Goal: Task Accomplishment & Management: Manage account settings

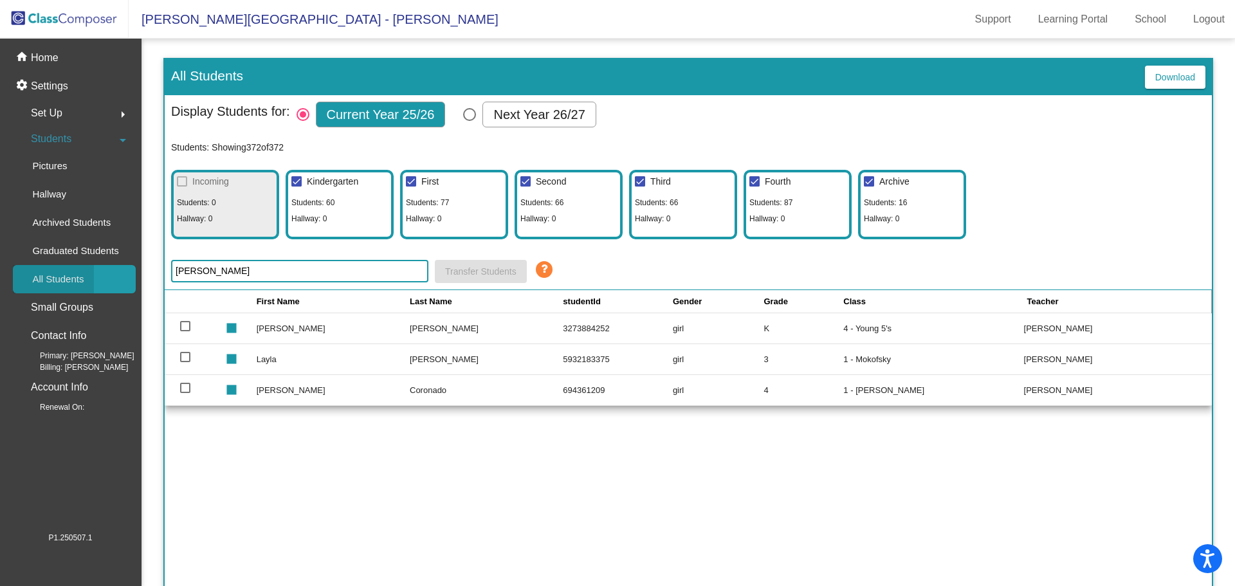
click at [50, 277] on p "All Students" at bounding box center [57, 278] width 51 height 15
click at [1099, 134] on div "Students: Showing 372 of 372 Incoming Students: 0 Hallway: 0 Kindergarten Stude…" at bounding box center [688, 185] width 1034 height 108
click at [889, 436] on div "First Name Last Name studentId Gender Grade Class Teacher stop [PERSON_NAME] [P…" at bounding box center [688, 451] width 1047 height 322
click at [54, 59] on p "Home" at bounding box center [45, 57] width 28 height 15
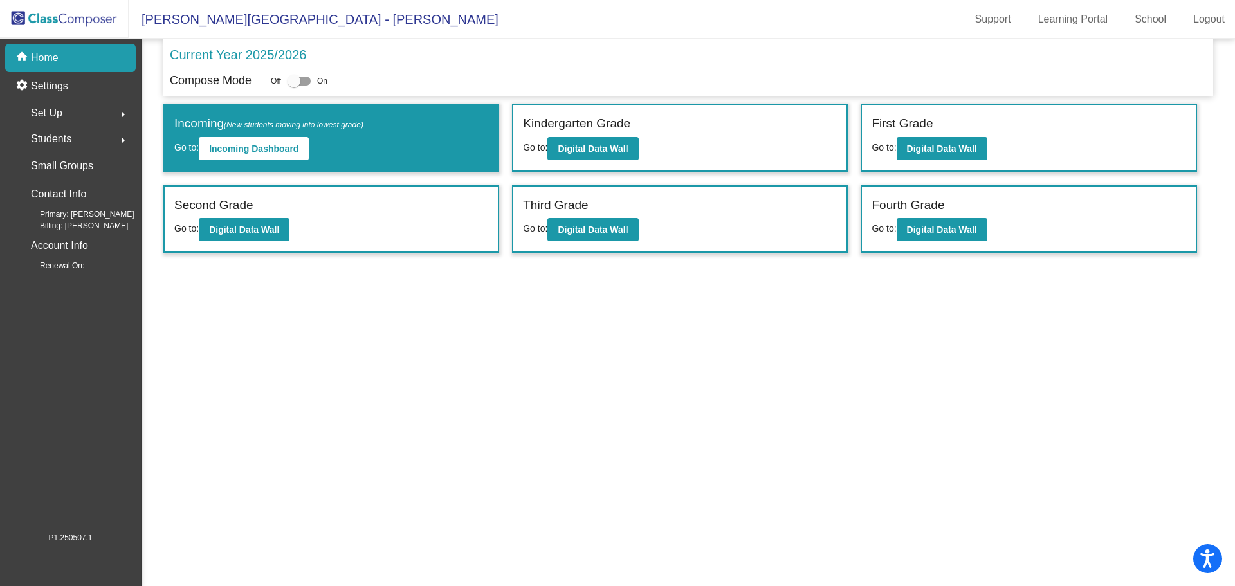
click at [51, 138] on span "Students" at bounding box center [51, 139] width 41 height 18
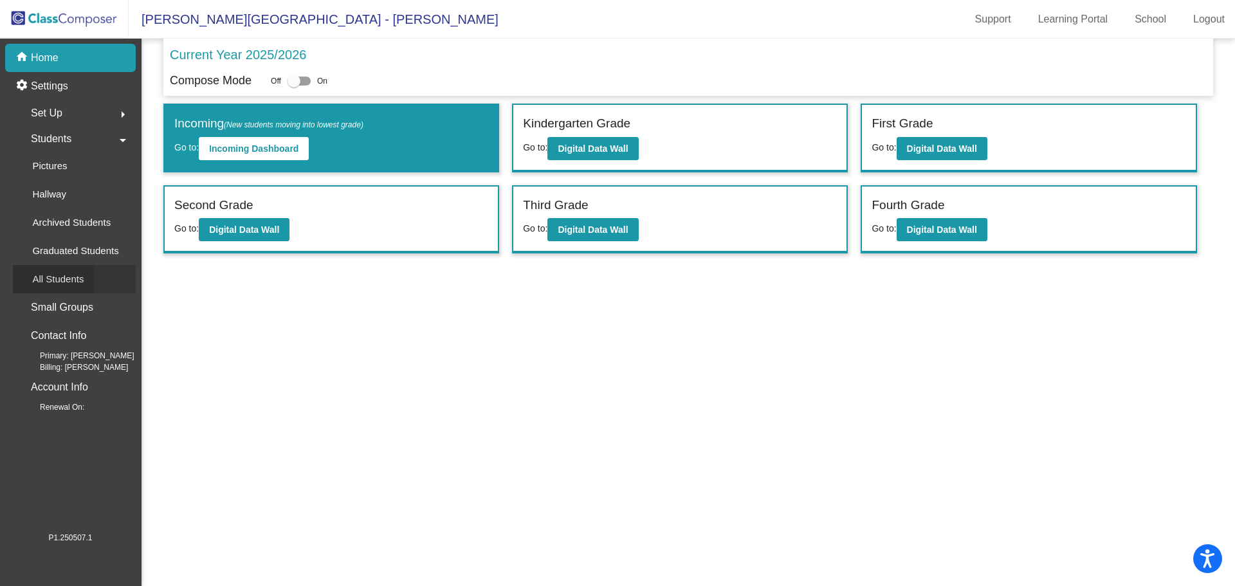
click at [64, 278] on p "All Students" at bounding box center [57, 278] width 51 height 15
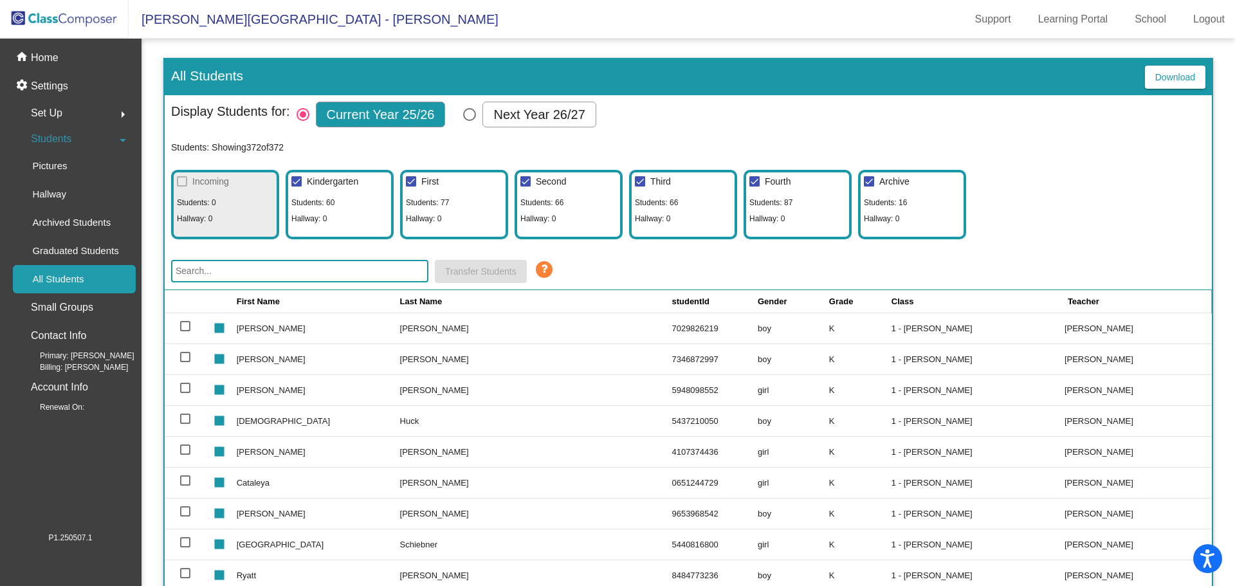
click at [213, 268] on input "text" at bounding box center [299, 271] width 257 height 23
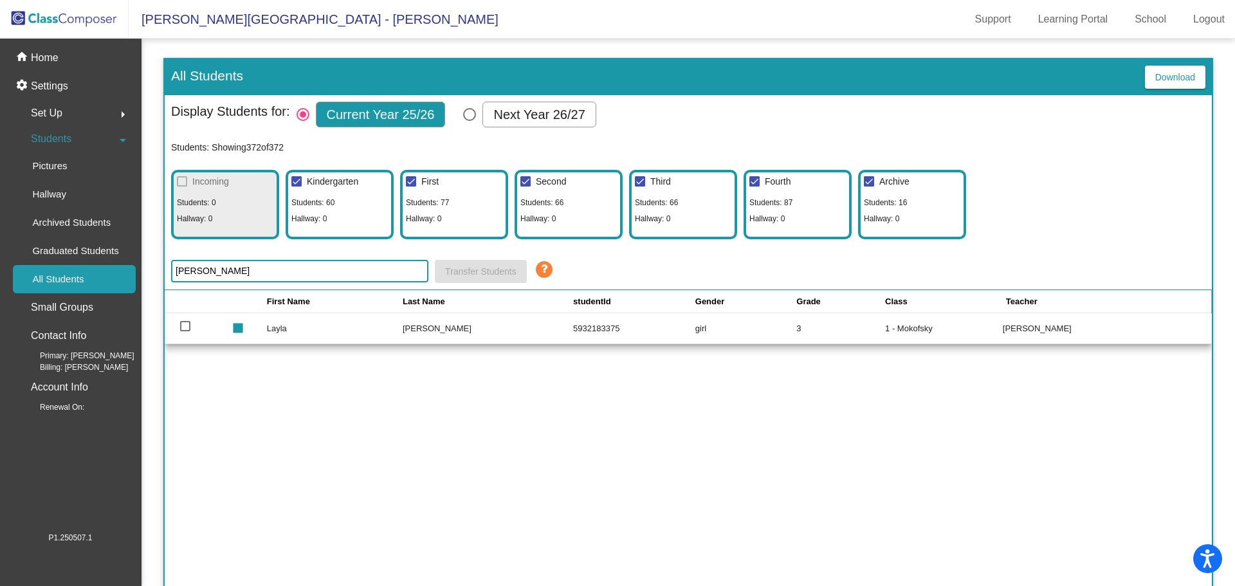
type input "[PERSON_NAME]"
click at [891, 330] on td "1 - Mokofsky" at bounding box center [944, 328] width 118 height 31
click at [41, 55] on p "Home" at bounding box center [45, 57] width 28 height 15
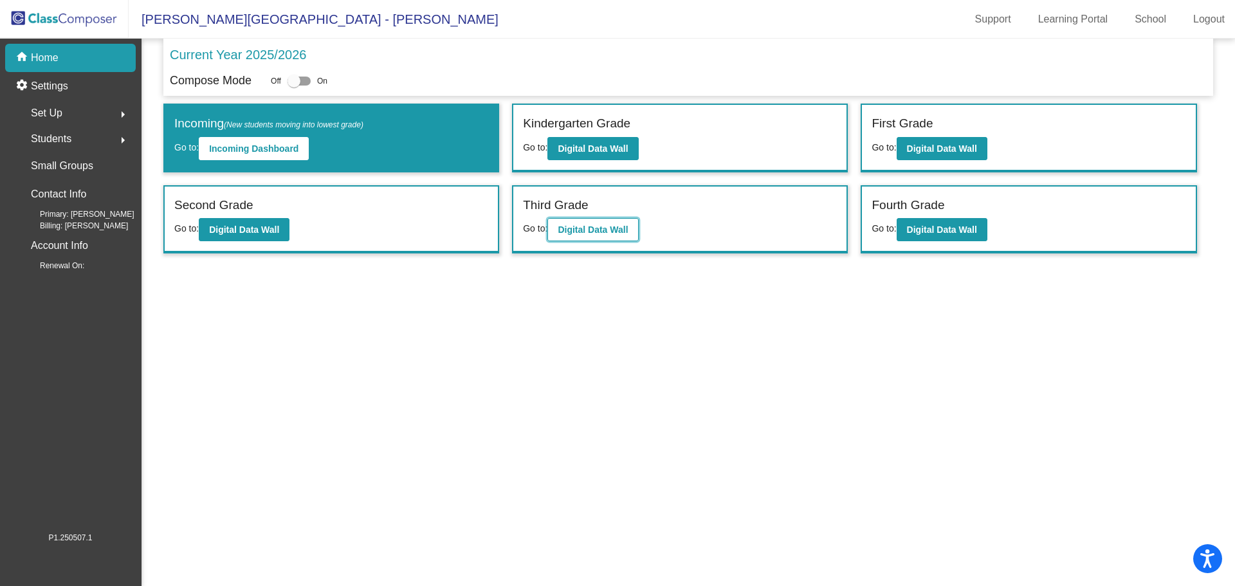
click at [584, 229] on b "Digital Data Wall" at bounding box center [592, 229] width 70 height 10
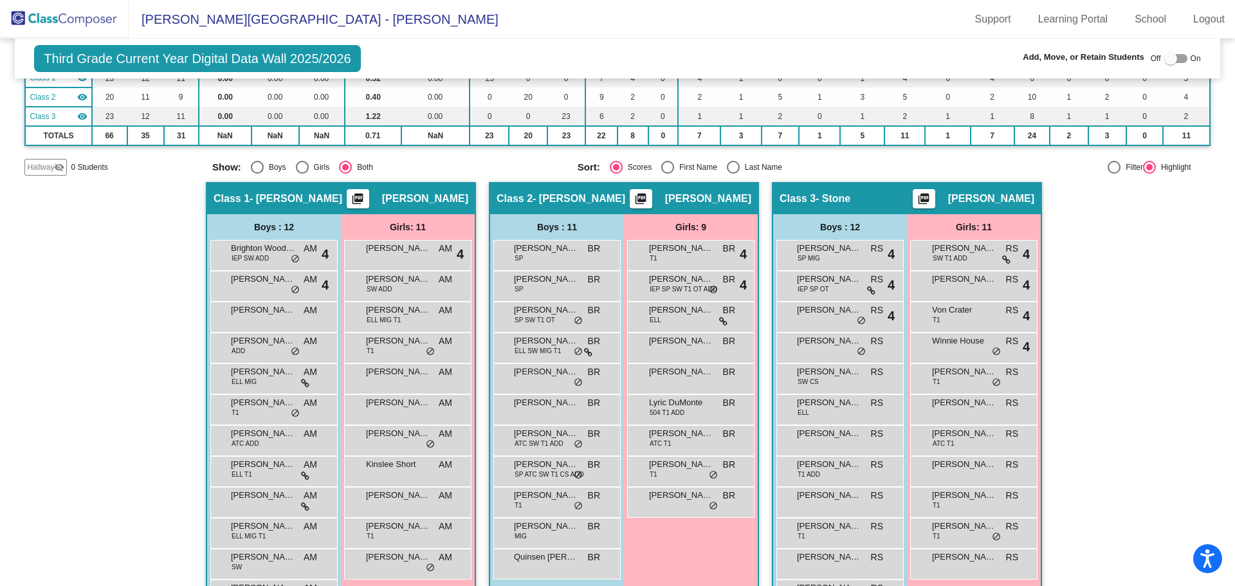
scroll to position [174, 0]
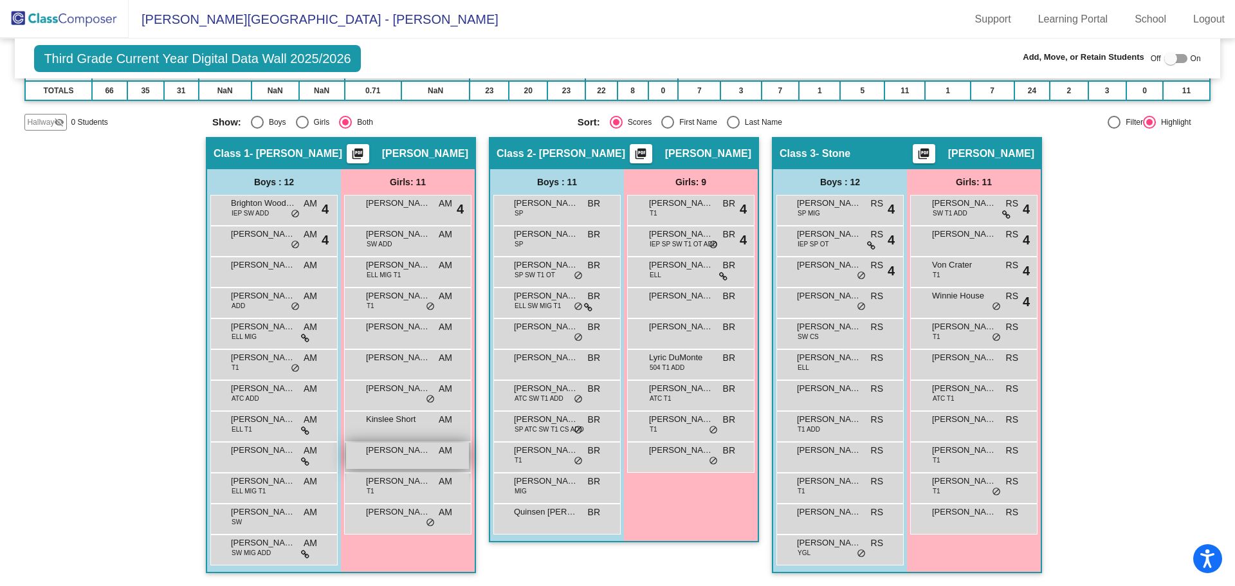
click at [372, 451] on span "[PERSON_NAME]" at bounding box center [398, 450] width 64 height 13
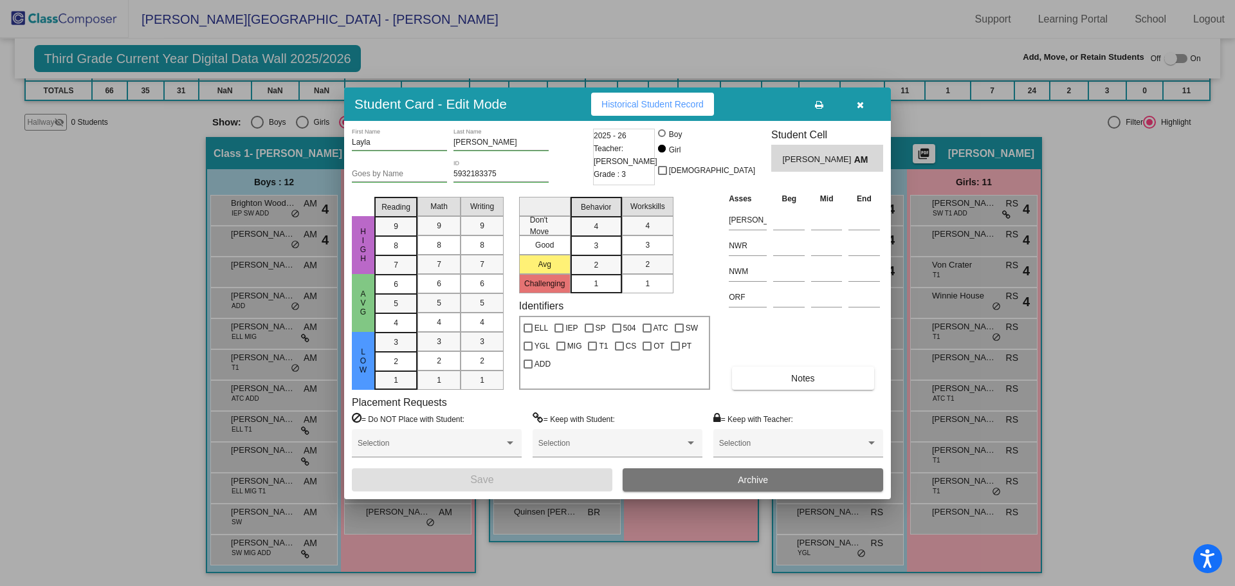
click at [856, 102] on icon "button" at bounding box center [859, 104] width 7 height 9
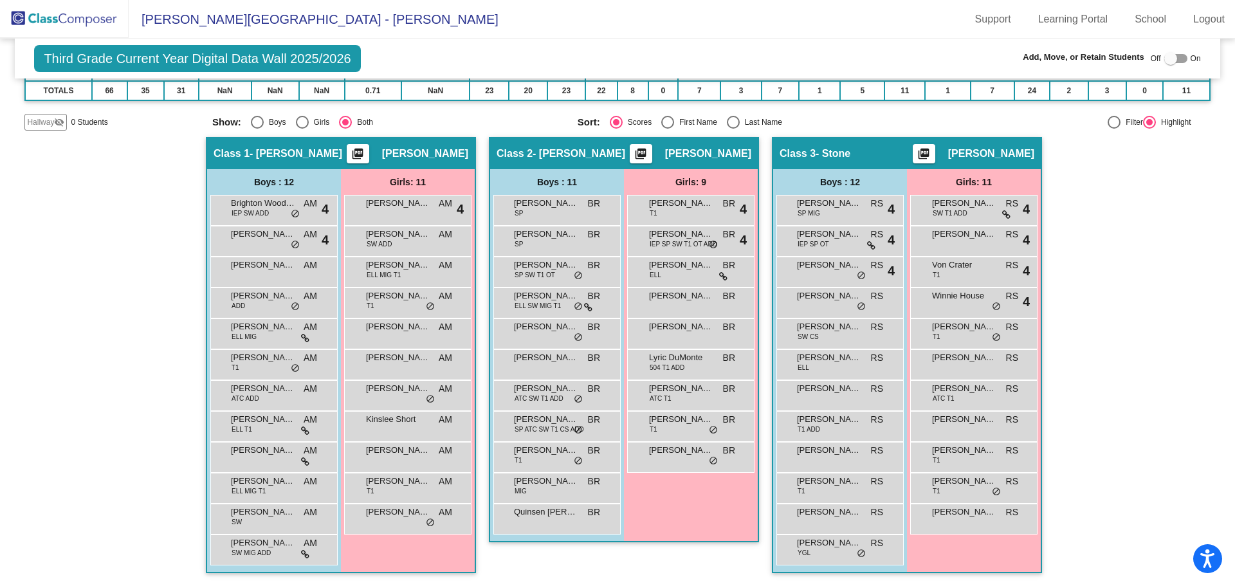
click at [1182, 60] on div "Off On" at bounding box center [1175, 58] width 50 height 15
click at [1177, 56] on div at bounding box center [1175, 58] width 23 height 9
checkbox input "true"
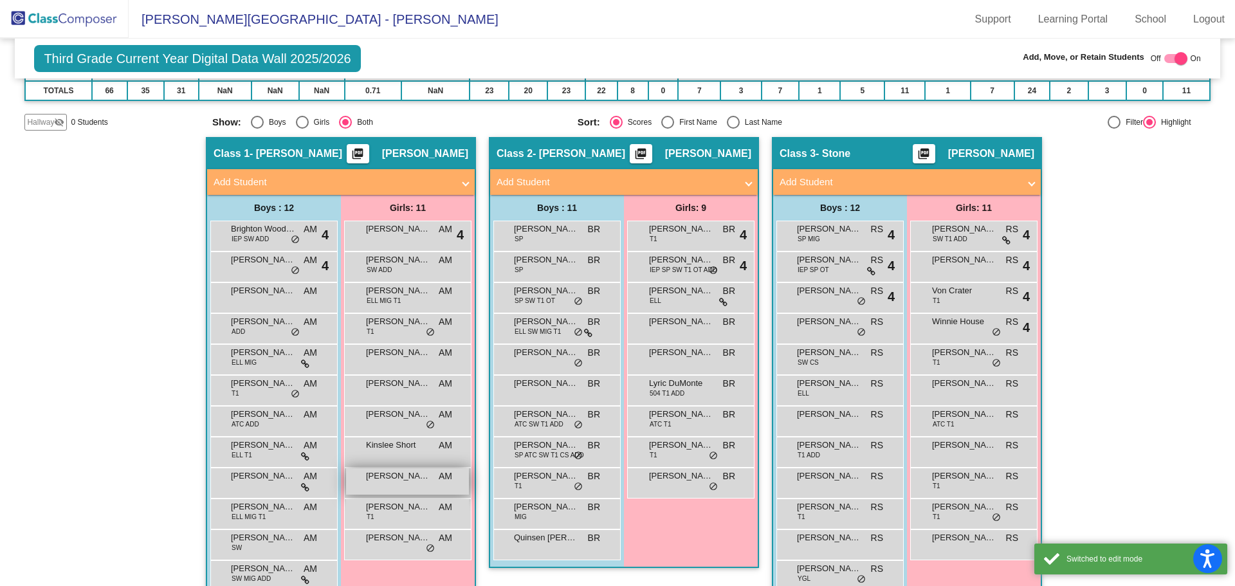
click at [407, 482] on span "[PERSON_NAME]" at bounding box center [398, 475] width 64 height 13
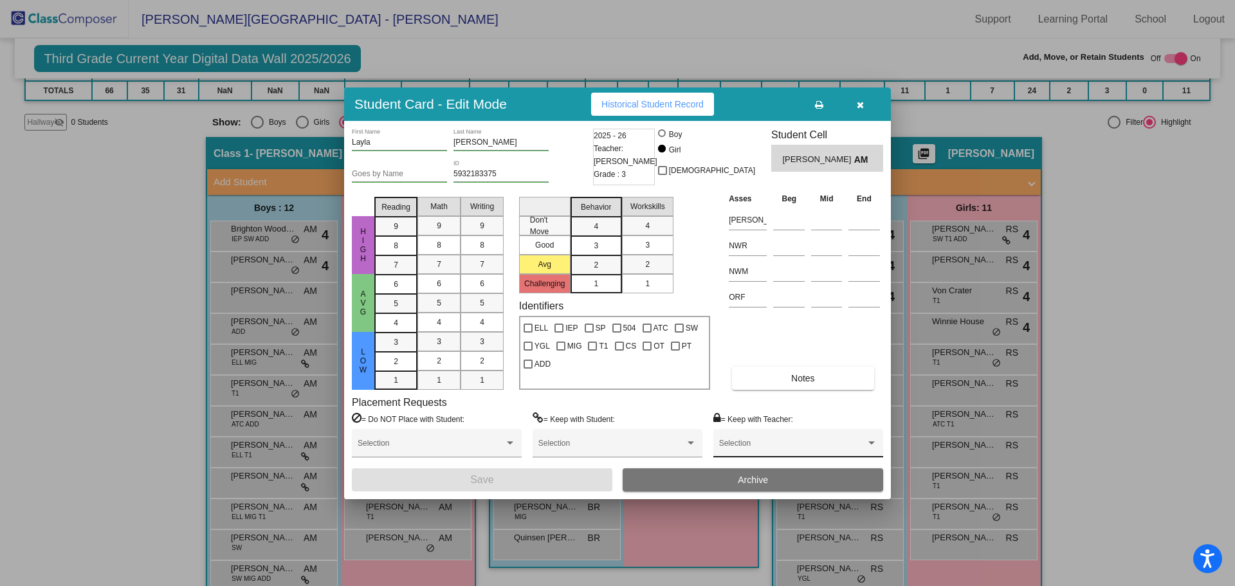
click at [740, 440] on div "Selection" at bounding box center [798, 446] width 158 height 23
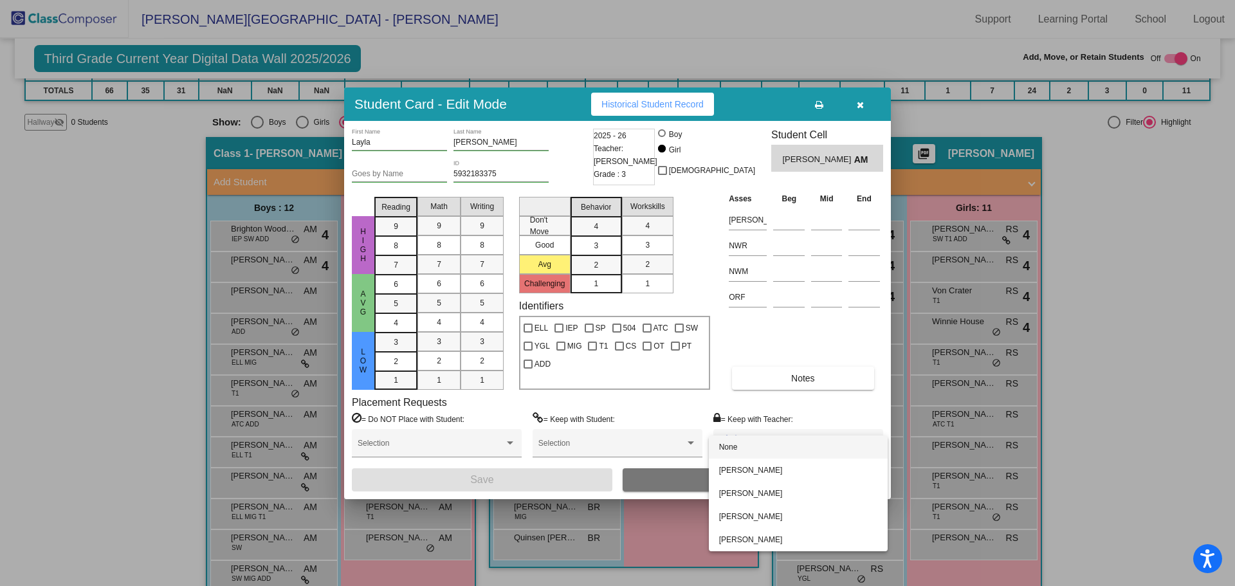
click at [814, 414] on div at bounding box center [617, 293] width 1235 height 586
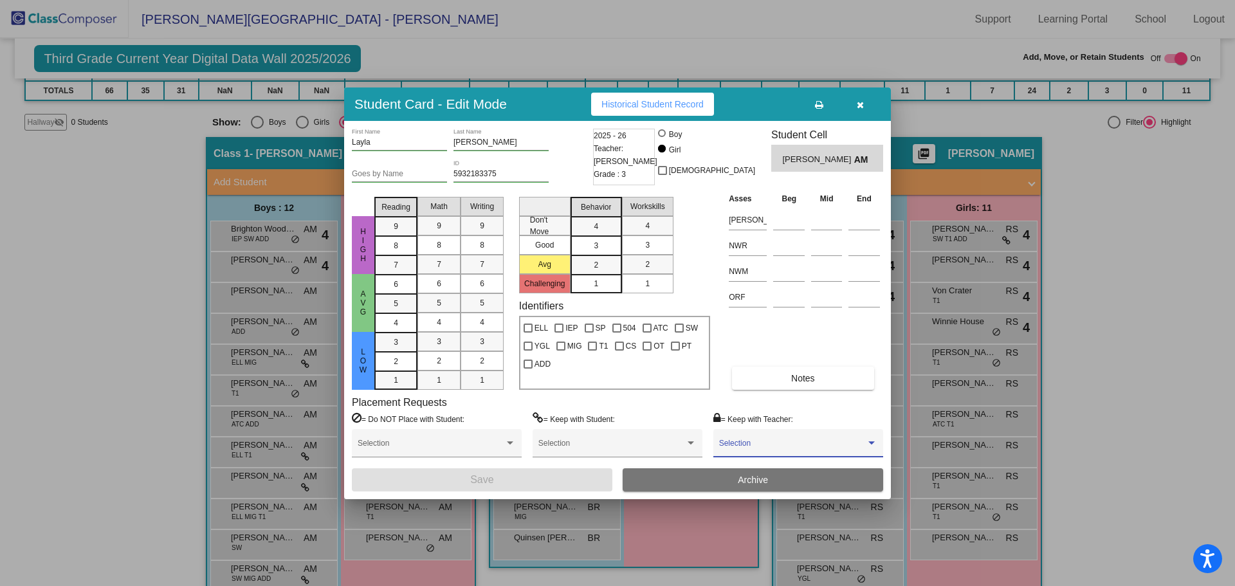
click at [741, 445] on span at bounding box center [792, 447] width 147 height 9
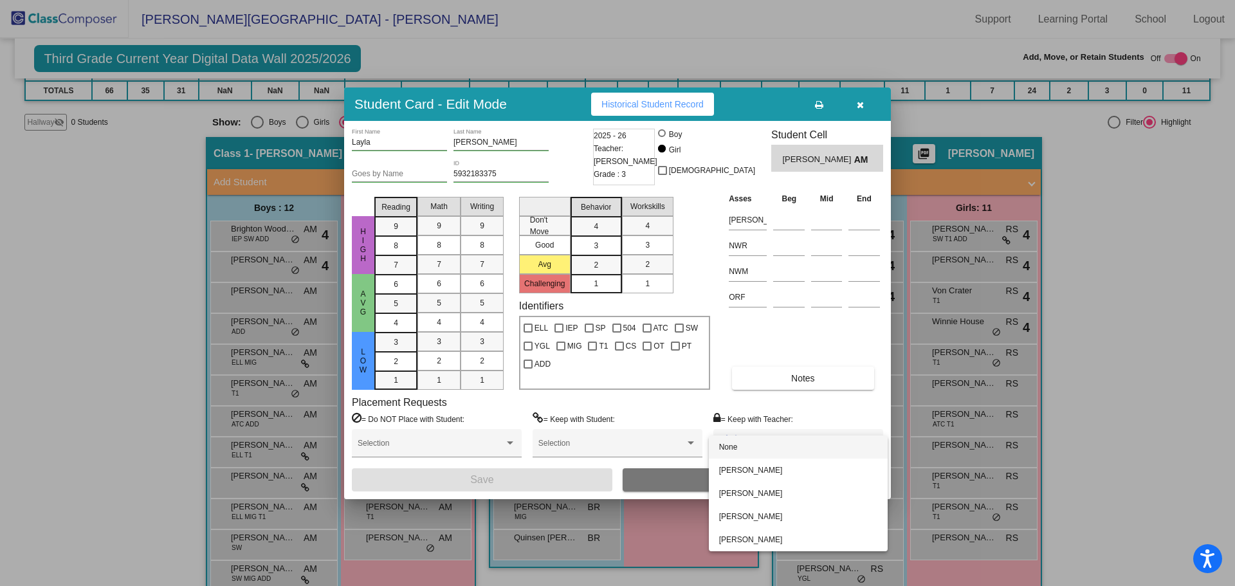
click at [844, 415] on div at bounding box center [617, 293] width 1235 height 586
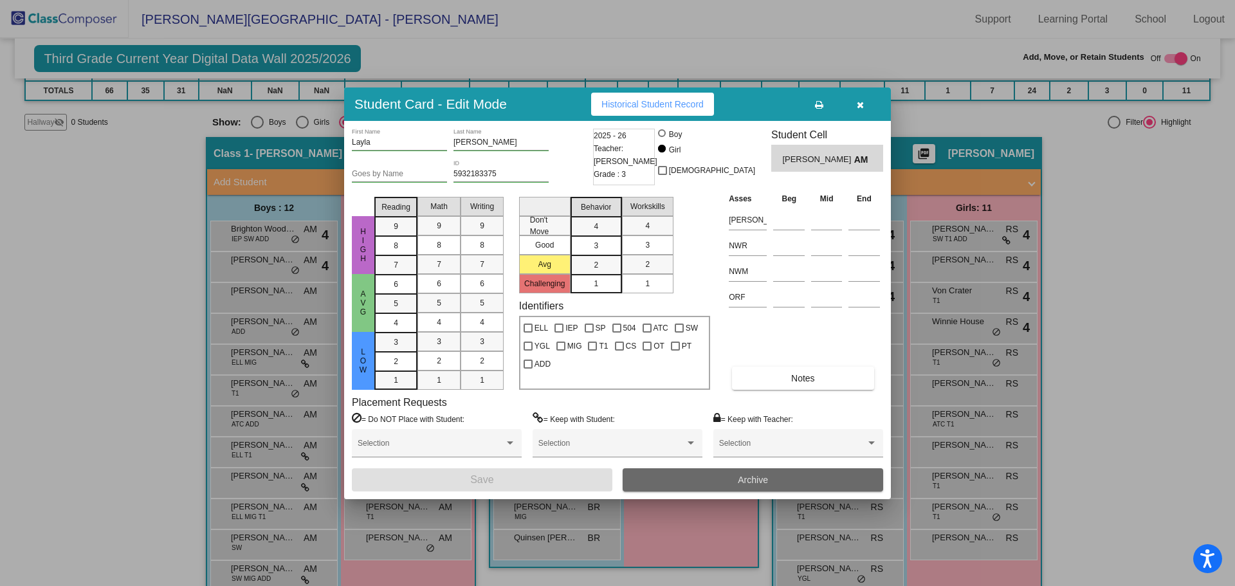
click at [755, 480] on span "Archive" at bounding box center [753, 480] width 30 height 10
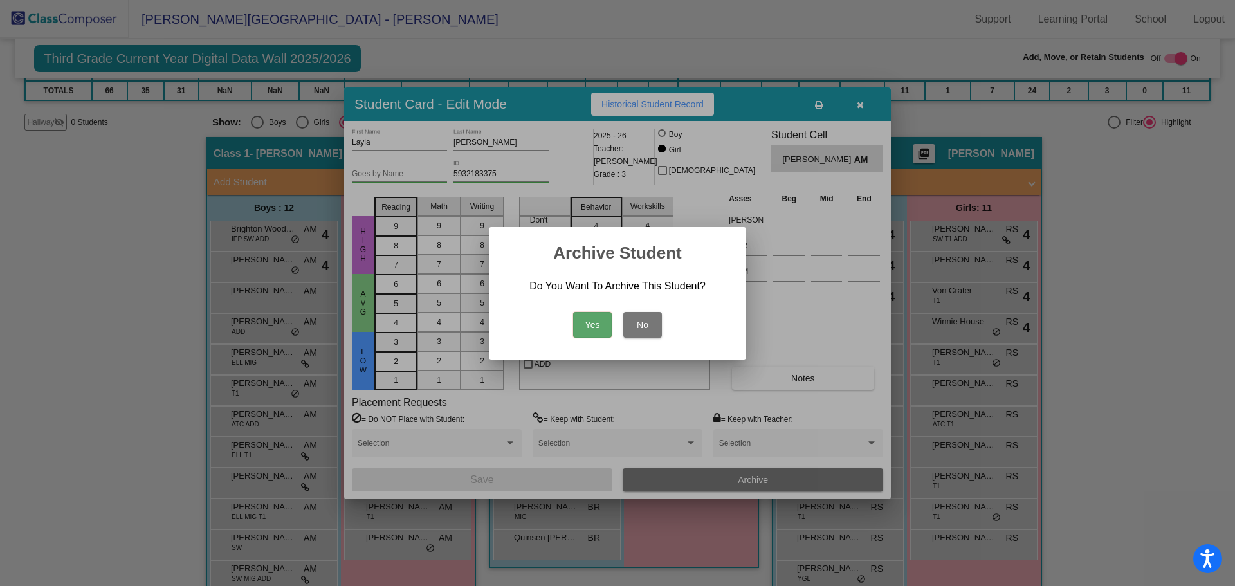
click at [599, 316] on button "Yes" at bounding box center [592, 325] width 39 height 26
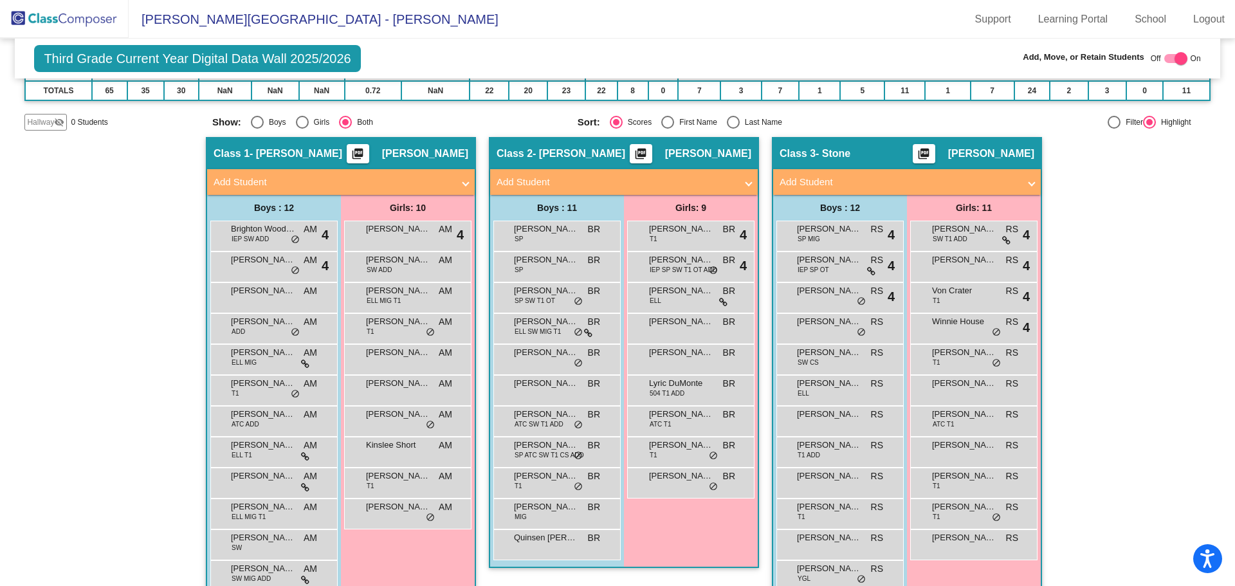
click at [83, 17] on img at bounding box center [64, 19] width 129 height 38
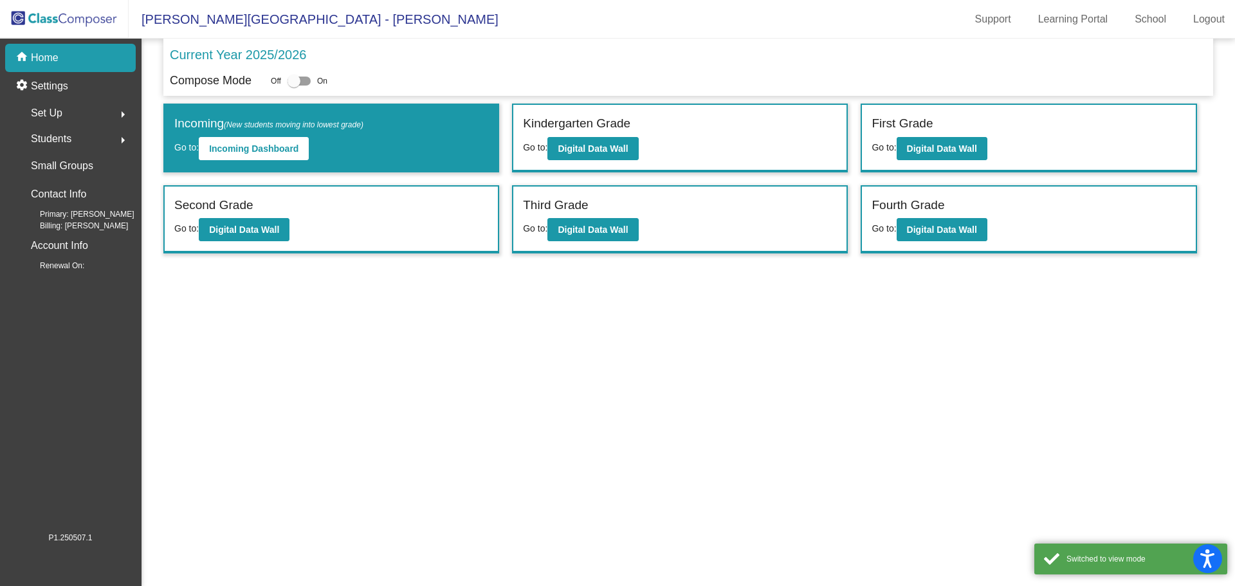
click at [54, 134] on span "Students" at bounding box center [51, 139] width 41 height 18
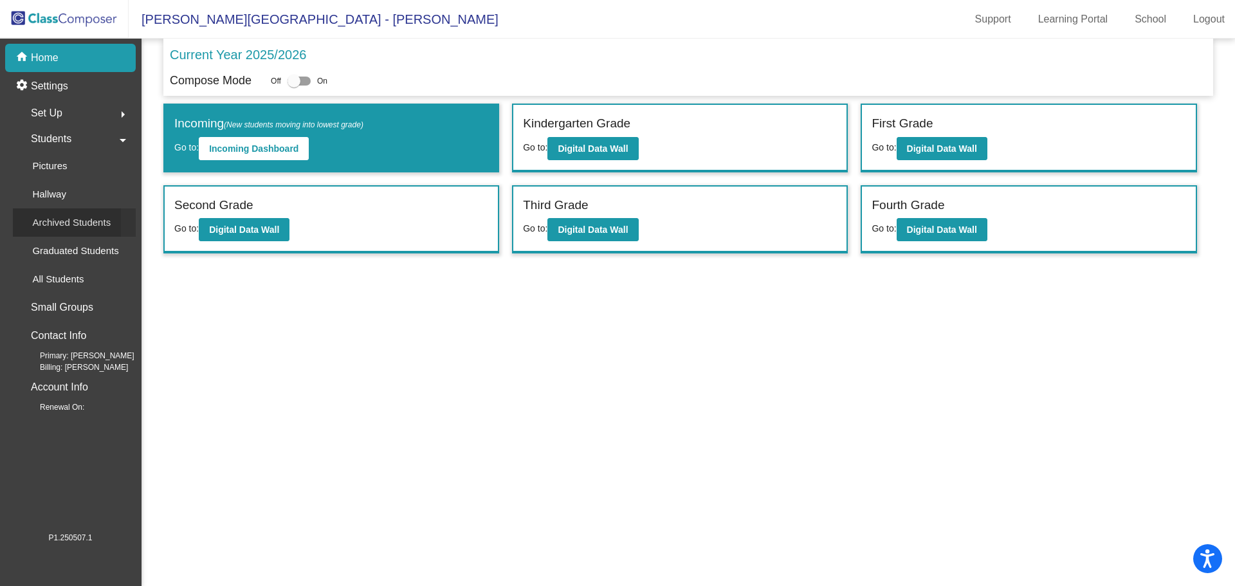
click at [60, 223] on p "Archived Students" at bounding box center [71, 222] width 78 height 15
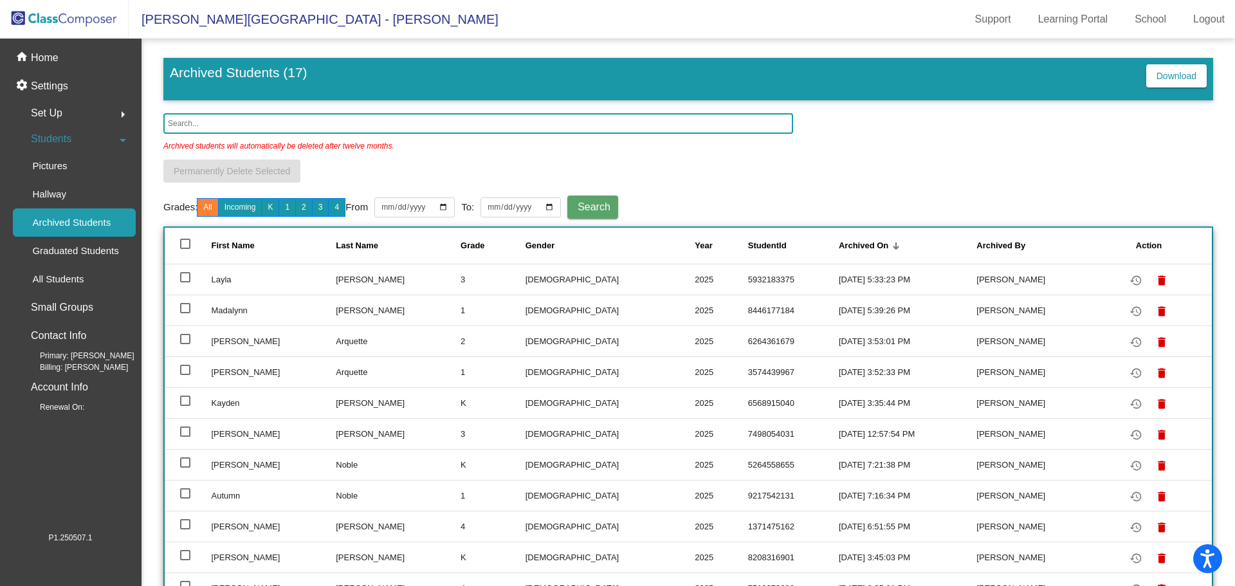
click at [194, 124] on input "text" at bounding box center [478, 123] width 630 height 21
click at [489, 148] on div "Archived students will automatically be deleted after twelve months." at bounding box center [687, 147] width 1049 height 26
click at [336, 281] on td "[PERSON_NAME]" at bounding box center [398, 279] width 125 height 31
click at [174, 121] on input "text" at bounding box center [478, 123] width 630 height 21
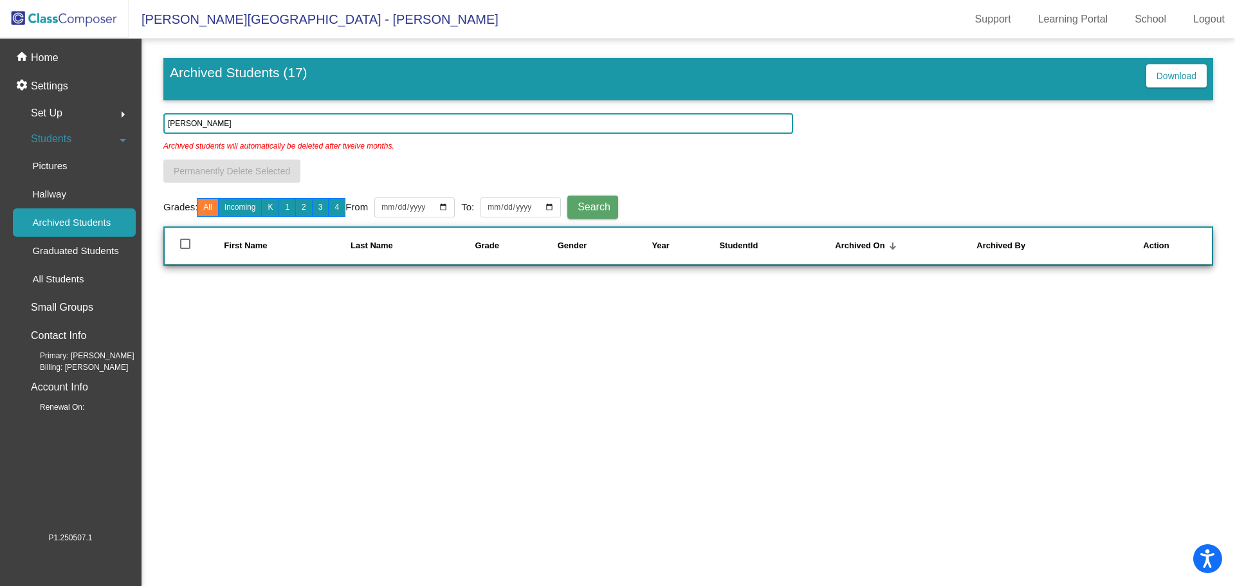
click at [183, 120] on input "[PERSON_NAME]" at bounding box center [478, 123] width 630 height 21
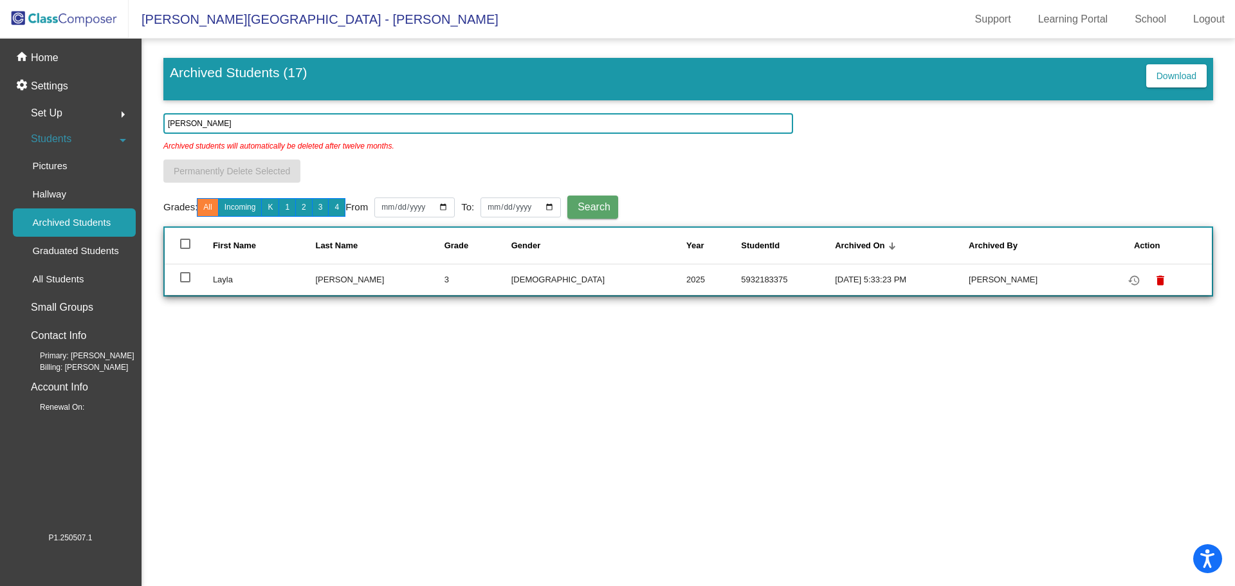
type input "[PERSON_NAME]"
click at [600, 203] on span "Search" at bounding box center [593, 206] width 33 height 11
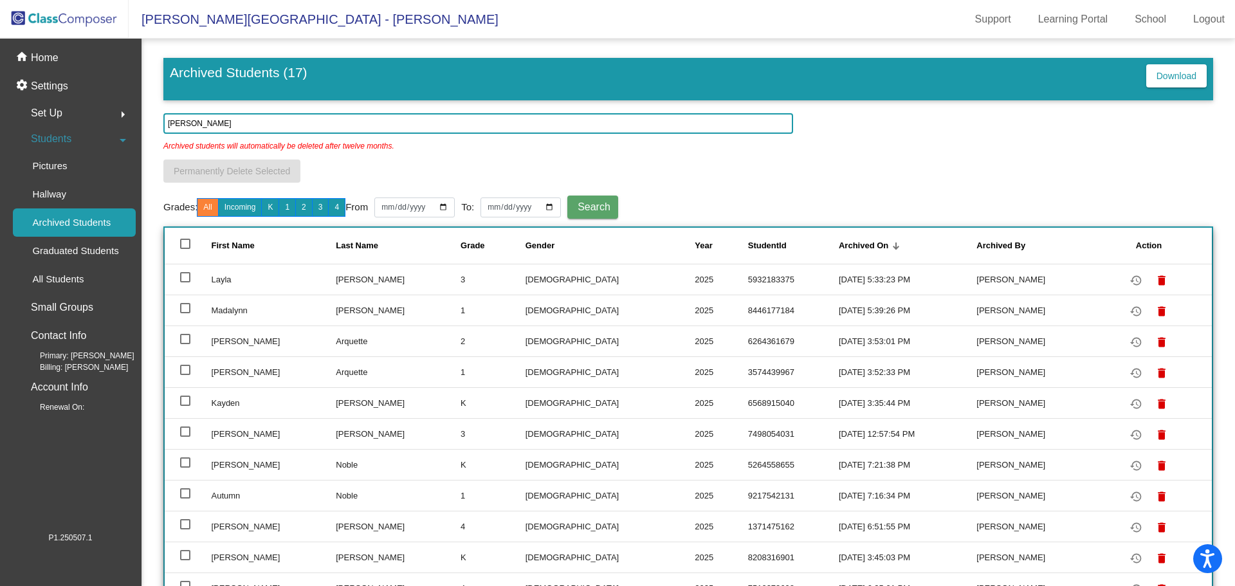
drag, startPoint x: 625, startPoint y: 278, endPoint x: 671, endPoint y: 278, distance: 46.3
click at [748, 278] on td "5932183375" at bounding box center [793, 279] width 91 height 31
copy td "5932183375"
click at [1154, 279] on mat-icon "delete" at bounding box center [1161, 280] width 15 height 15
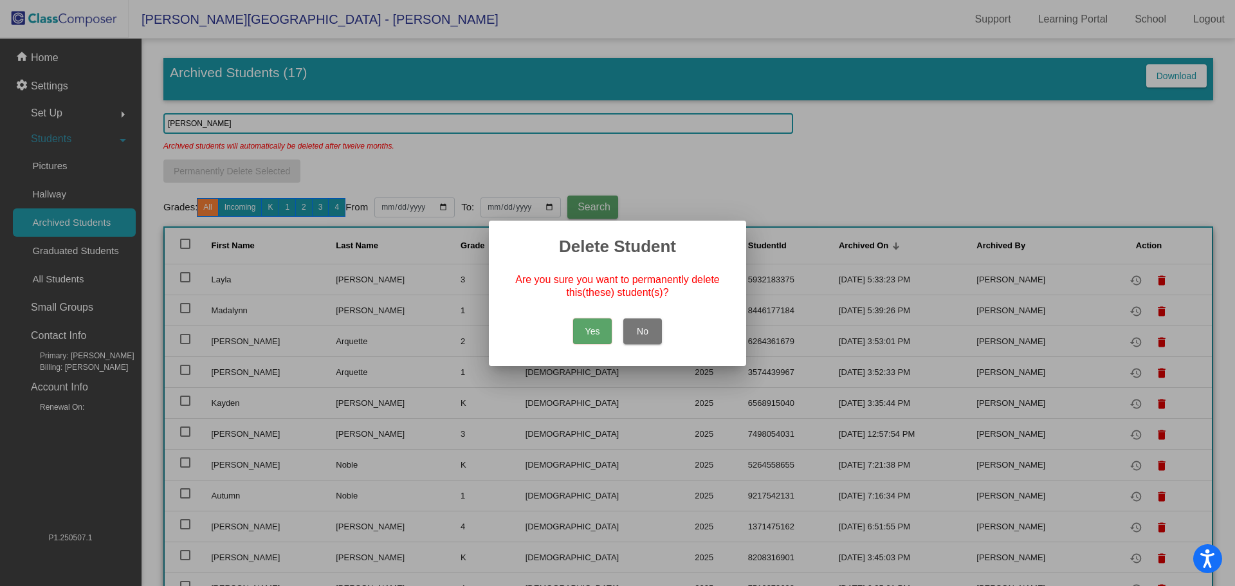
click at [592, 329] on button "Yes" at bounding box center [592, 331] width 39 height 26
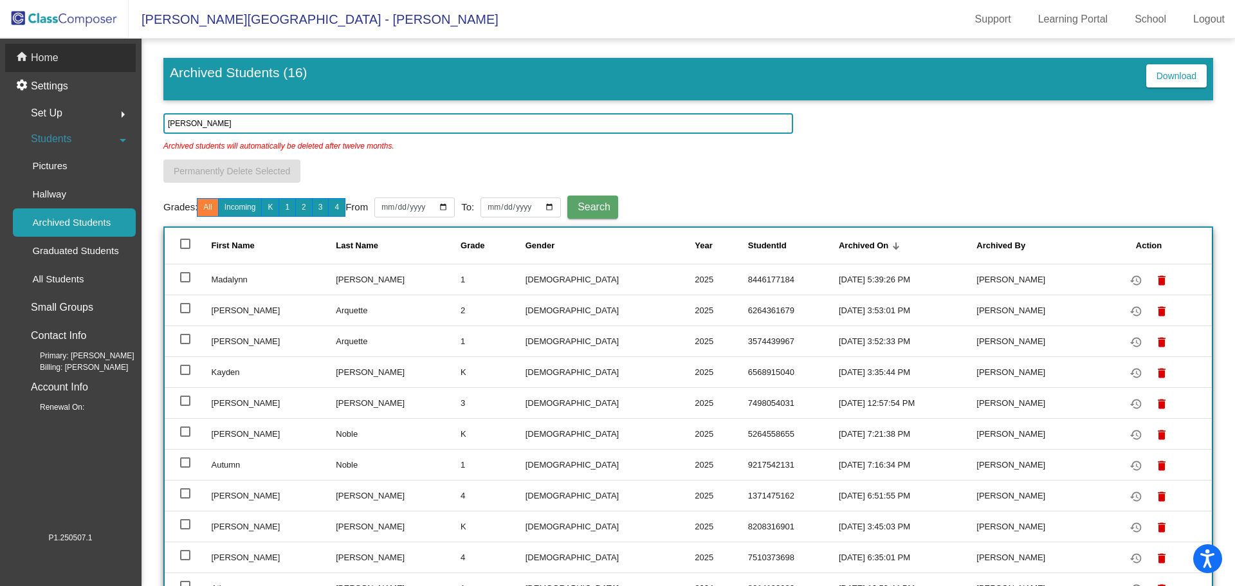
click at [40, 52] on p "Home" at bounding box center [45, 57] width 28 height 15
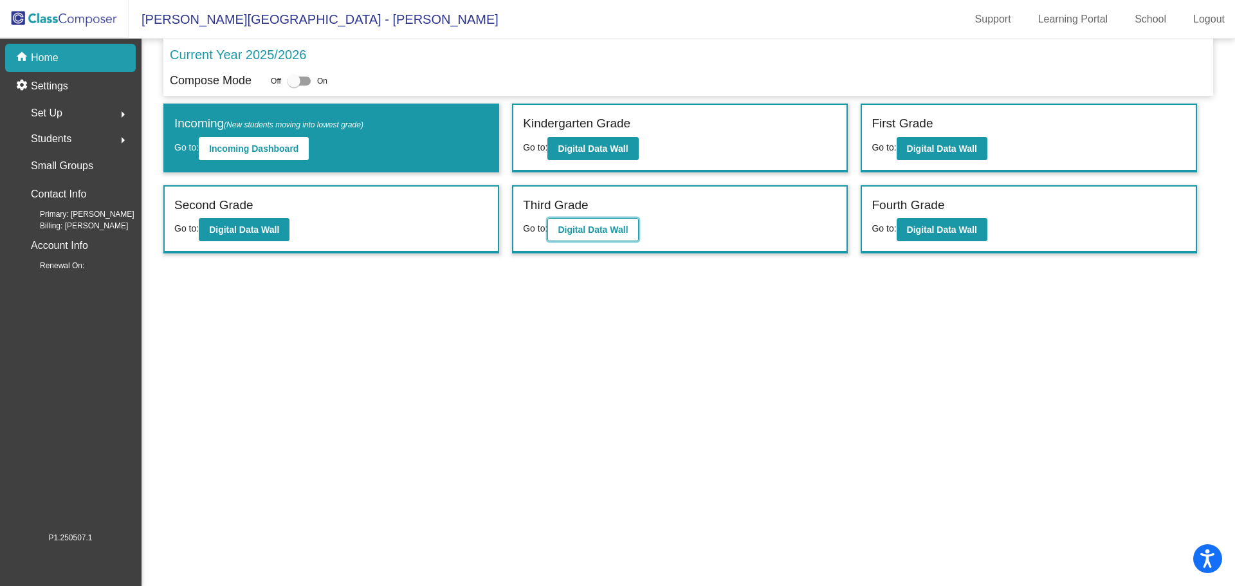
click at [570, 221] on button "Digital Data Wall" at bounding box center [592, 229] width 91 height 23
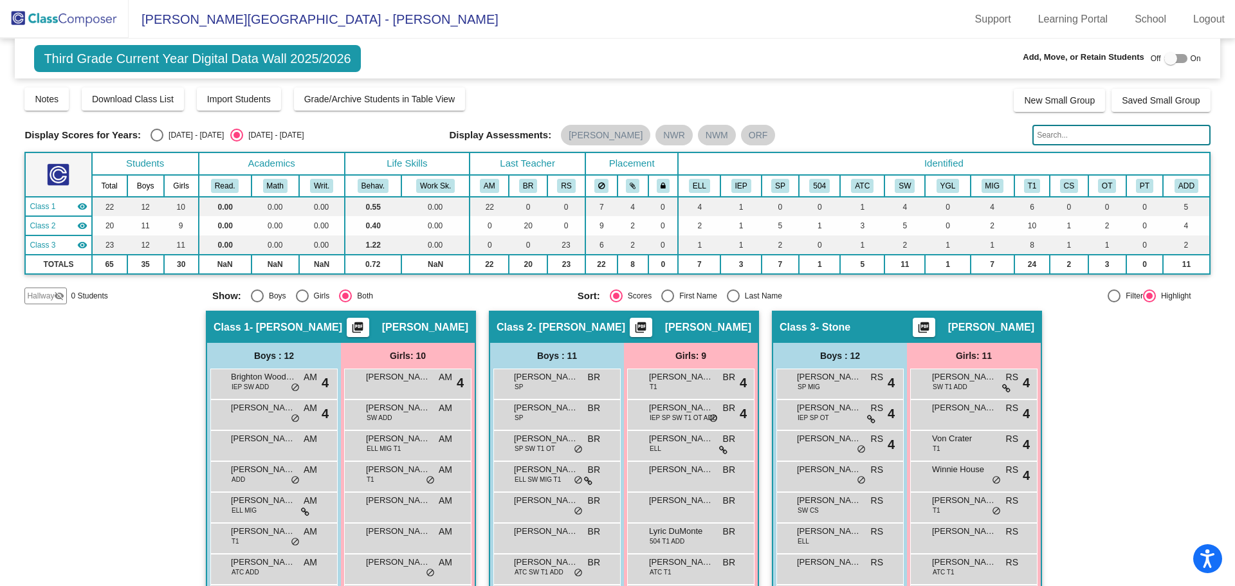
click at [1177, 58] on div at bounding box center [1175, 58] width 23 height 9
checkbox input "true"
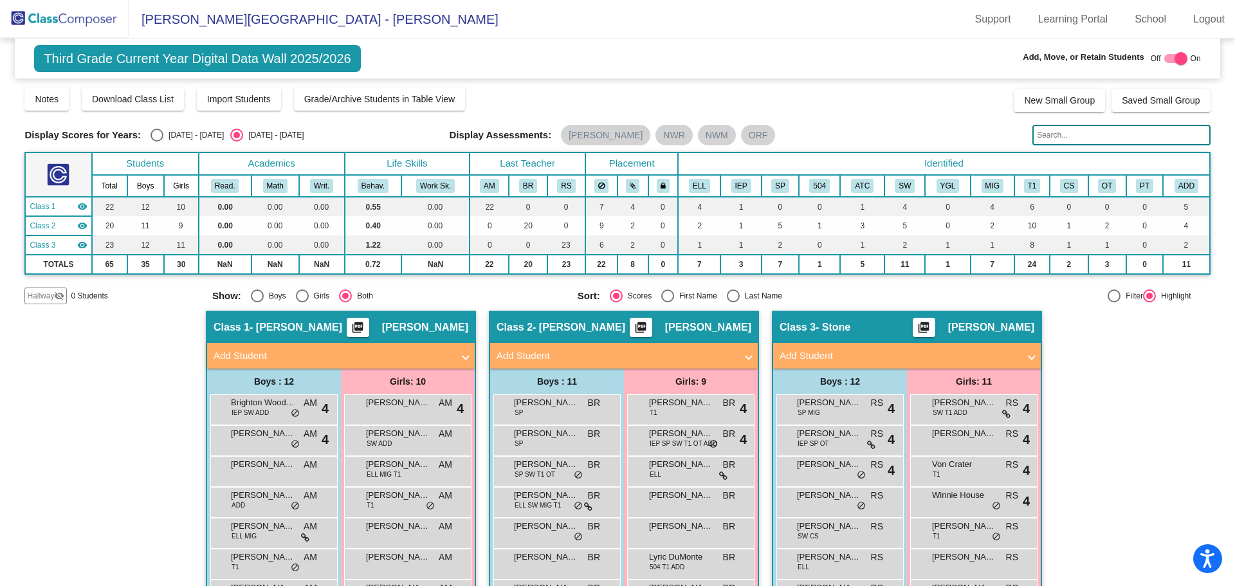
click at [500, 353] on mat-panel-title "Add Student" at bounding box center [615, 356] width 239 height 15
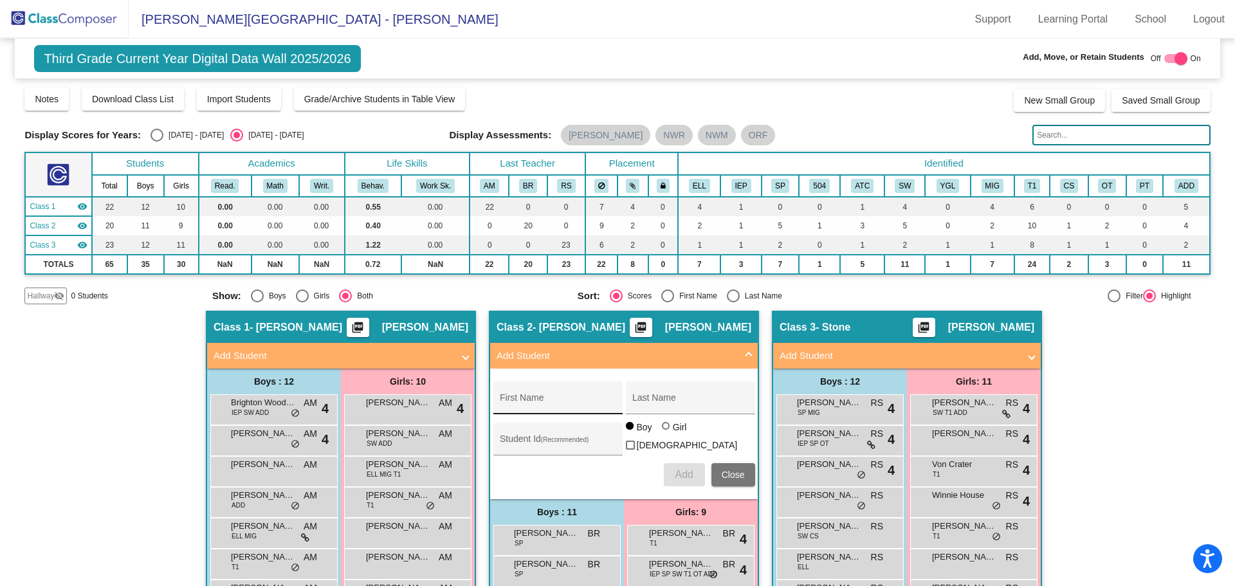
click at [505, 396] on div "First Name" at bounding box center [558, 401] width 116 height 26
type input "Layla"
type input "[PERSON_NAME]"
click at [505, 446] on input "Student Id (Recommended)" at bounding box center [558, 444] width 116 height 10
click at [666, 426] on div at bounding box center [666, 426] width 0 height 0
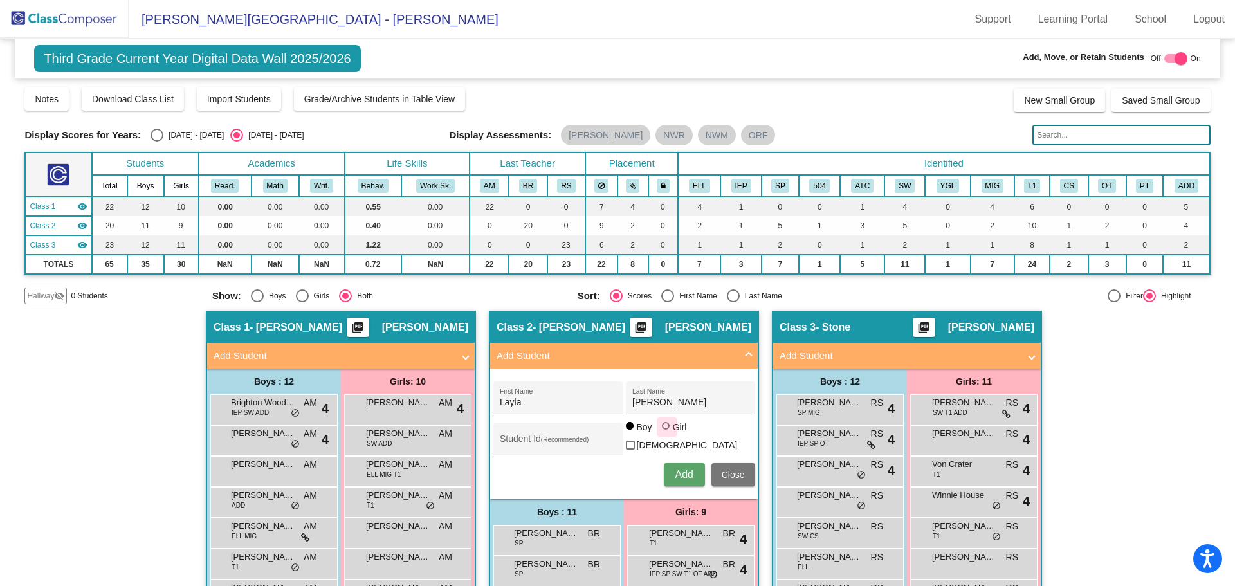
click at [666, 433] on input "Girl" at bounding box center [666, 432] width 1 height 1
radio input "true"
click at [494, 441] on div "Student Id (Recommended)" at bounding box center [557, 438] width 129 height 33
type input "5932183375"
click at [683, 469] on span "Add" at bounding box center [684, 474] width 18 height 11
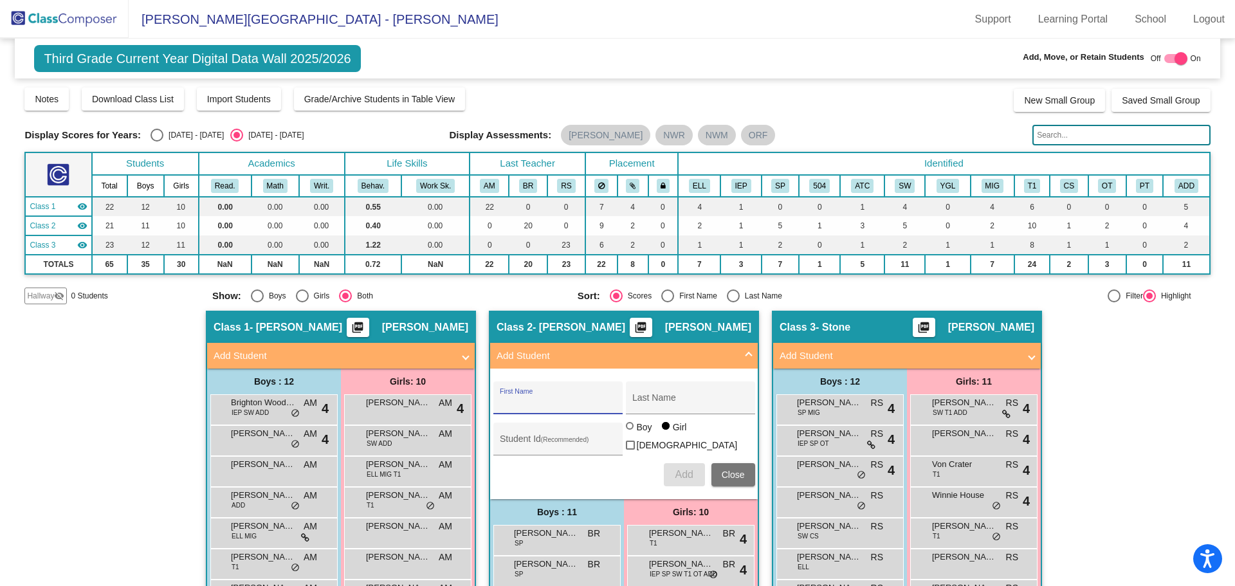
click at [735, 473] on span "Close" at bounding box center [732, 474] width 23 height 10
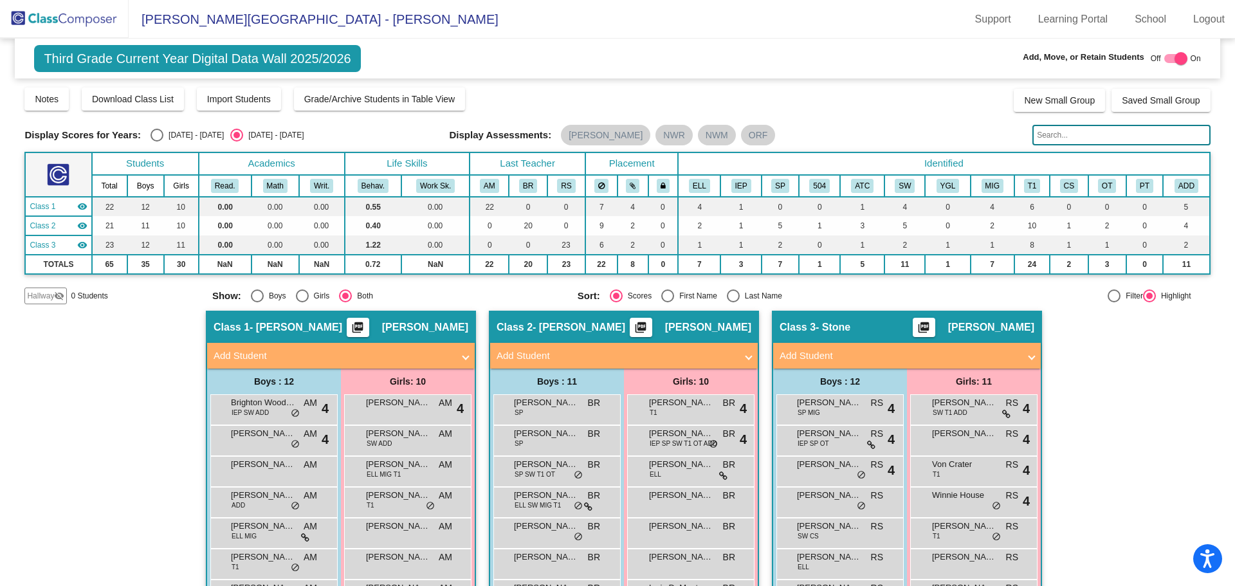
click at [1107, 383] on div "Hallway - Hallway Class picture_as_pdf Add Student First Name Last Name Student…" at bounding box center [616, 548] width 1185 height 475
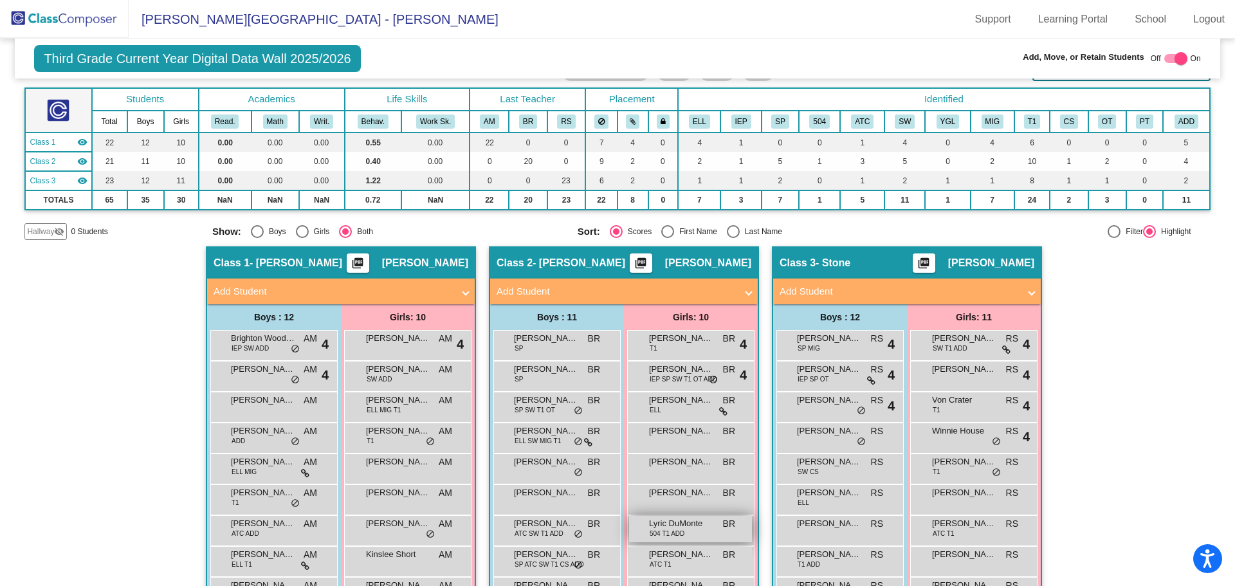
click at [671, 528] on span "Lyric DuMonte" at bounding box center [681, 523] width 64 height 13
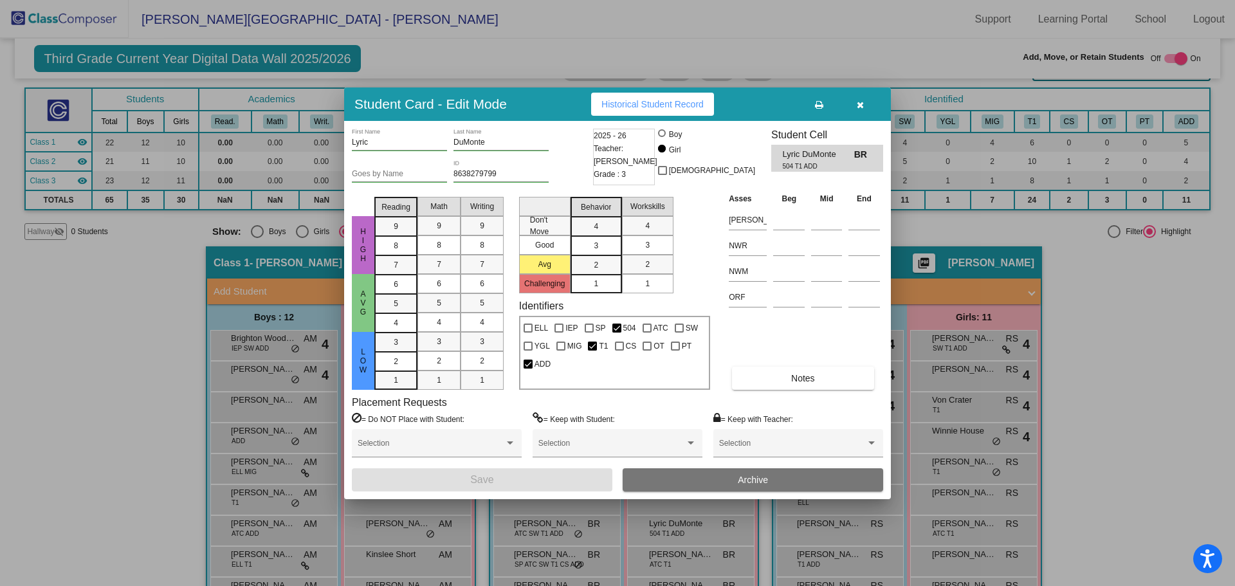
click at [705, 478] on button "Archive" at bounding box center [752, 479] width 260 height 23
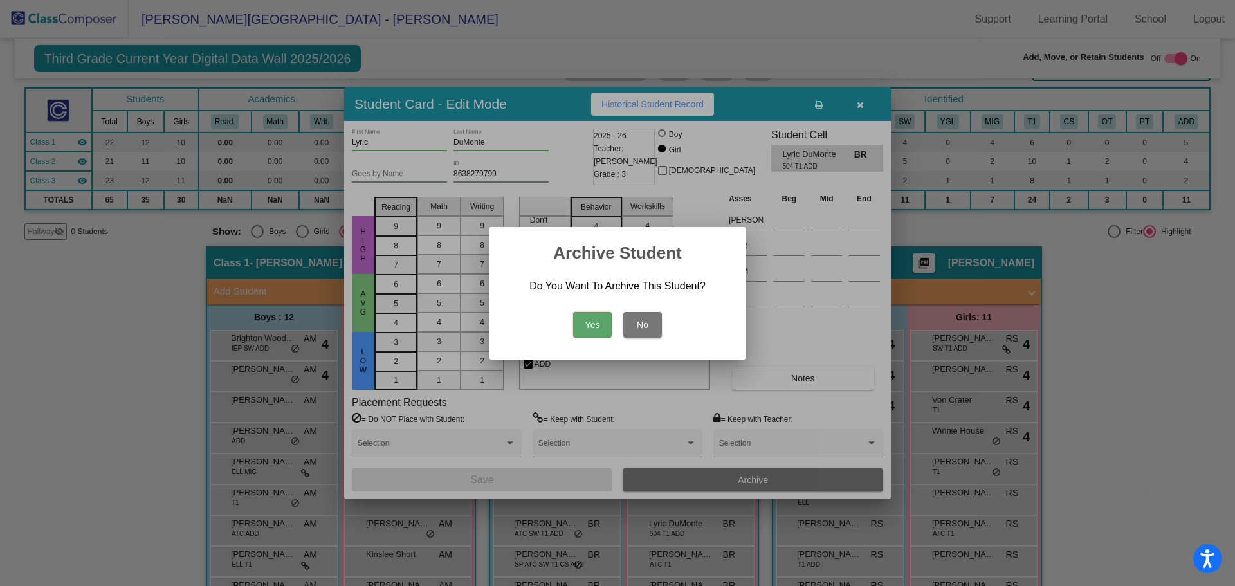
click at [586, 323] on button "Yes" at bounding box center [592, 325] width 39 height 26
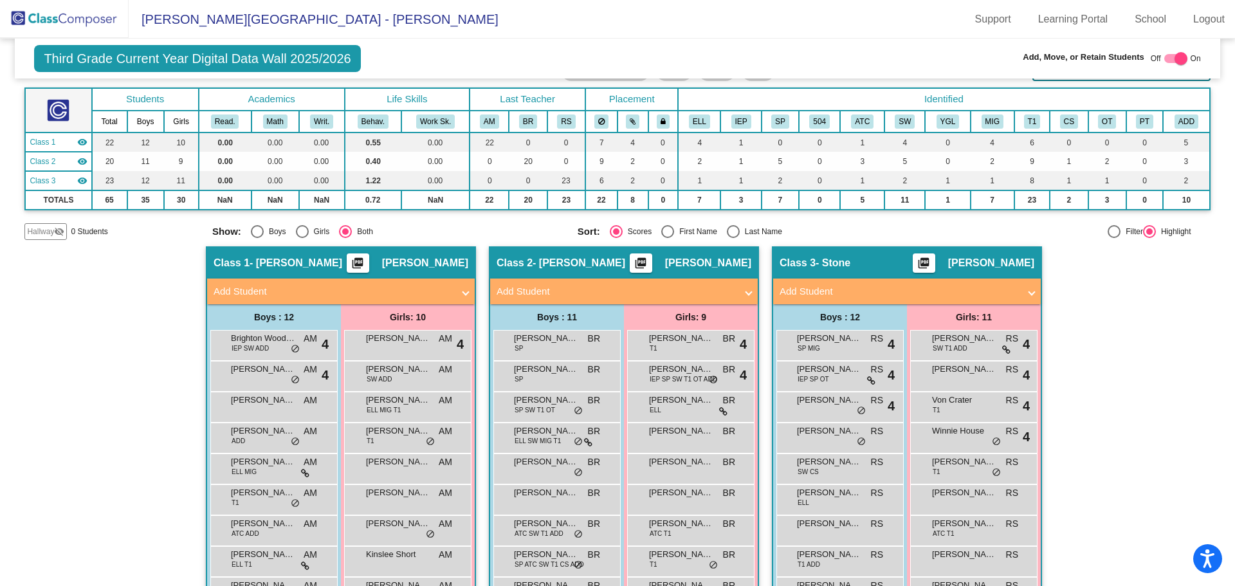
click at [81, 18] on img at bounding box center [64, 19] width 129 height 38
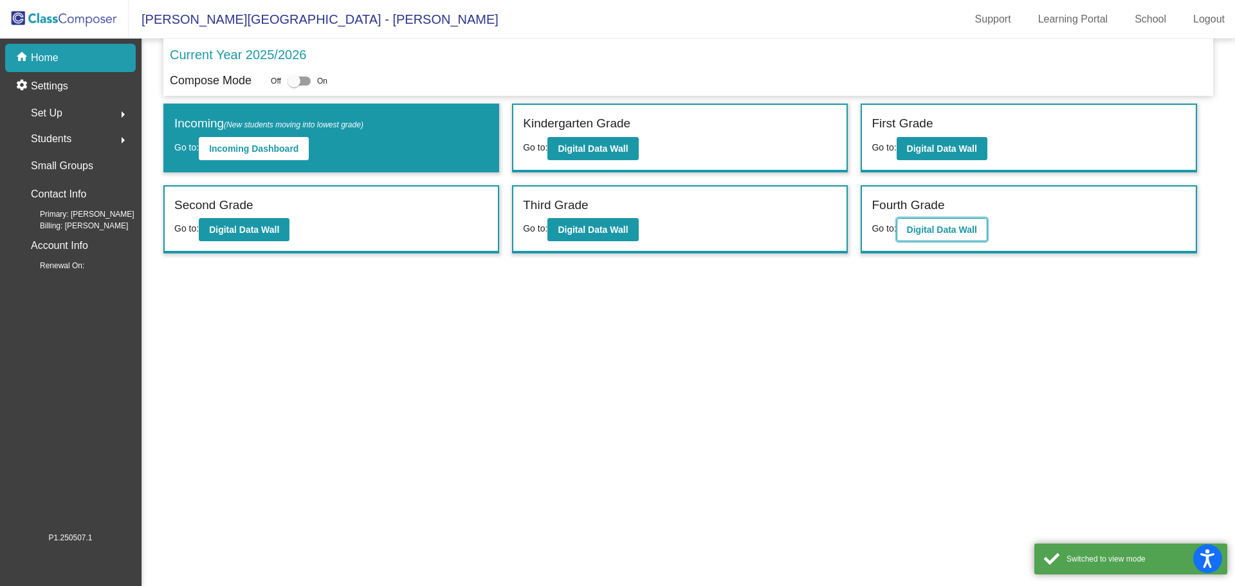
click at [918, 222] on button "Digital Data Wall" at bounding box center [941, 229] width 91 height 23
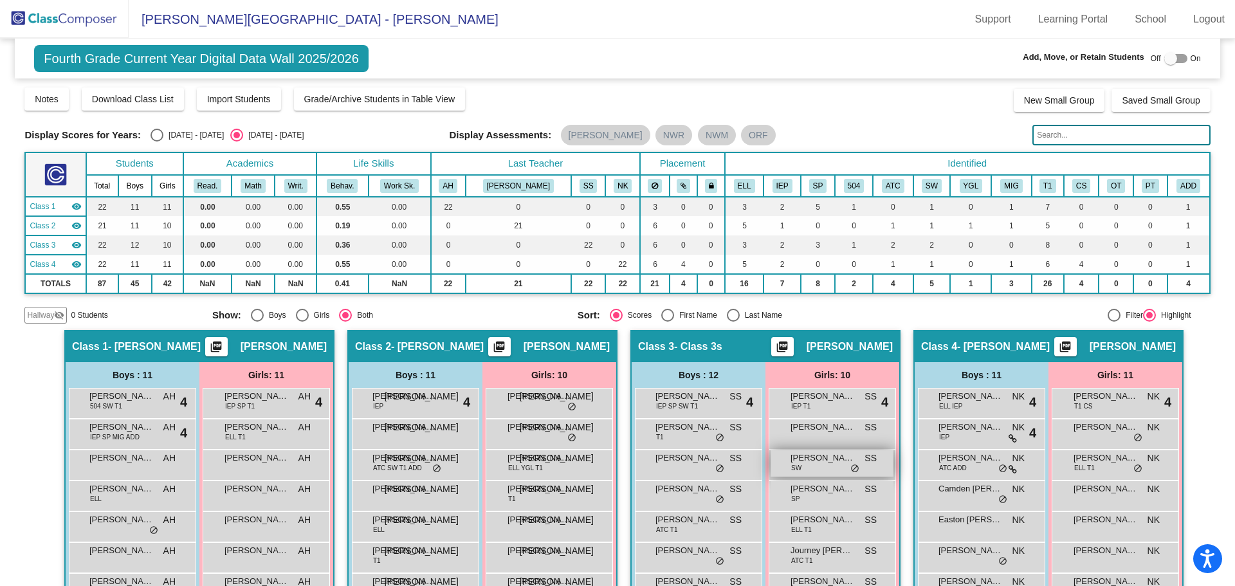
scroll to position [193, 0]
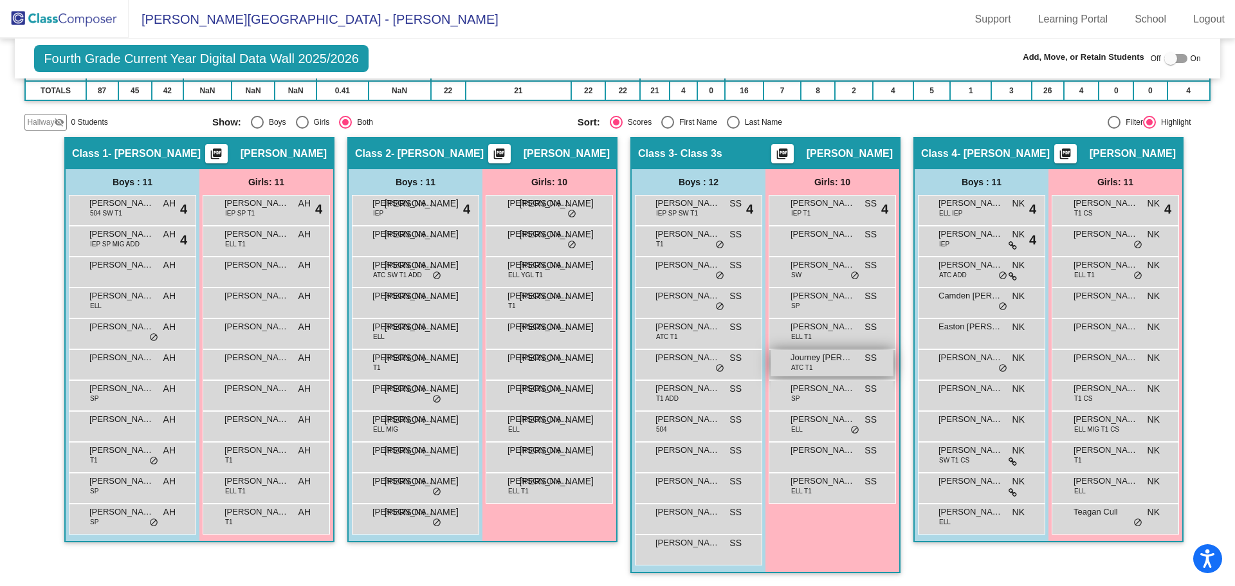
click at [806, 359] on span "Journey [PERSON_NAME]" at bounding box center [822, 357] width 64 height 13
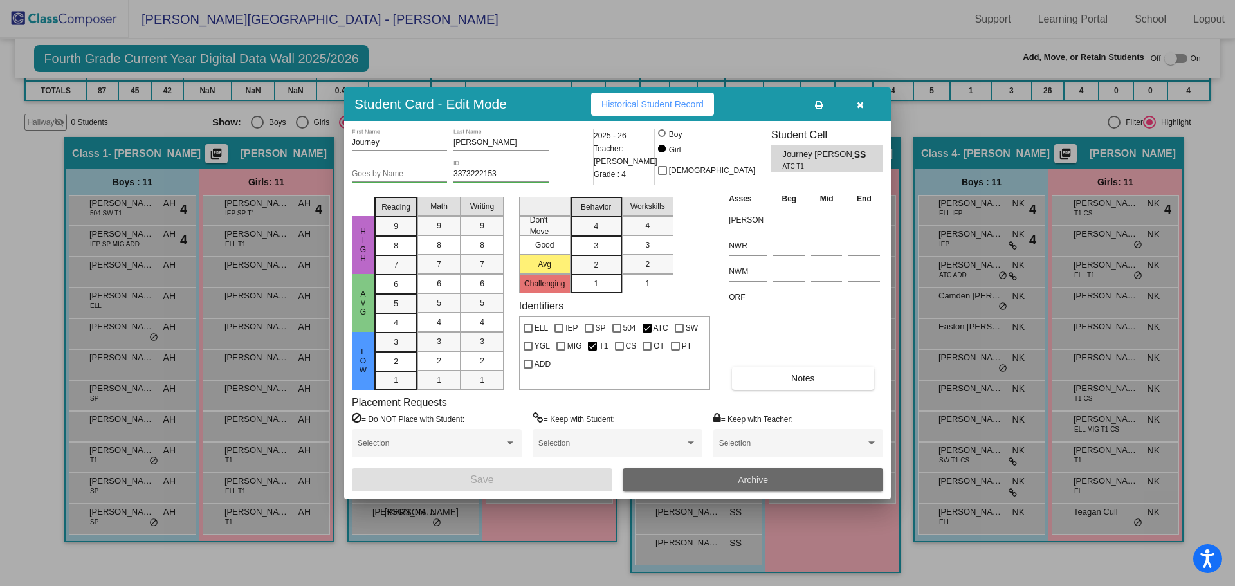
click at [741, 476] on span "Archive" at bounding box center [753, 480] width 30 height 10
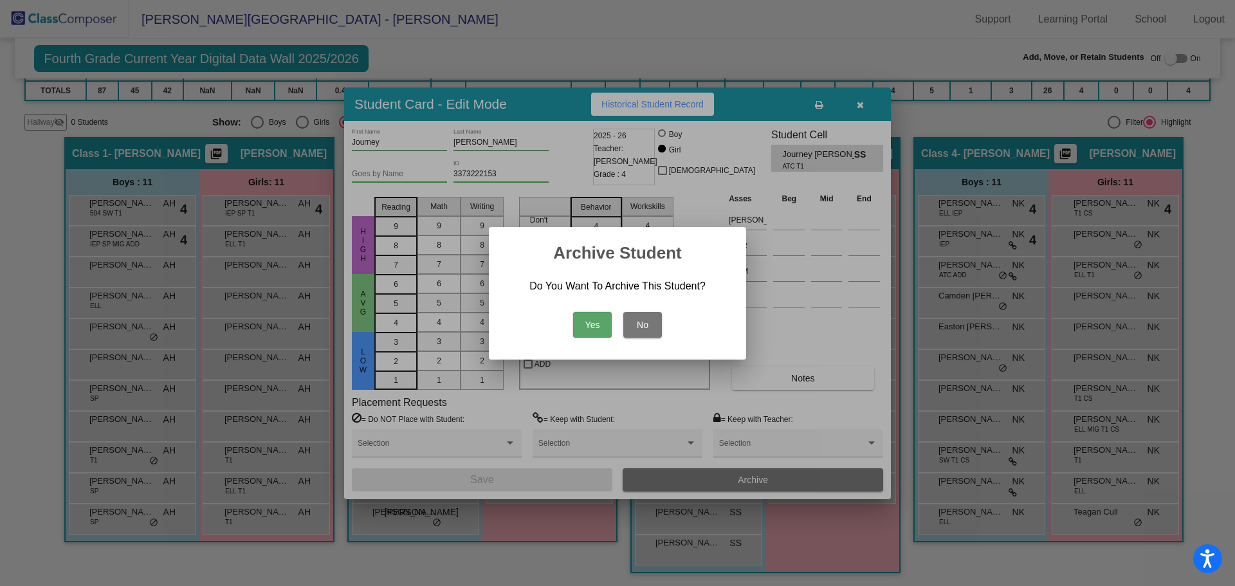
click at [592, 318] on button "Yes" at bounding box center [592, 325] width 39 height 26
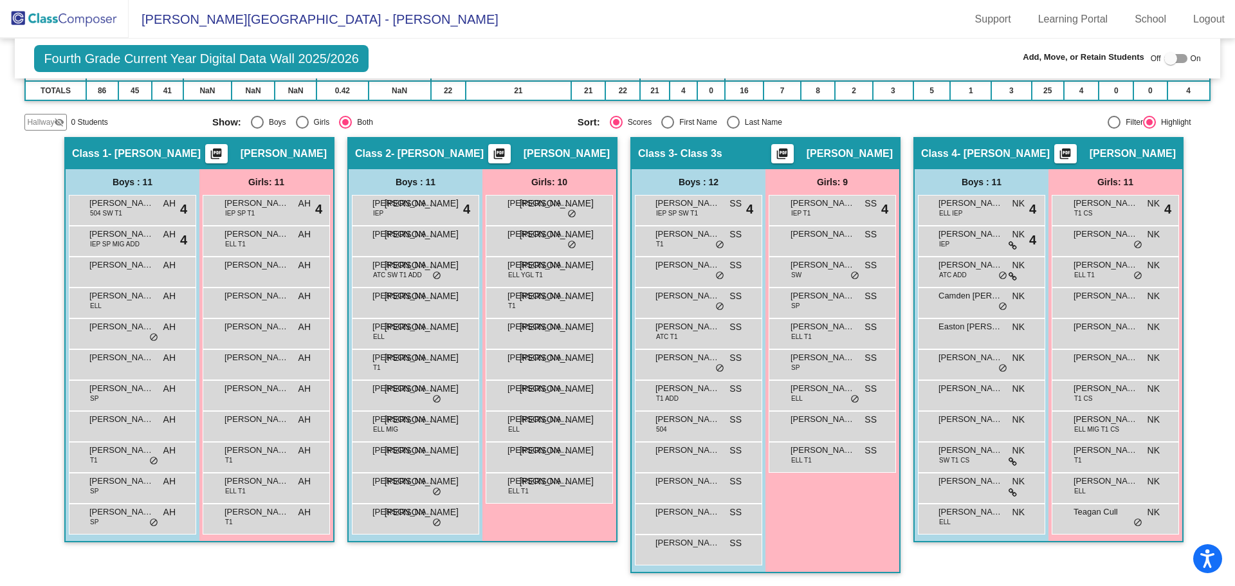
click at [75, 17] on img at bounding box center [64, 19] width 129 height 38
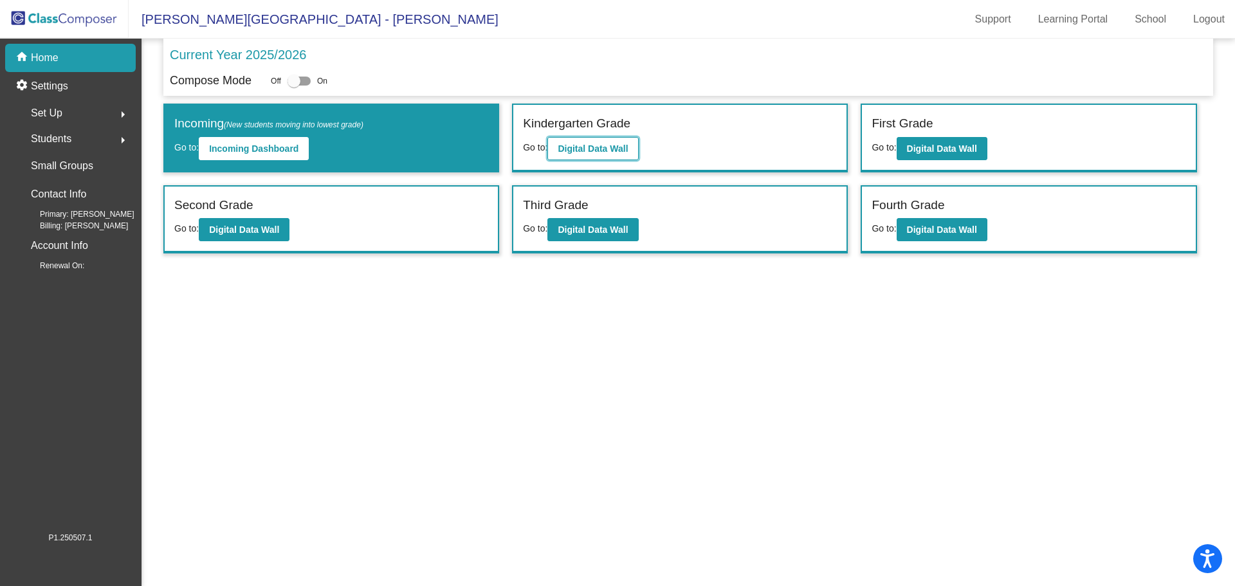
click at [566, 146] on b "Digital Data Wall" at bounding box center [592, 148] width 70 height 10
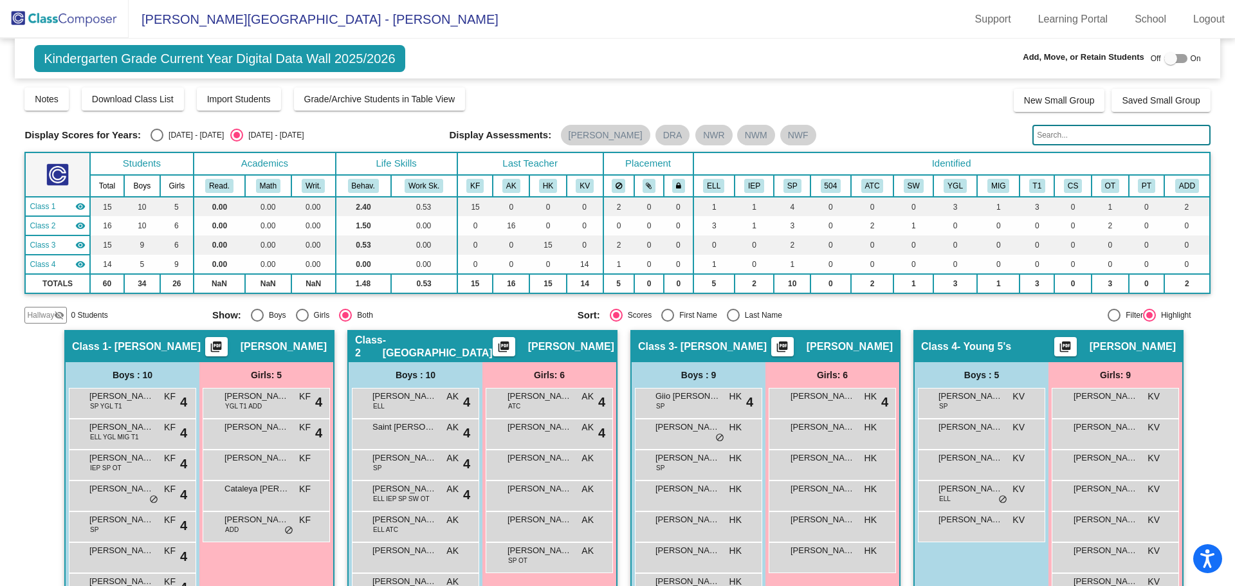
scroll to position [131, 0]
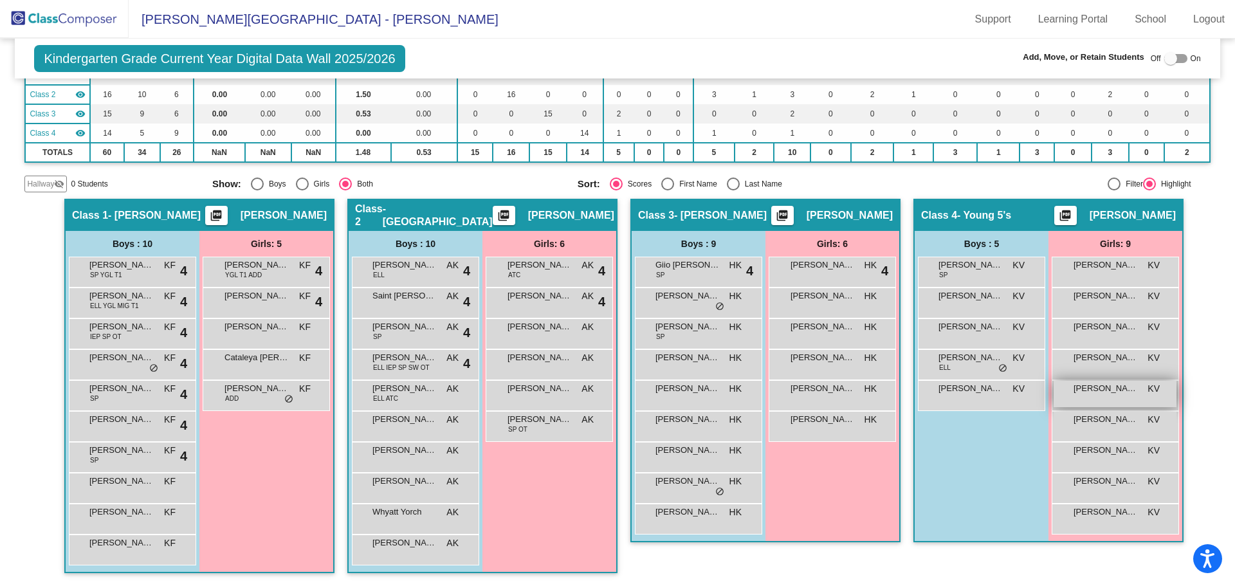
click at [1086, 387] on span "[PERSON_NAME]" at bounding box center [1105, 388] width 64 height 13
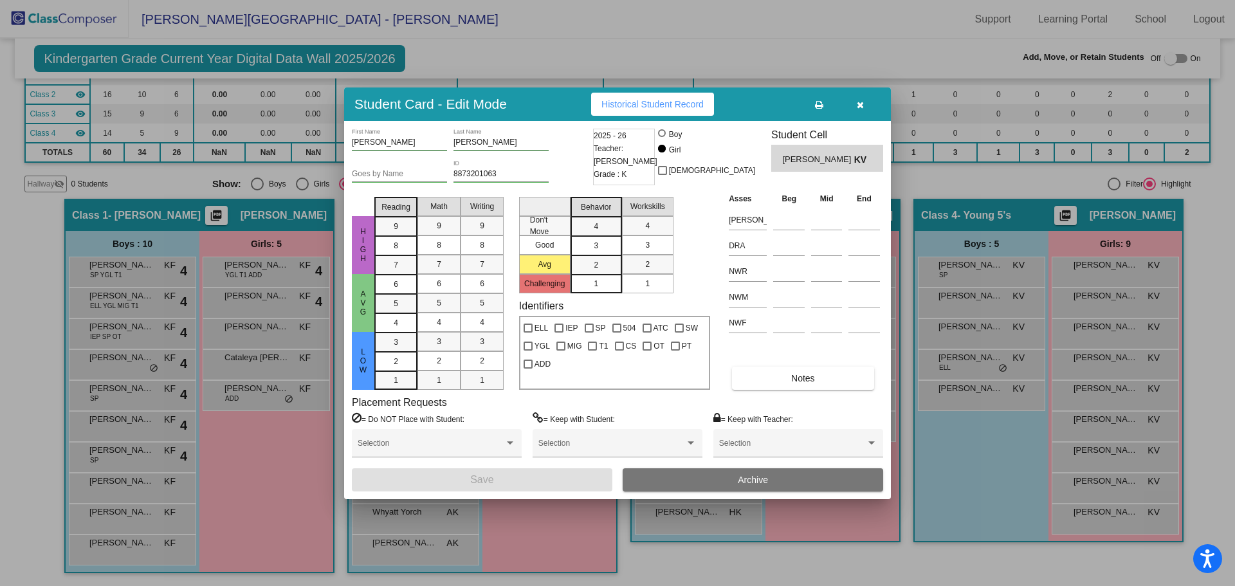
click at [599, 473] on div "Save Archive" at bounding box center [617, 479] width 531 height 23
drag, startPoint x: 455, startPoint y: 175, endPoint x: 496, endPoint y: 173, distance: 40.6
click at [496, 173] on input "8873201063" at bounding box center [500, 174] width 95 height 9
drag, startPoint x: 483, startPoint y: 169, endPoint x: 466, endPoint y: 187, distance: 25.0
click at [466, 187] on div "8873201063 ID" at bounding box center [500, 176] width 95 height 32
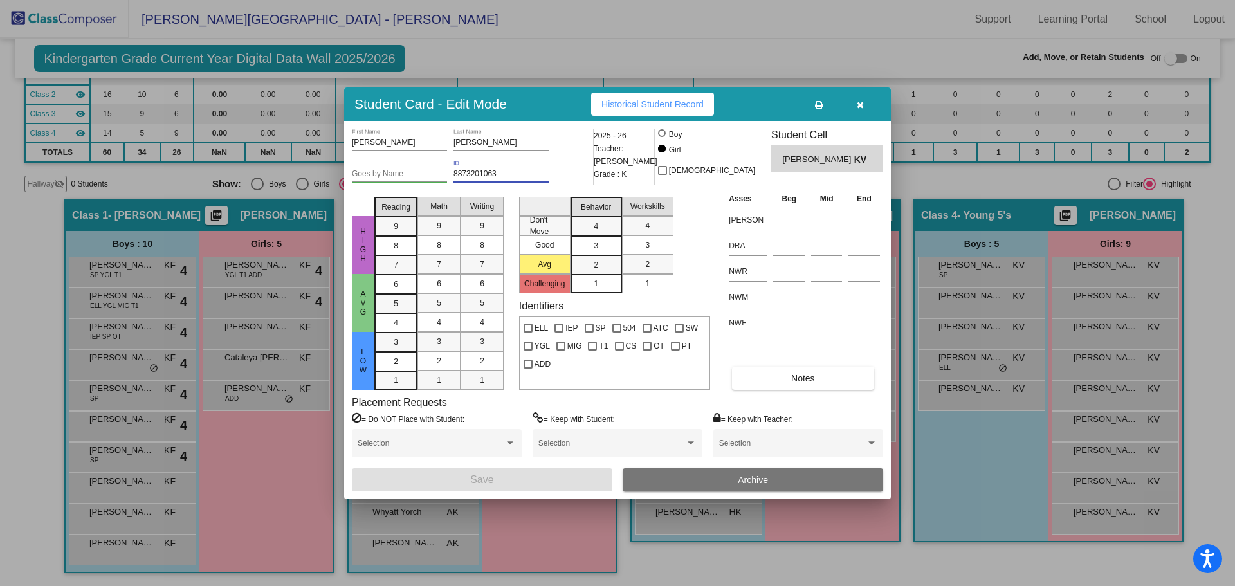
drag, startPoint x: 454, startPoint y: 175, endPoint x: 496, endPoint y: 173, distance: 42.5
click at [496, 173] on input "8873201063" at bounding box center [500, 174] width 95 height 9
drag, startPoint x: 459, startPoint y: 169, endPoint x: 434, endPoint y: 159, distance: 27.1
click at [434, 159] on div "[PERSON_NAME] First Name" at bounding box center [399, 145] width 95 height 32
drag, startPoint x: 454, startPoint y: 175, endPoint x: 496, endPoint y: 174, distance: 42.4
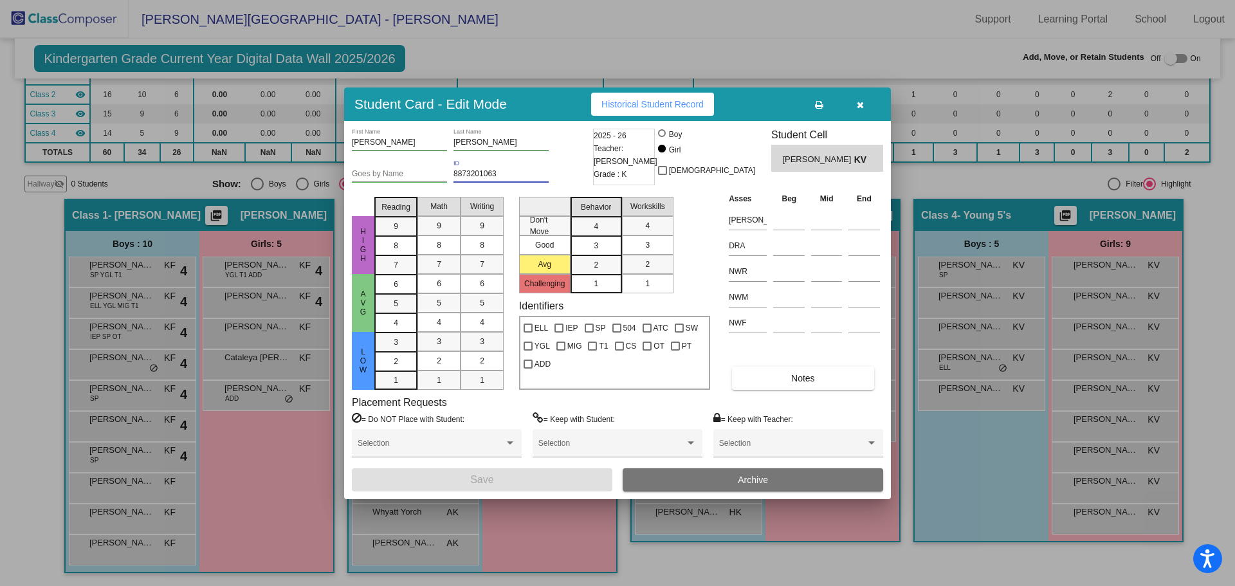
click at [496, 174] on input "8873201063" at bounding box center [500, 174] width 95 height 9
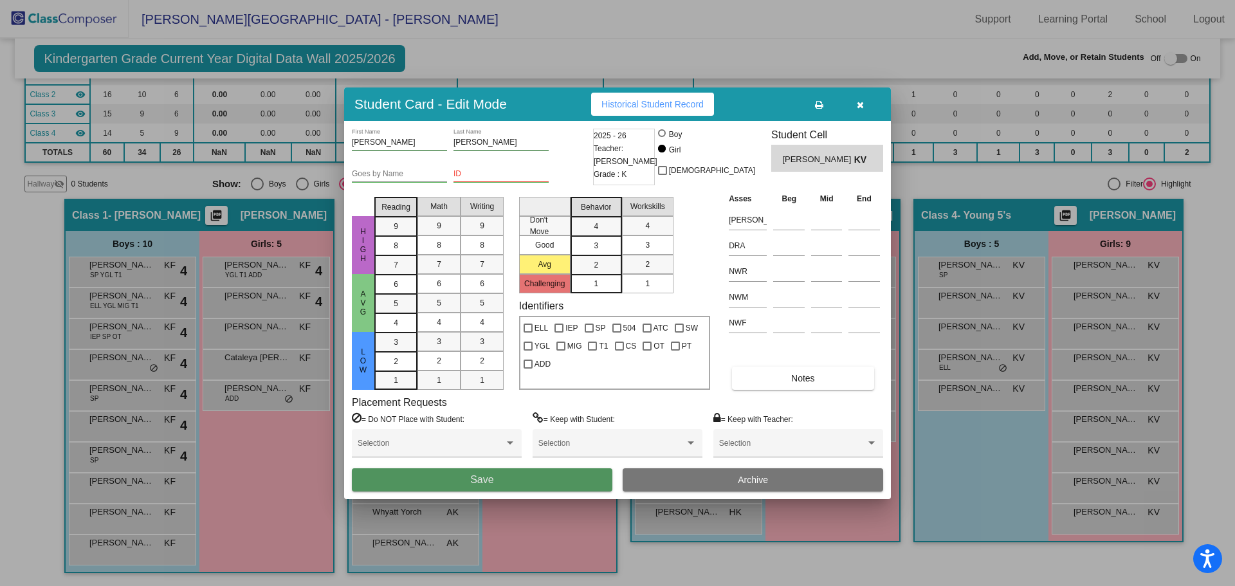
click at [473, 476] on span "Save" at bounding box center [481, 479] width 23 height 11
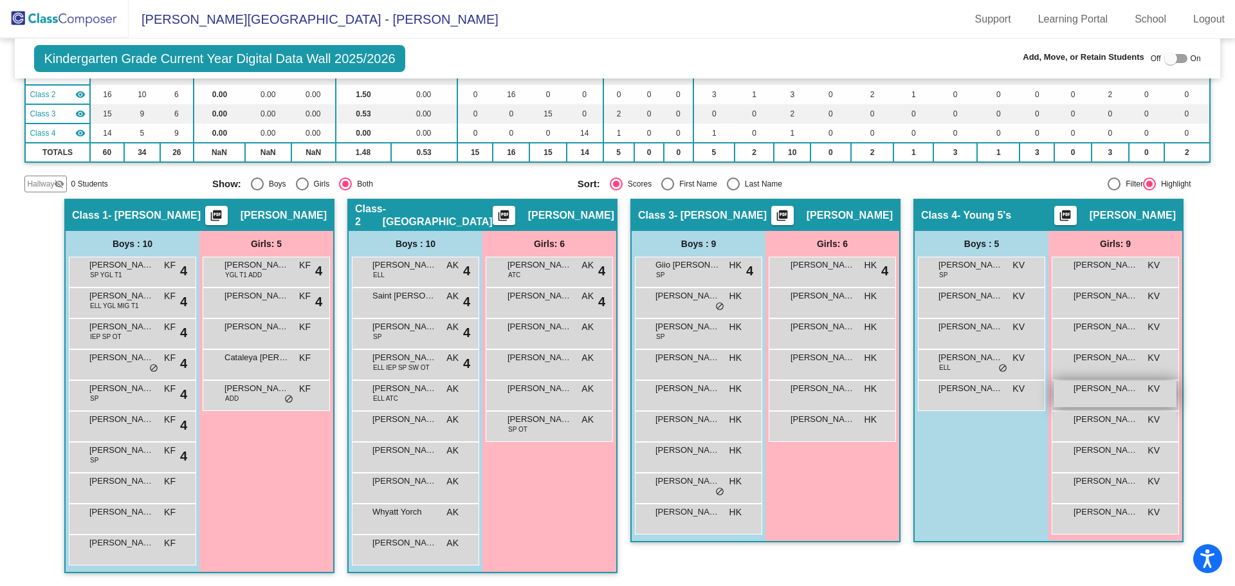
click at [1091, 391] on span "[PERSON_NAME]" at bounding box center [1105, 388] width 64 height 13
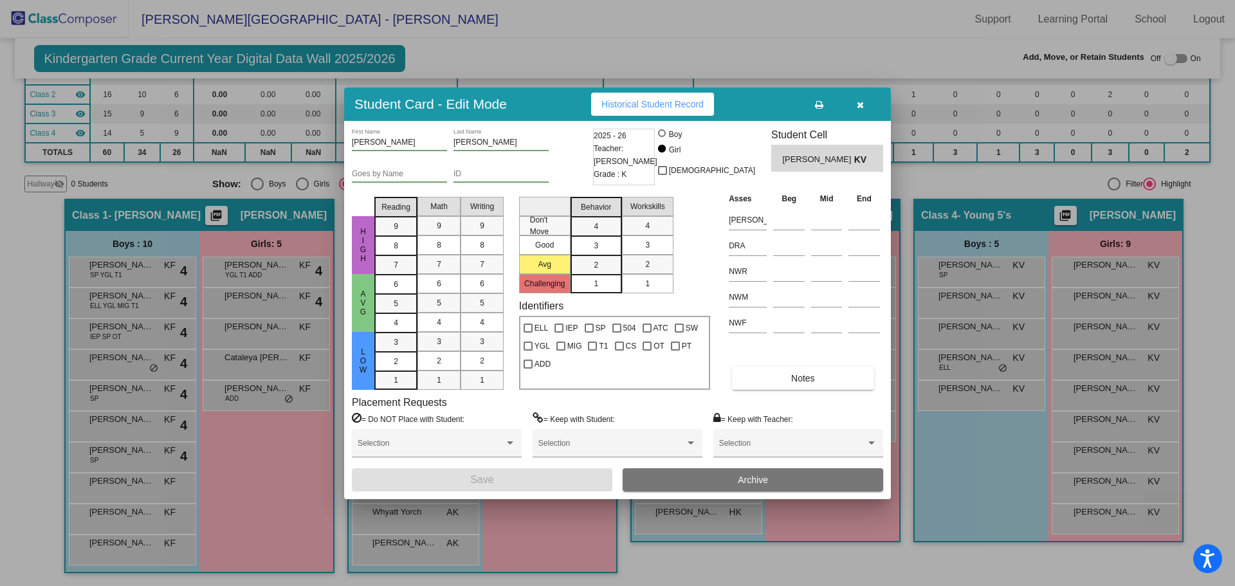
click at [744, 475] on span "Archive" at bounding box center [753, 480] width 30 height 10
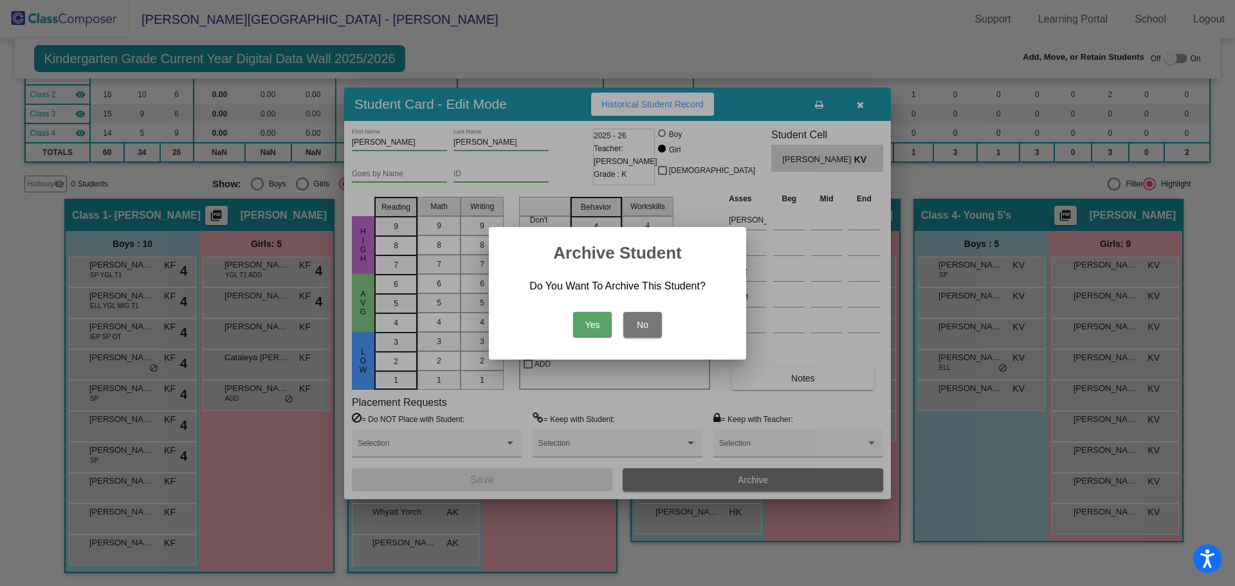
click at [576, 320] on button "Yes" at bounding box center [592, 325] width 39 height 26
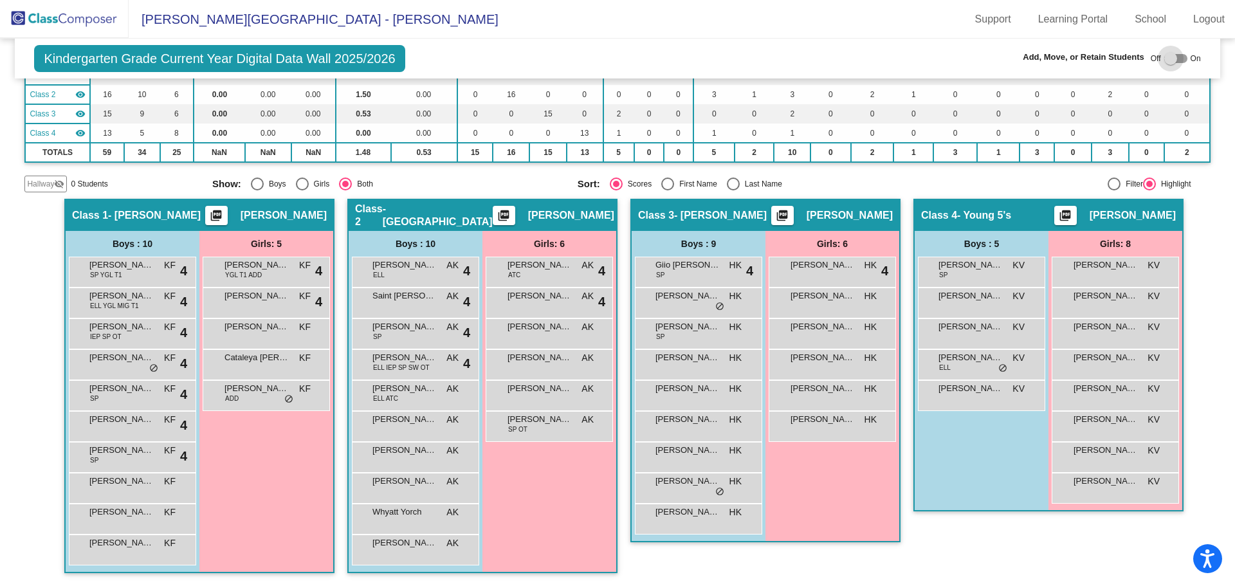
click at [1174, 59] on div at bounding box center [1175, 58] width 23 height 9
checkbox input "true"
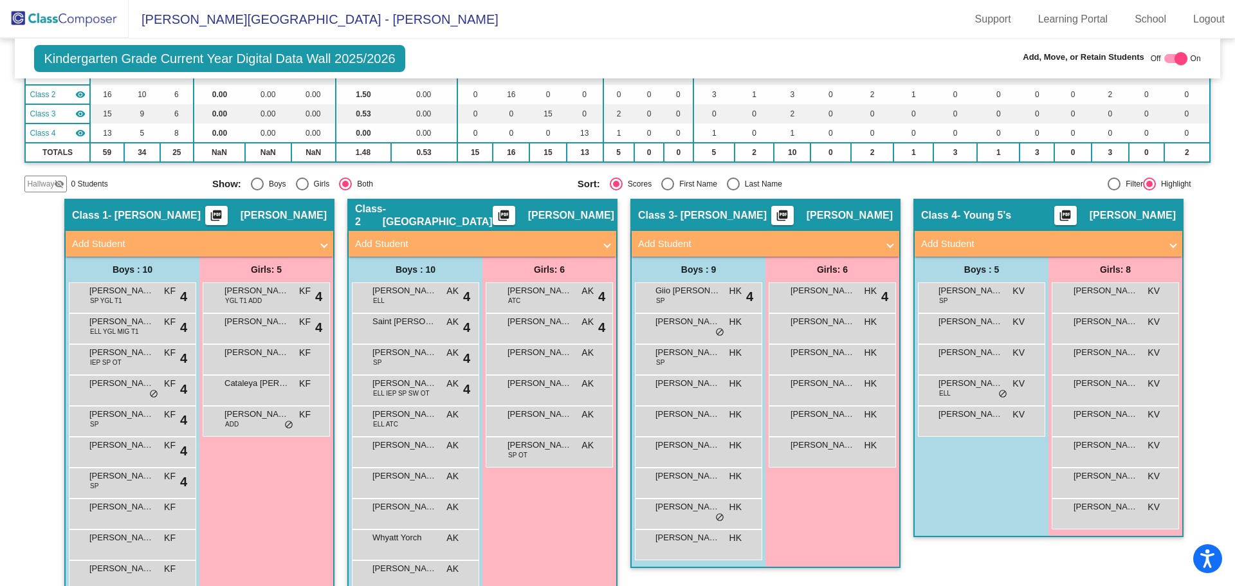
click at [687, 240] on mat-panel-title "Add Student" at bounding box center [757, 244] width 239 height 15
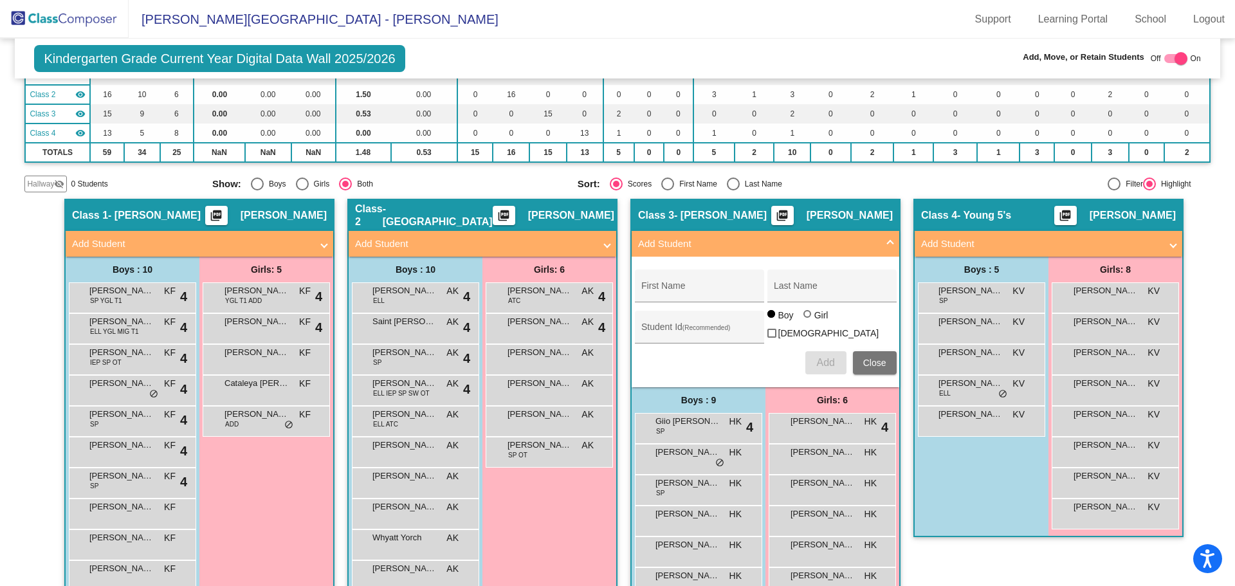
click at [803, 318] on div at bounding box center [807, 314] width 8 height 8
click at [808, 320] on input "Girl" at bounding box center [808, 320] width 1 height 1
radio input "true"
click at [653, 327] on input "Student Id (Recommended)" at bounding box center [699, 332] width 116 height 10
click at [641, 287] on input "First Name" at bounding box center [699, 290] width 116 height 10
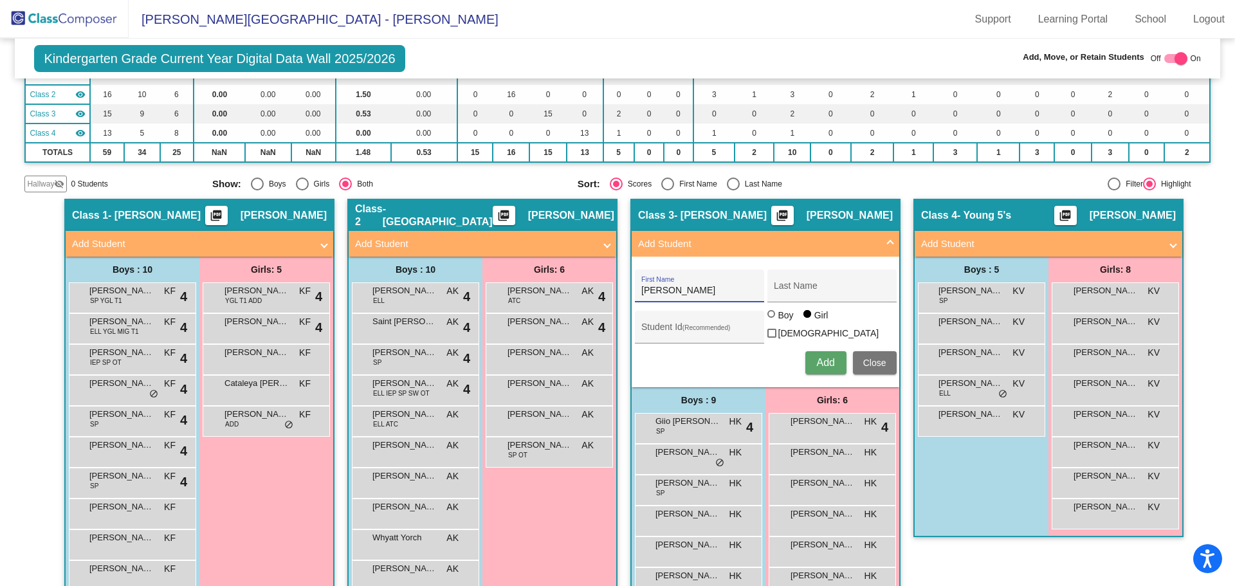
type input "[PERSON_NAME]"
click at [824, 351] on button "Add" at bounding box center [825, 362] width 41 height 23
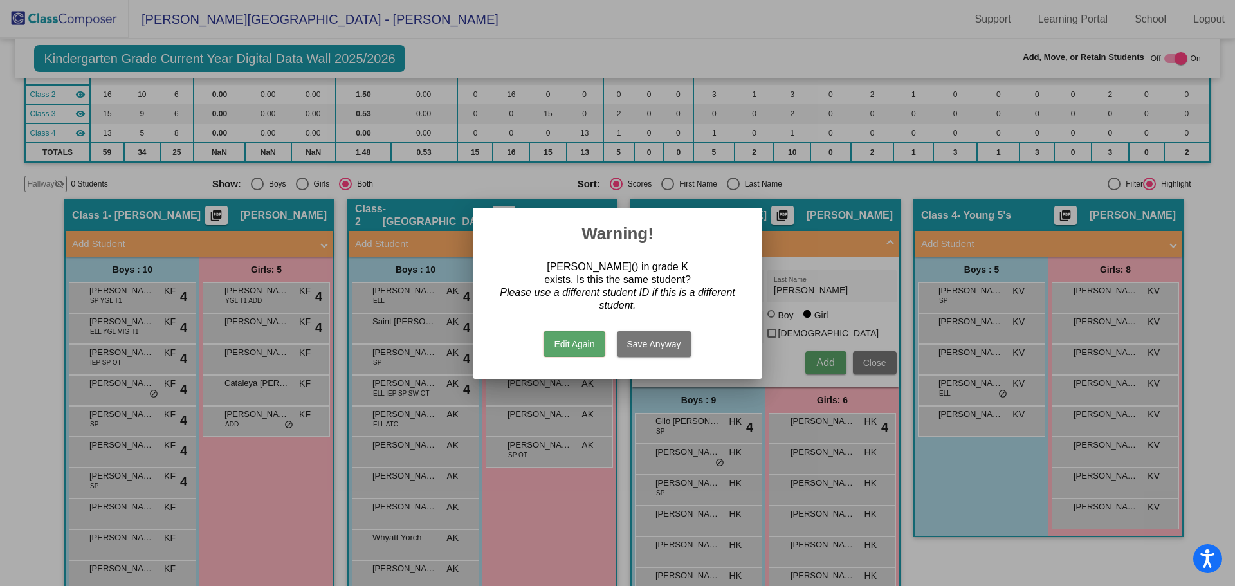
click at [651, 341] on button "Save Anyway" at bounding box center [654, 344] width 75 height 26
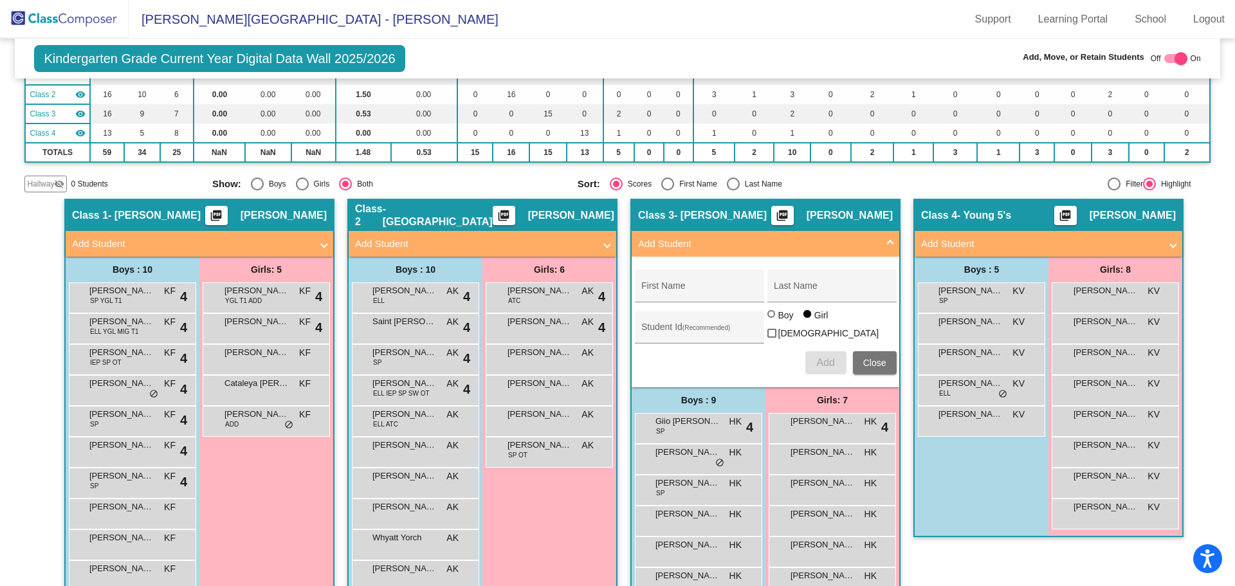
click at [73, 19] on img at bounding box center [64, 19] width 129 height 38
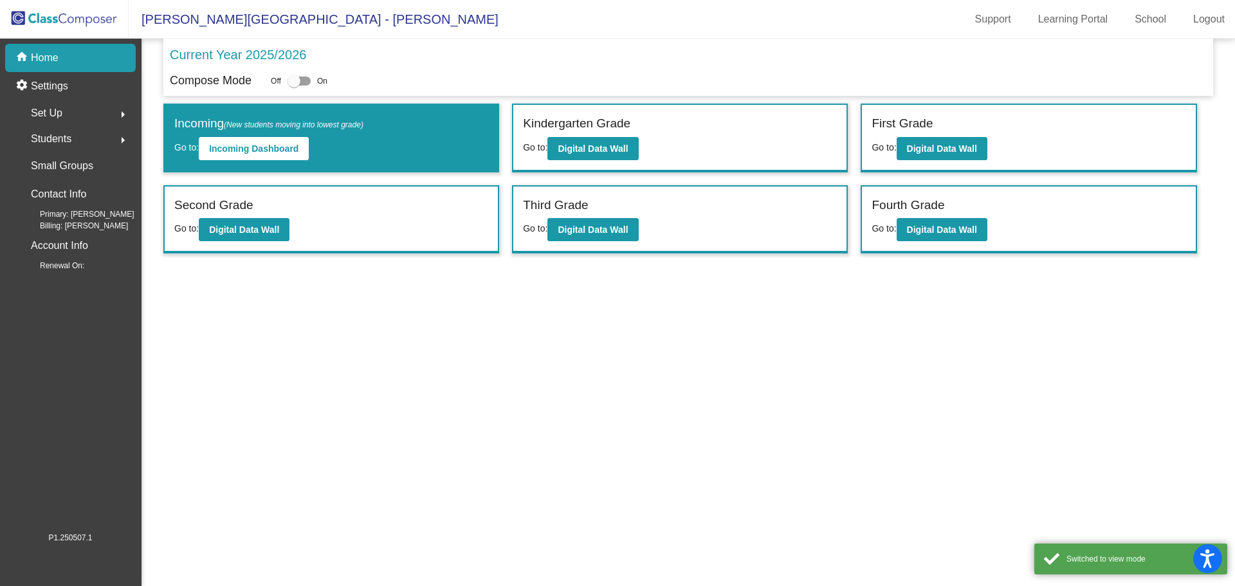
click at [57, 139] on span "Students" at bounding box center [51, 139] width 41 height 18
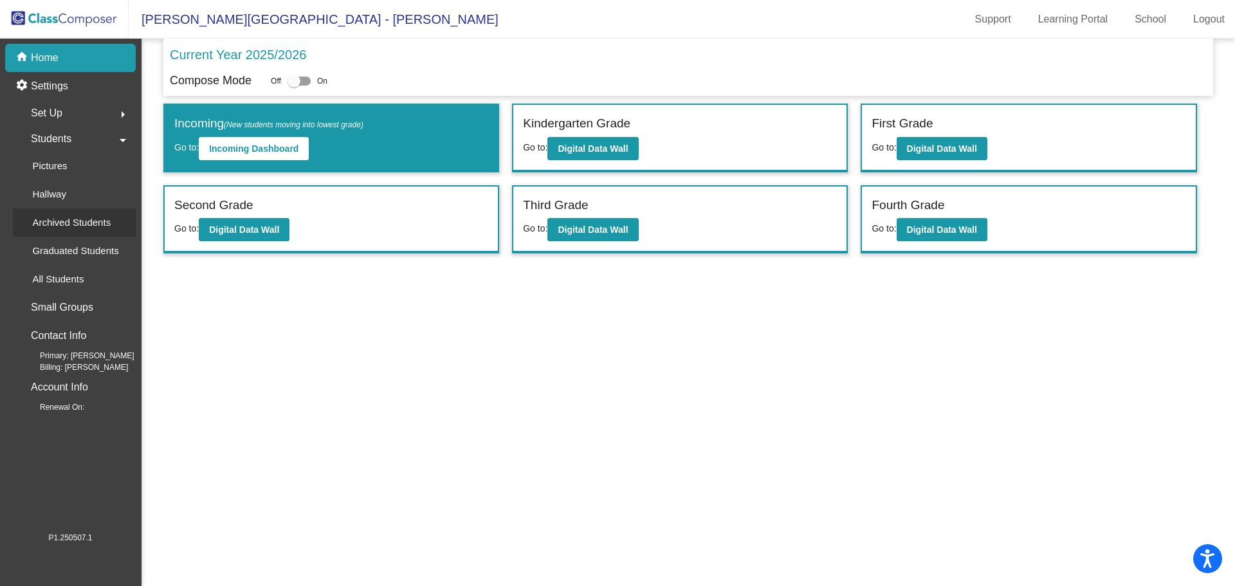
click at [60, 224] on p "Archived Students" at bounding box center [71, 222] width 78 height 15
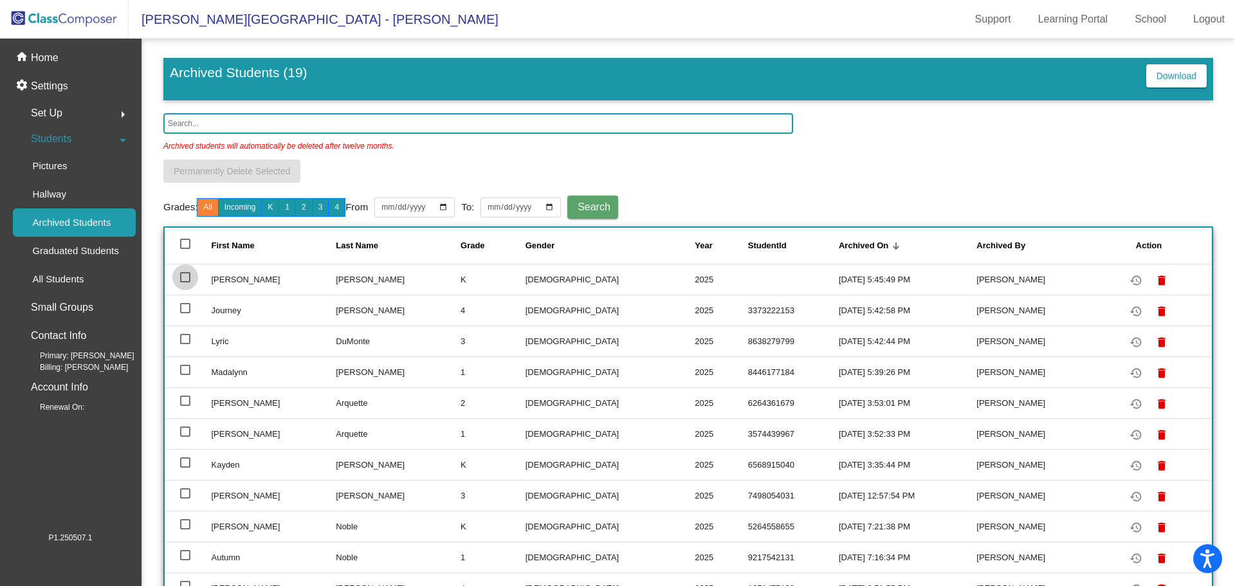
click at [182, 276] on div at bounding box center [185, 277] width 10 height 10
click at [185, 282] on input "select row 2" at bounding box center [185, 282] width 1 height 1
checkbox input "true"
click at [239, 167] on span "Permanently Delete Selected" at bounding box center [232, 171] width 116 height 10
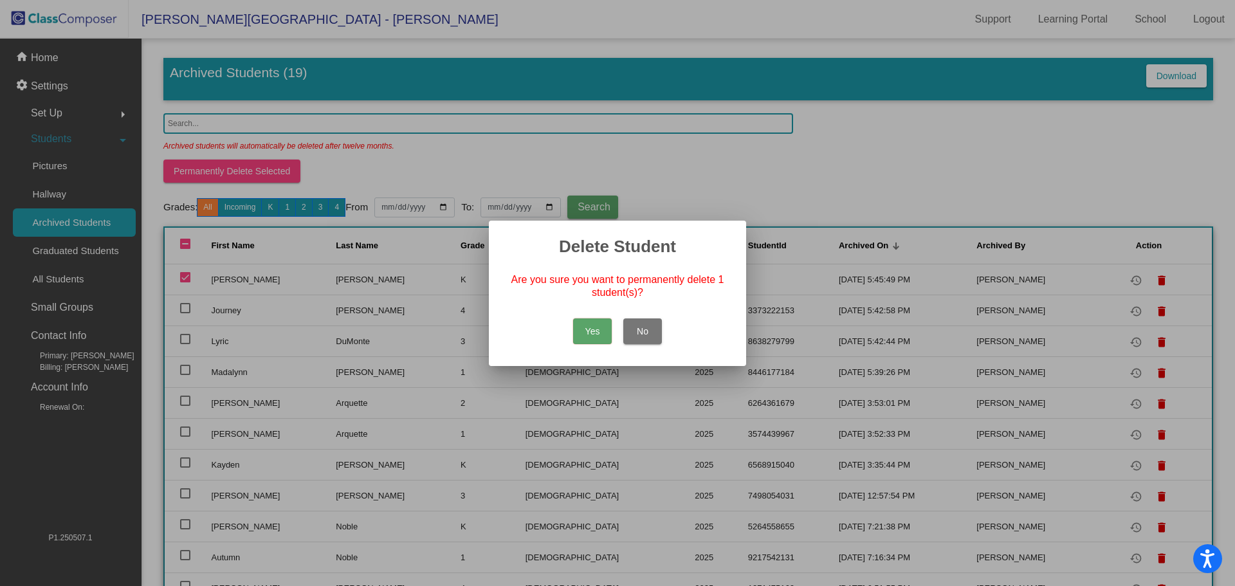
click at [588, 325] on button "Yes" at bounding box center [592, 331] width 39 height 26
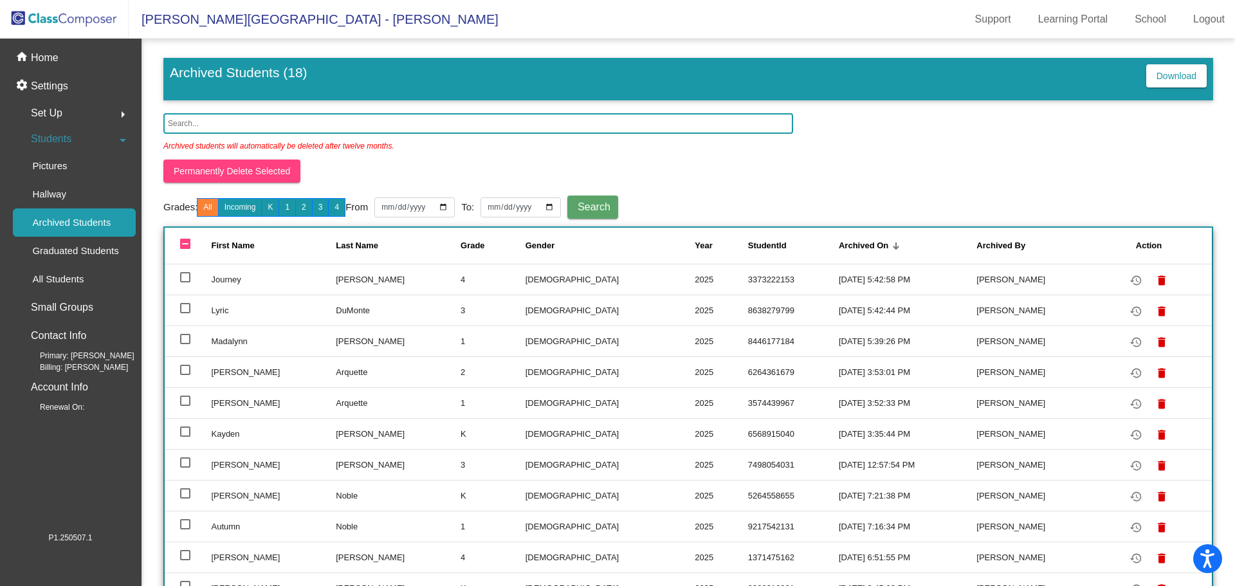
click at [60, 138] on span "Students" at bounding box center [51, 139] width 41 height 18
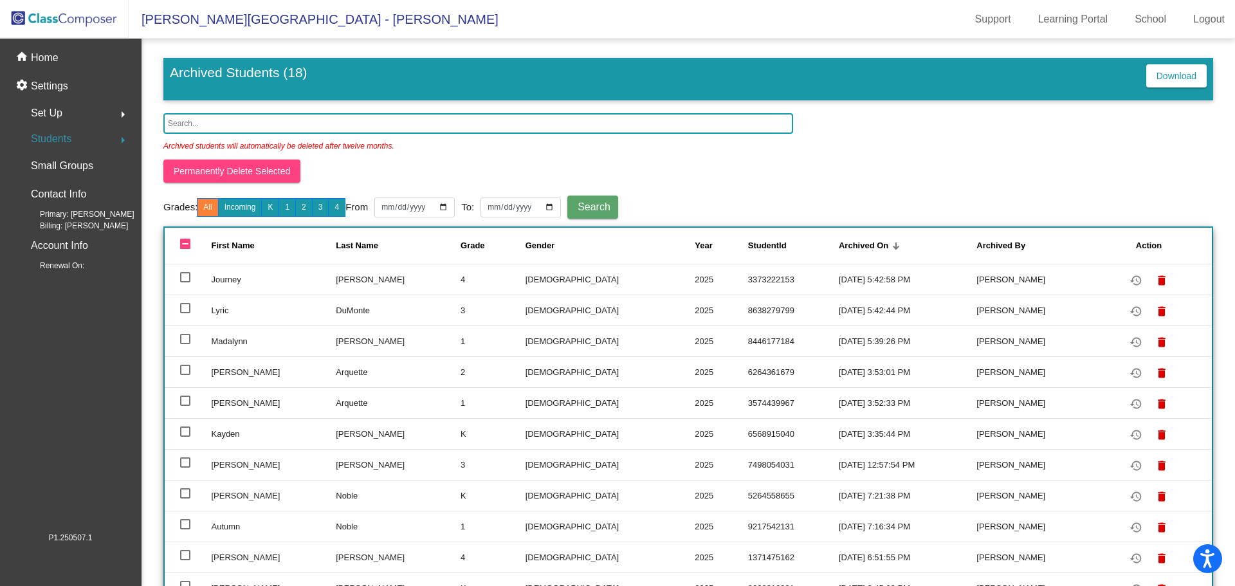
click at [60, 138] on span "Students" at bounding box center [51, 139] width 41 height 18
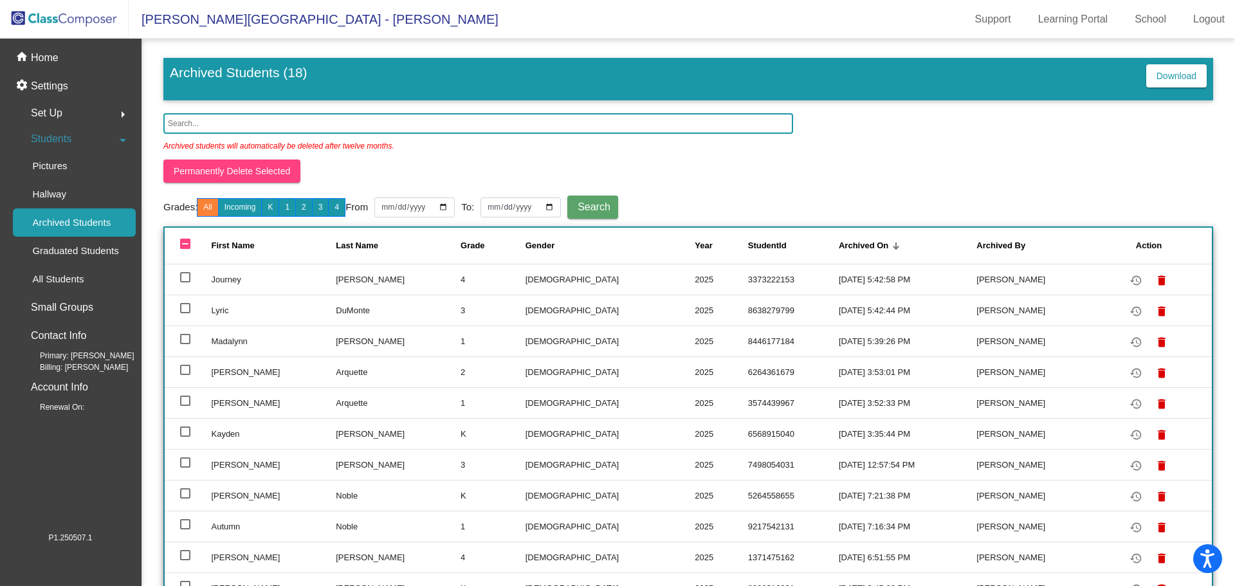
click at [952, 157] on div "Archived students will automatically be deleted after twelve months." at bounding box center [687, 147] width 1049 height 26
click at [199, 125] on input "text" at bounding box center [478, 123] width 630 height 21
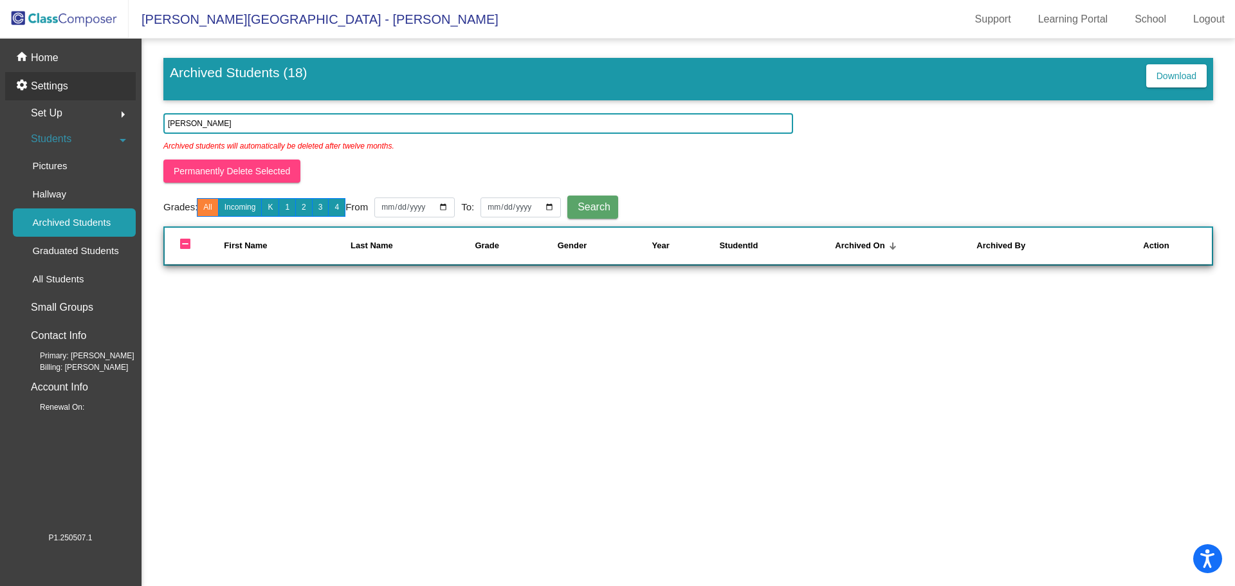
type input "[PERSON_NAME]"
click at [95, 93] on div "settings Settings" at bounding box center [70, 86] width 131 height 28
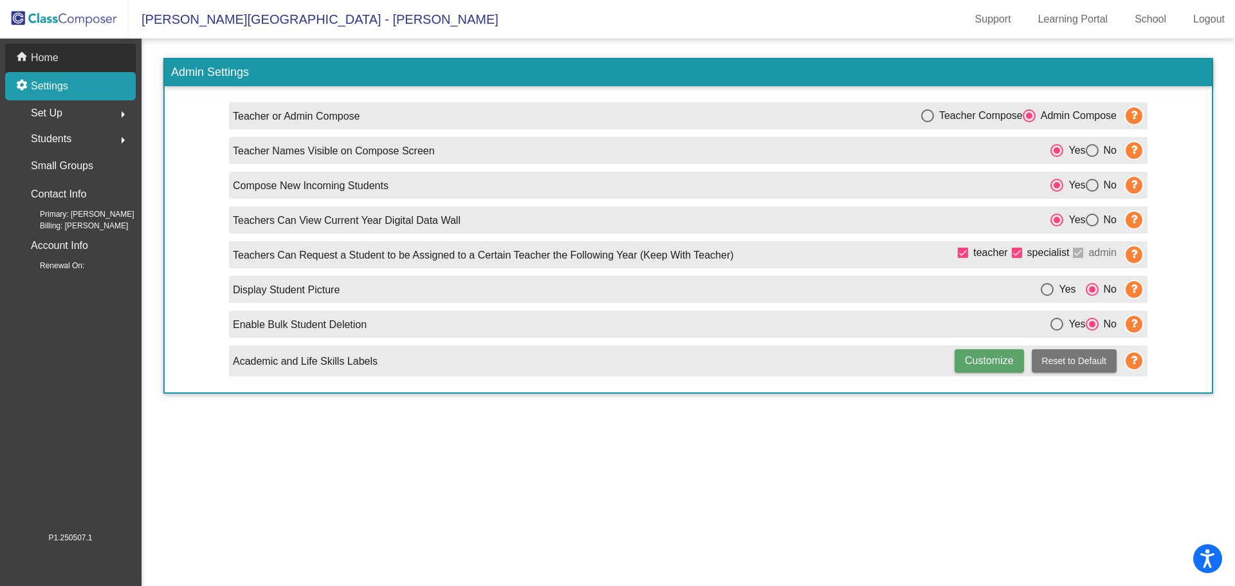
click at [53, 56] on p "Home" at bounding box center [45, 57] width 28 height 15
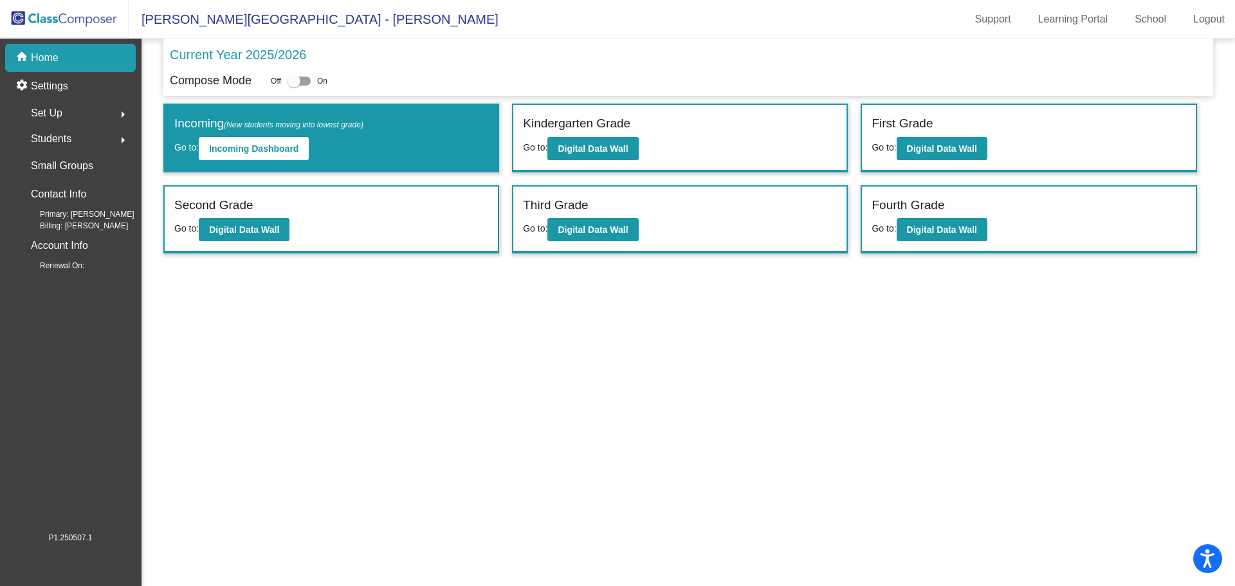
click at [69, 137] on span "Students" at bounding box center [51, 139] width 41 height 18
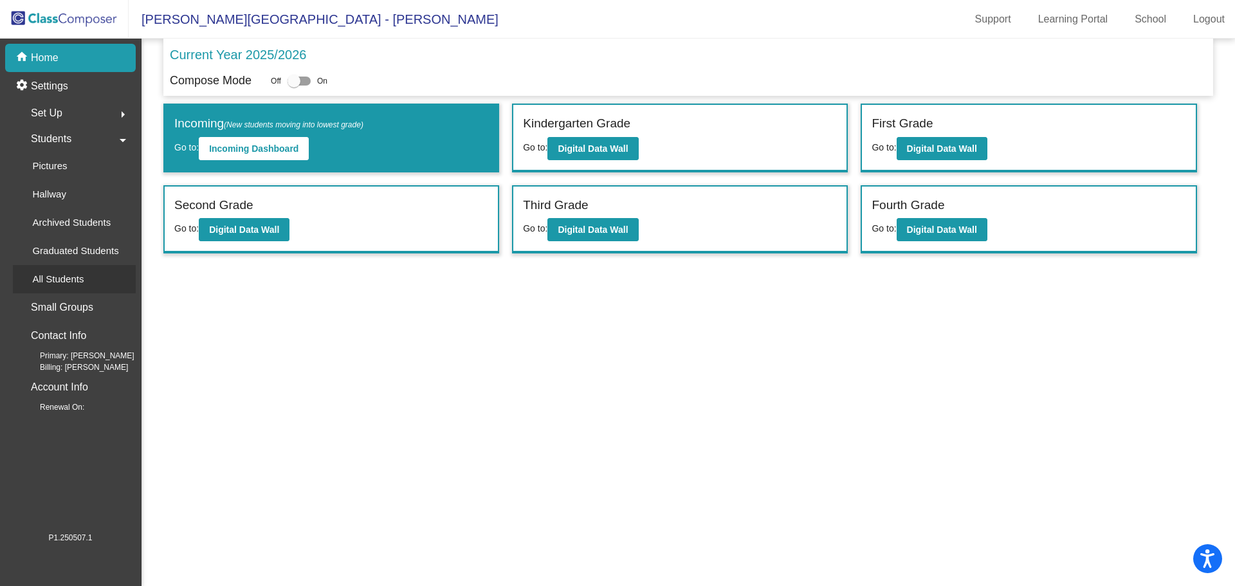
click at [66, 282] on p "All Students" at bounding box center [57, 278] width 51 height 15
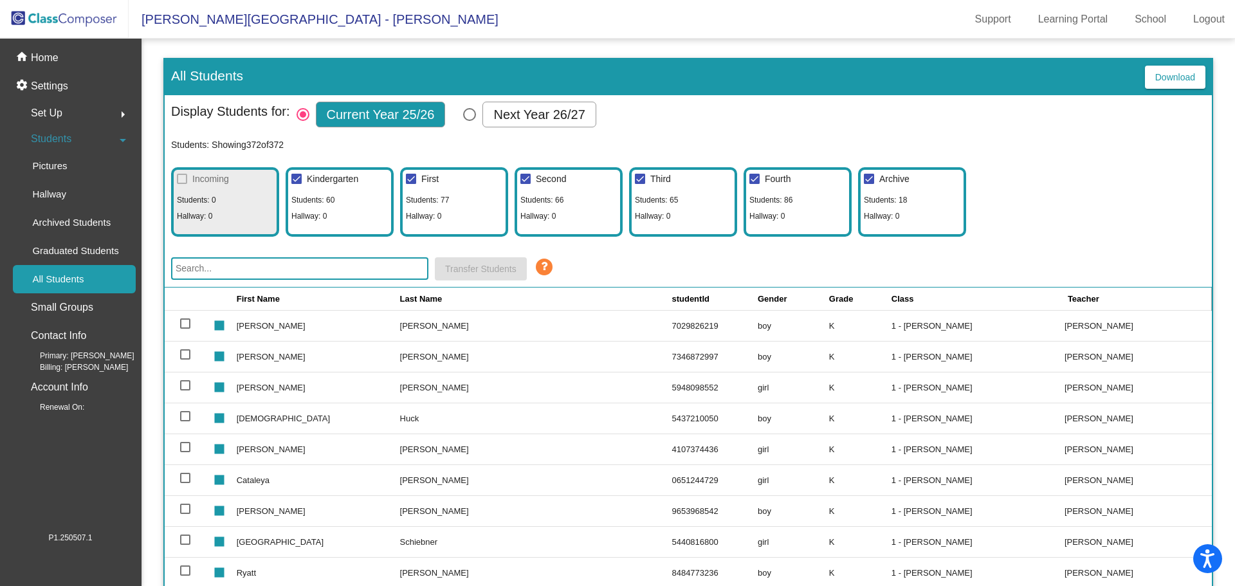
click at [194, 273] on input "text" at bounding box center [299, 268] width 257 height 23
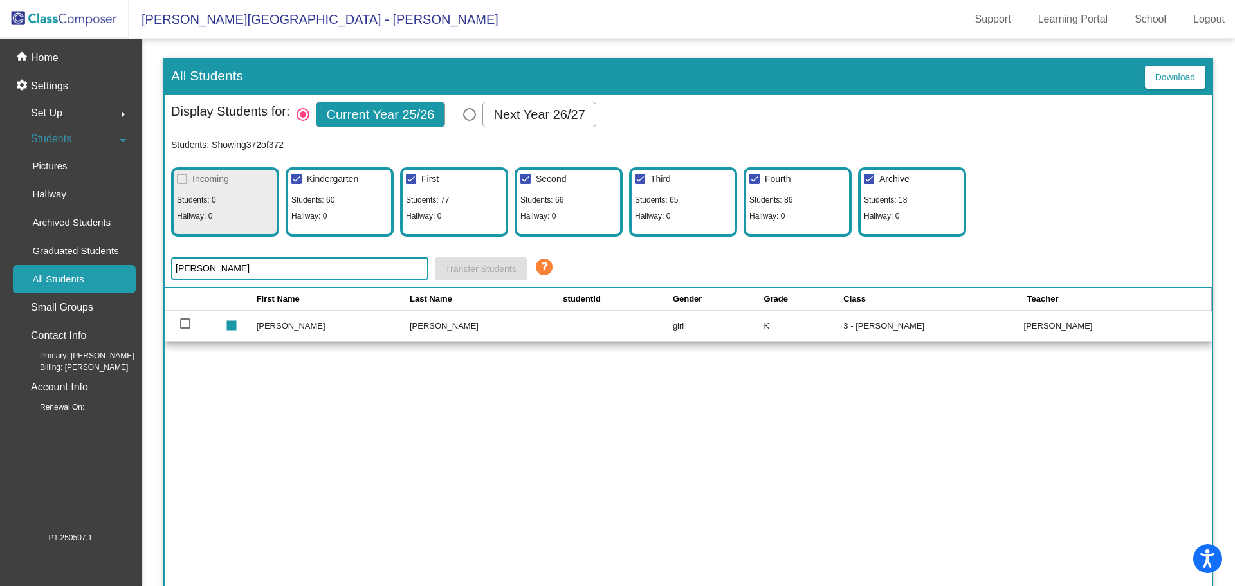
type input "[PERSON_NAME]"
click at [185, 322] on div at bounding box center [185, 323] width 10 height 10
click at [185, 329] on input "select row 48" at bounding box center [185, 329] width 1 height 1
click at [185, 322] on div at bounding box center [185, 323] width 10 height 10
click at [185, 329] on input "deselect row 48" at bounding box center [185, 329] width 1 height 1
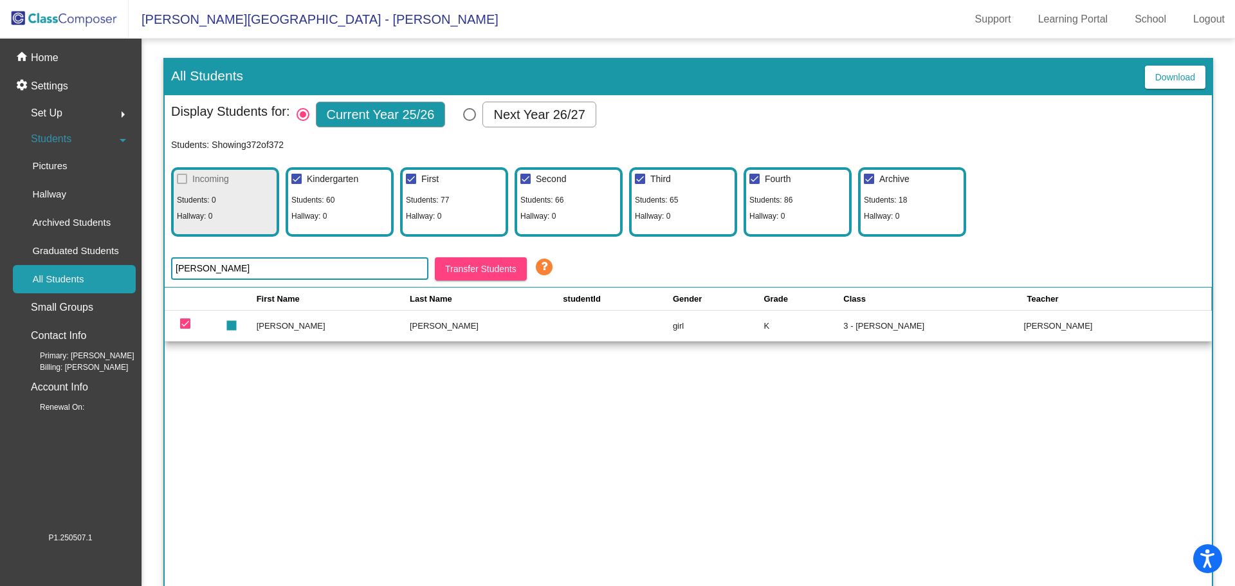
checkbox input "false"
click at [289, 325] on td "[PERSON_NAME]" at bounding box center [333, 325] width 153 height 31
click at [207, 395] on div "First Name Last Name studentId Gender Grade Class Teacher stop [PERSON_NAME] [P…" at bounding box center [688, 448] width 1047 height 322
click at [698, 107] on div "Display Students for: Current Year 25/26 Next Year 26/27" at bounding box center [688, 115] width 1034 height 27
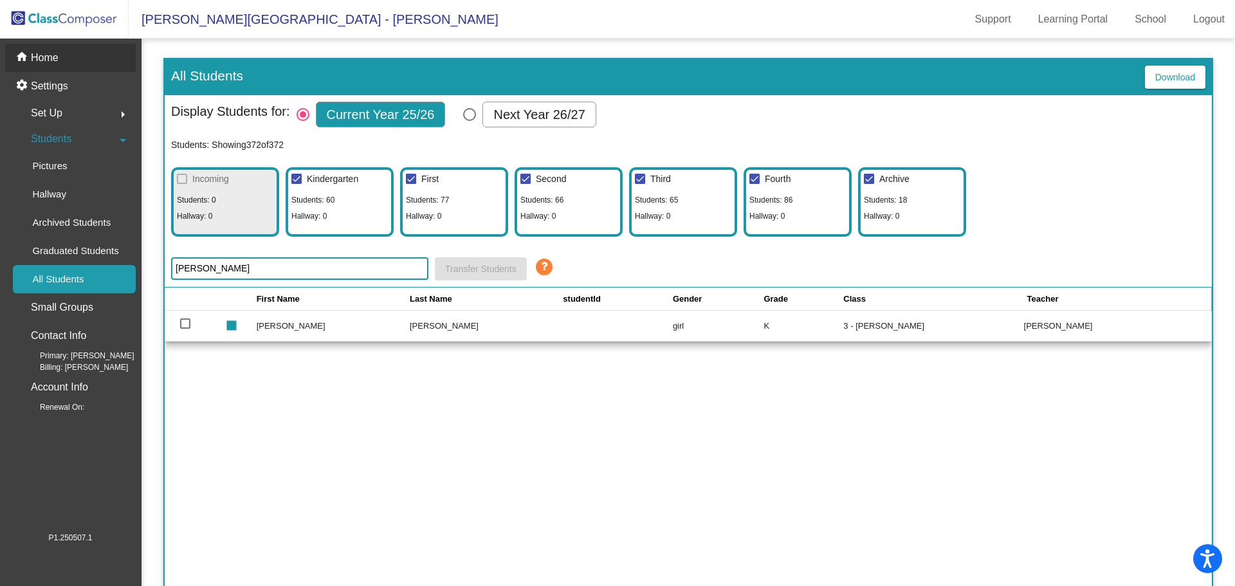
click at [48, 59] on p "Home" at bounding box center [45, 57] width 28 height 15
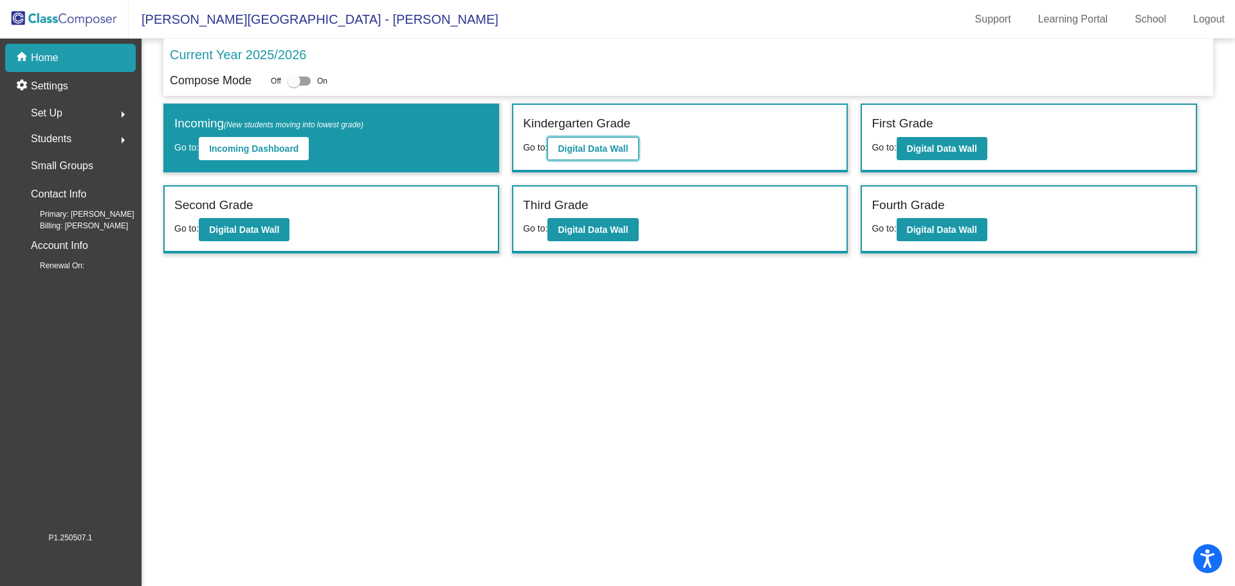
click at [584, 150] on b "Digital Data Wall" at bounding box center [592, 148] width 70 height 10
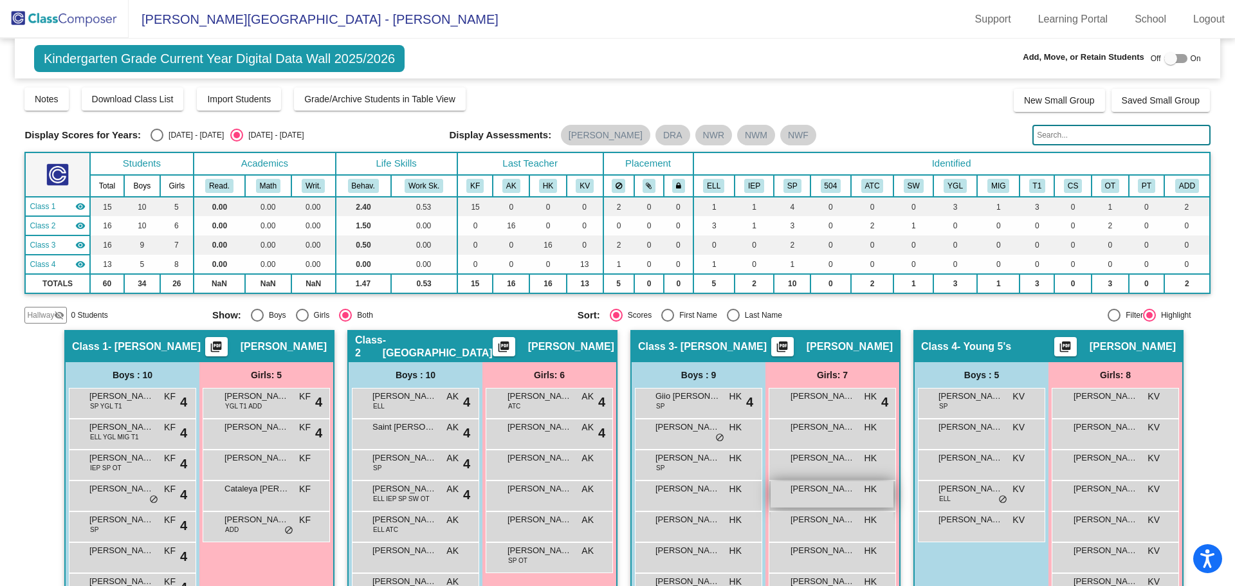
scroll to position [131, 0]
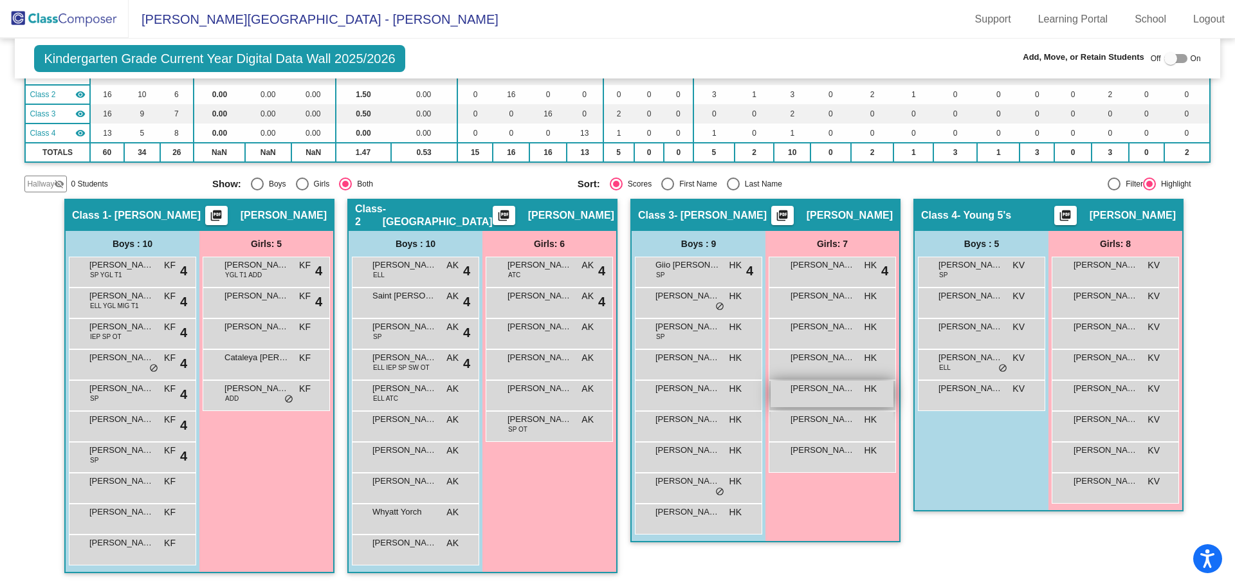
click at [829, 383] on span "[PERSON_NAME]" at bounding box center [822, 388] width 64 height 13
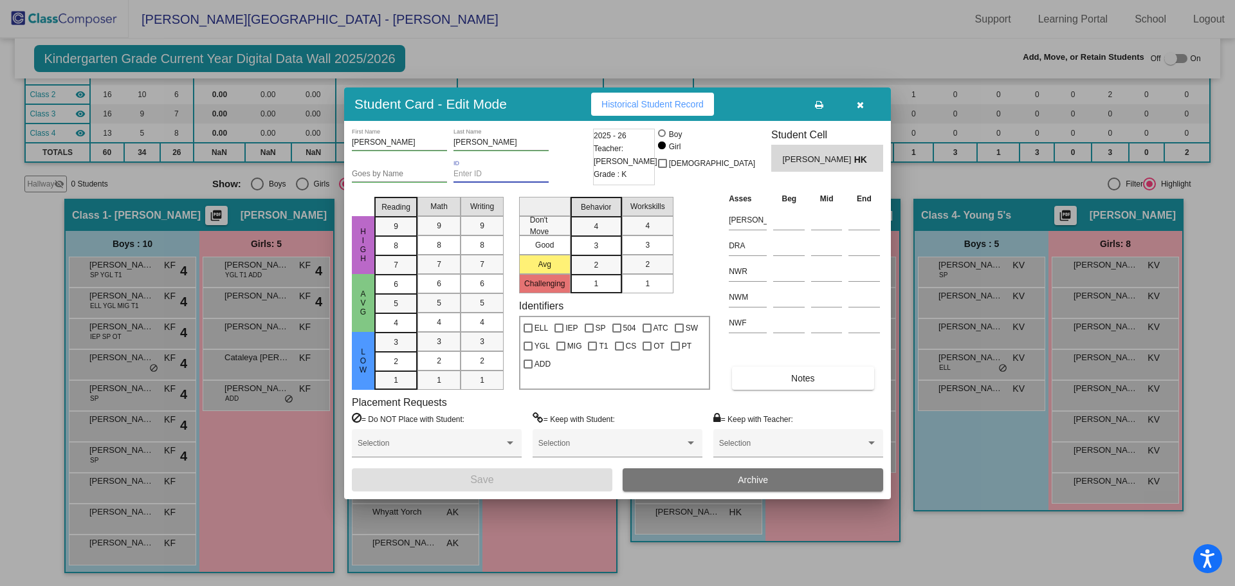
click at [455, 174] on input "ID" at bounding box center [500, 174] width 95 height 9
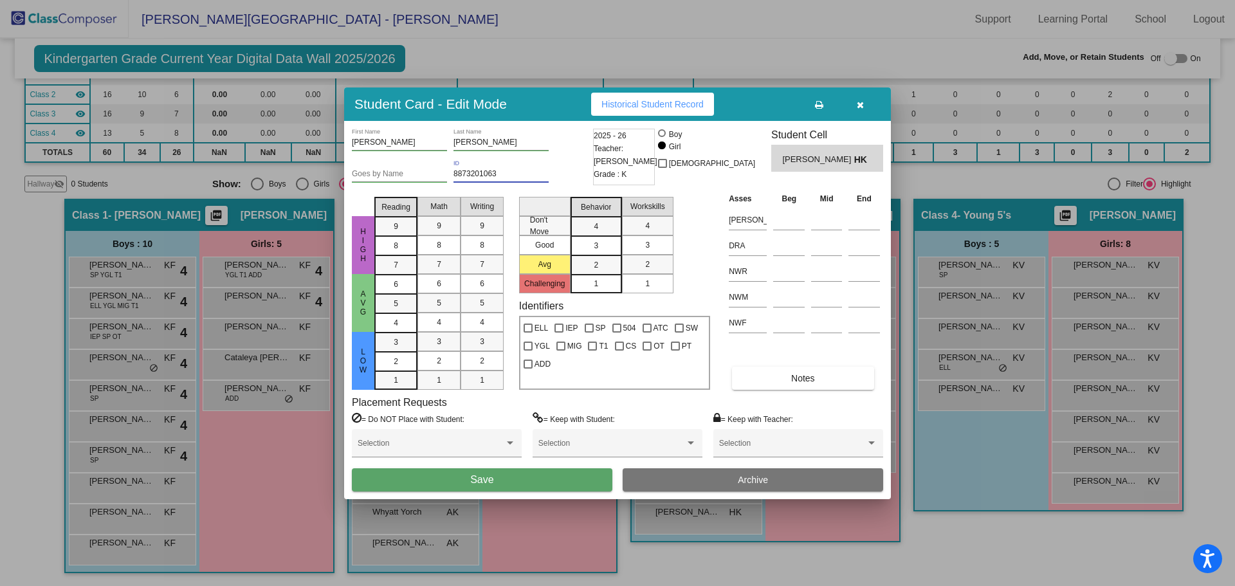
type input "8873201063"
click at [499, 481] on button "Save" at bounding box center [482, 479] width 260 height 23
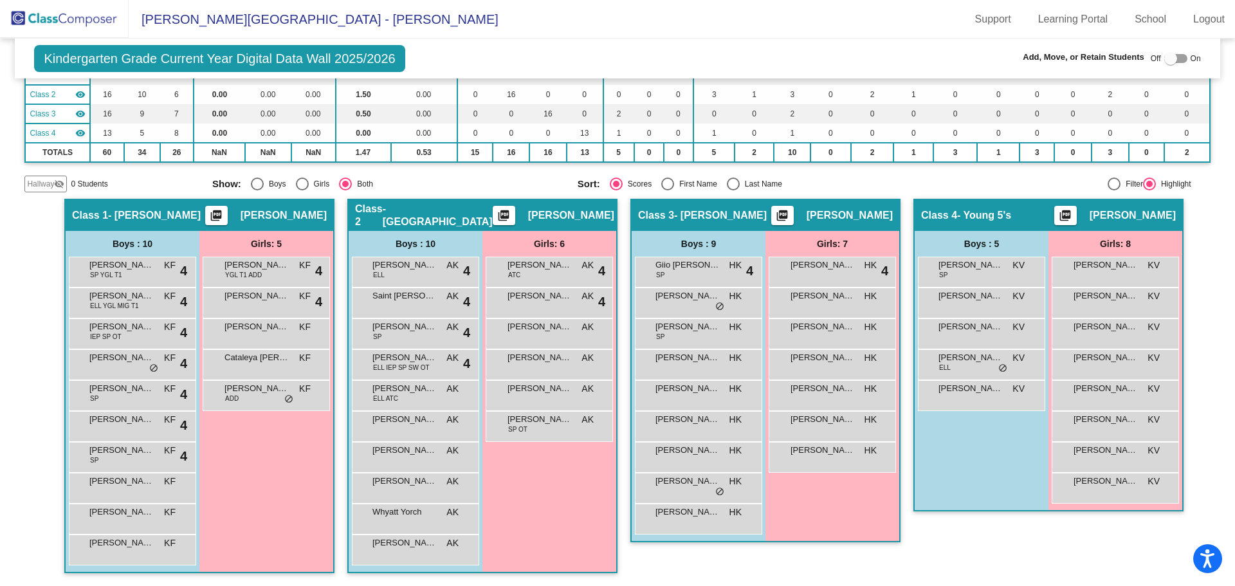
click at [60, 19] on img at bounding box center [64, 19] width 129 height 38
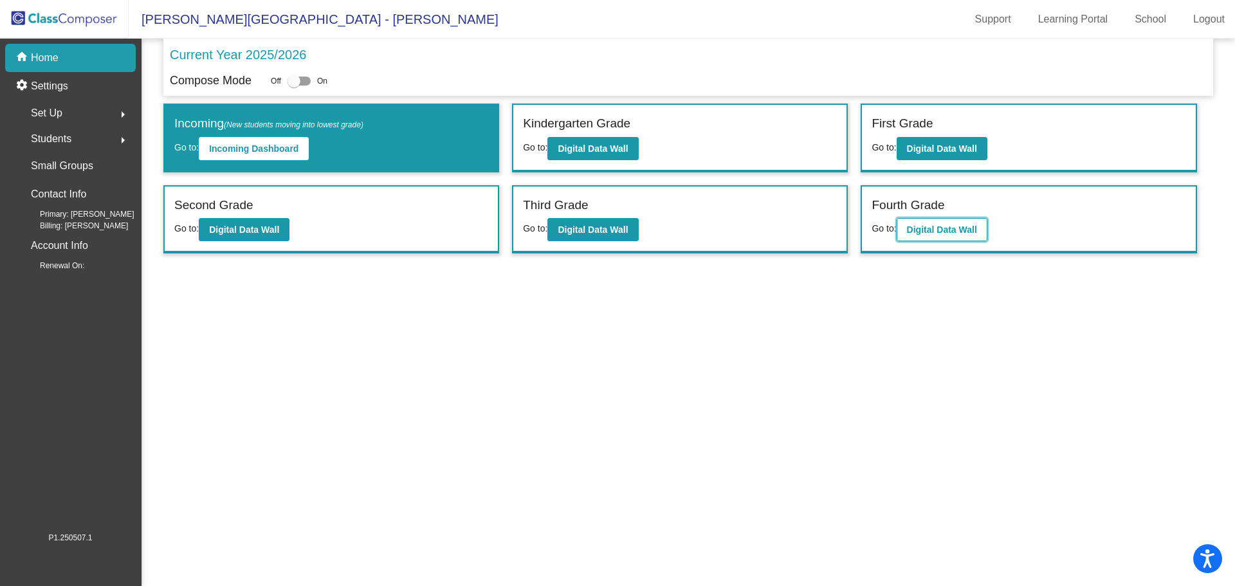
click at [945, 231] on b "Digital Data Wall" at bounding box center [942, 229] width 70 height 10
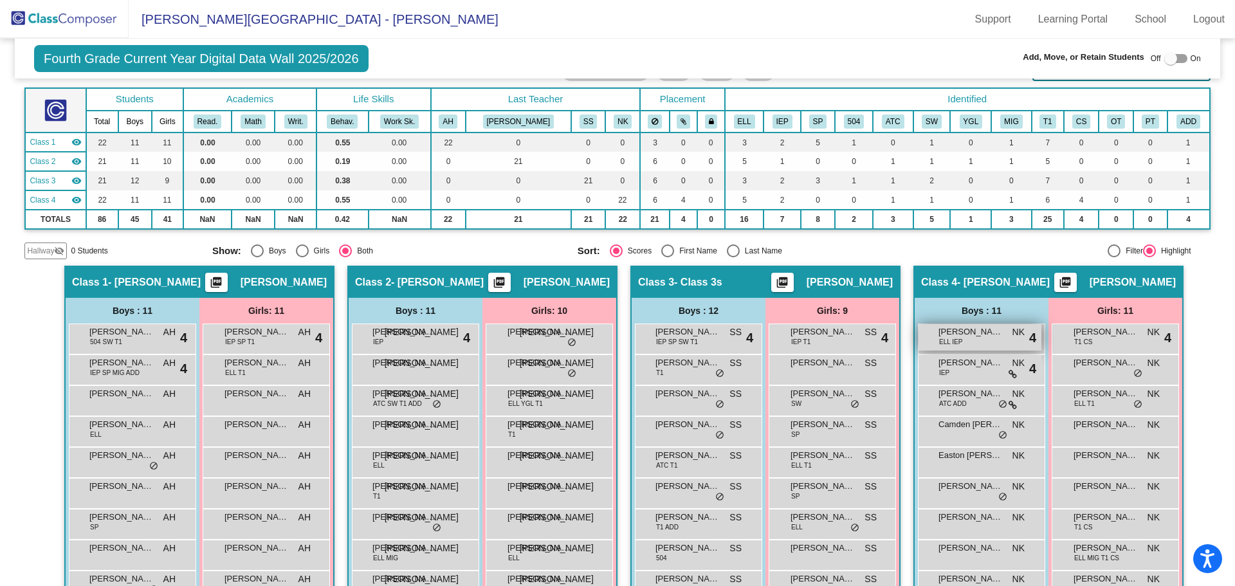
scroll to position [129, 0]
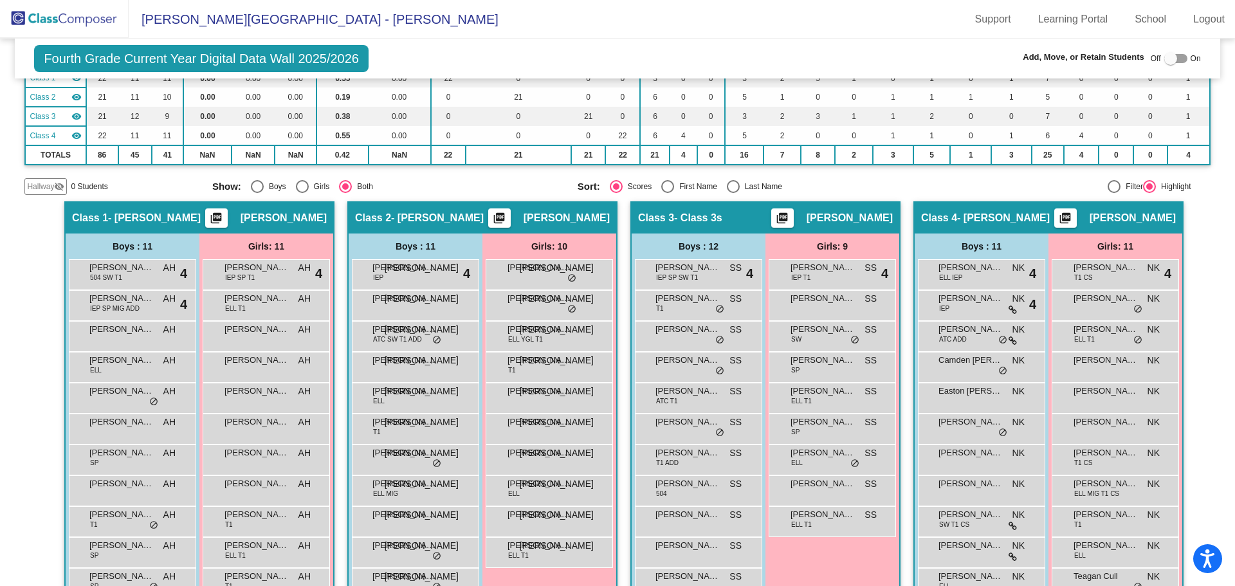
click at [47, 23] on img at bounding box center [64, 19] width 129 height 38
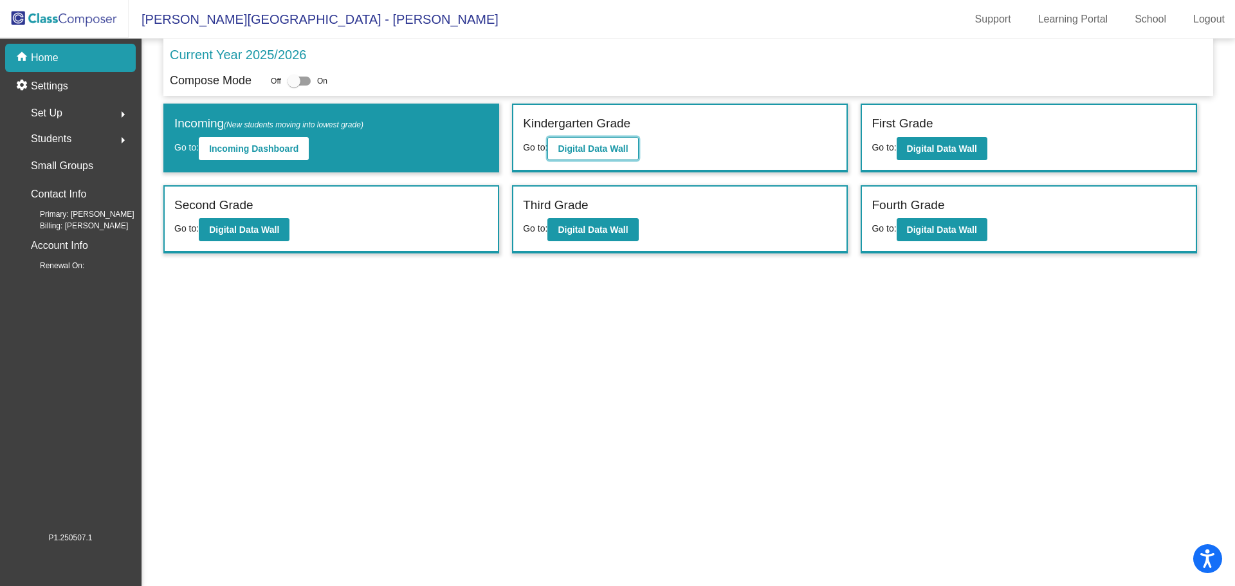
click at [588, 148] on b "Digital Data Wall" at bounding box center [592, 148] width 70 height 10
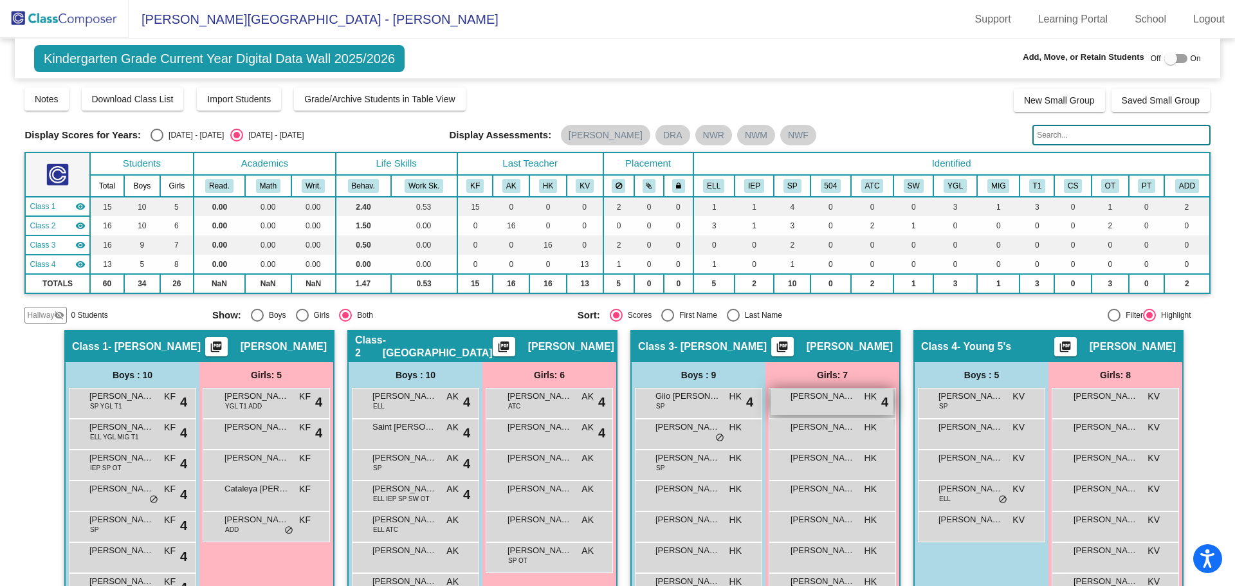
scroll to position [131, 0]
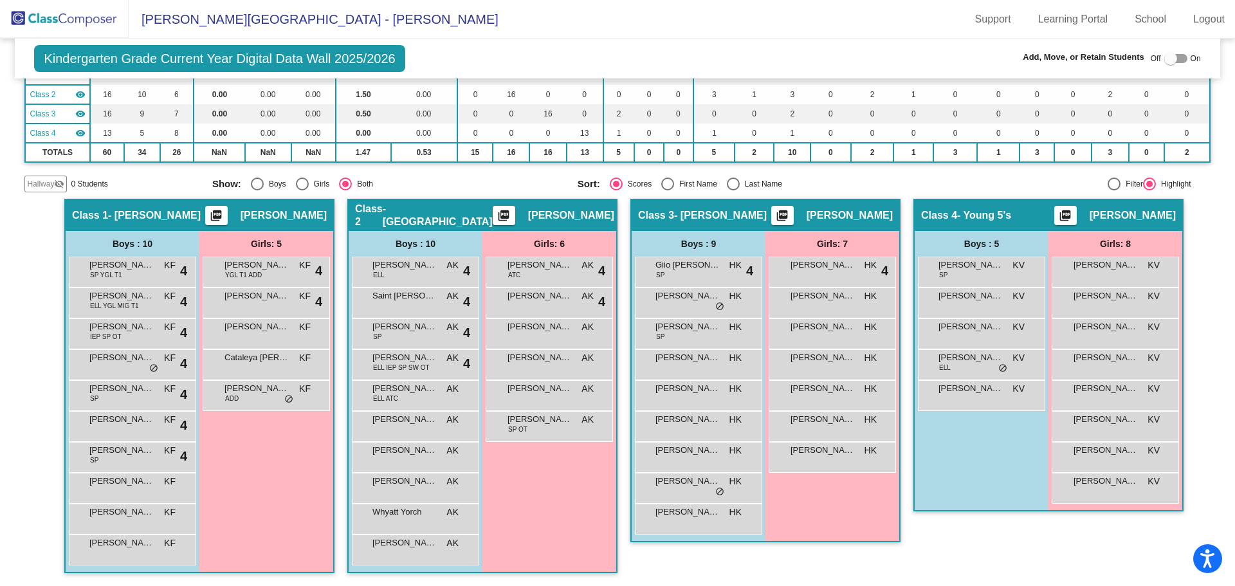
click at [84, 17] on img at bounding box center [64, 19] width 129 height 38
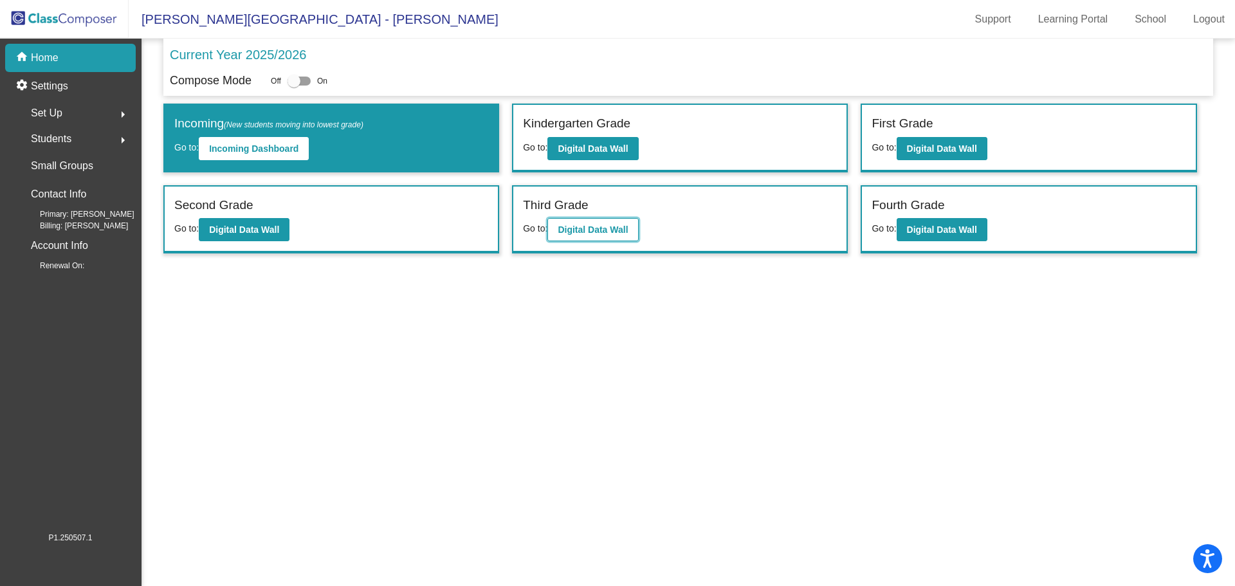
click at [577, 229] on b "Digital Data Wall" at bounding box center [592, 229] width 70 height 10
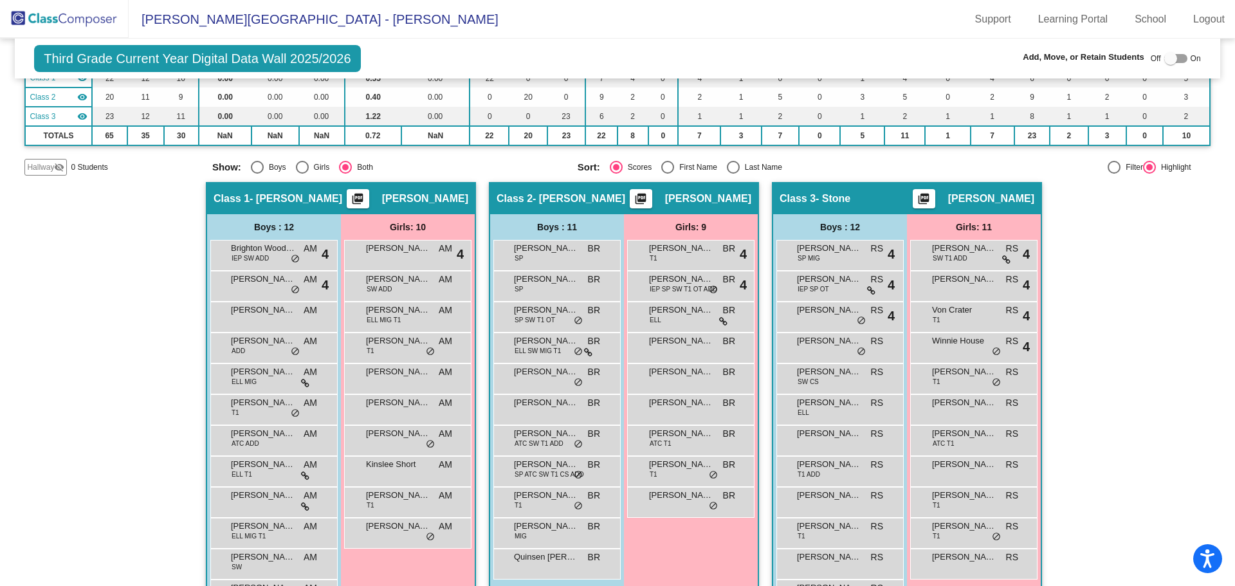
scroll to position [174, 0]
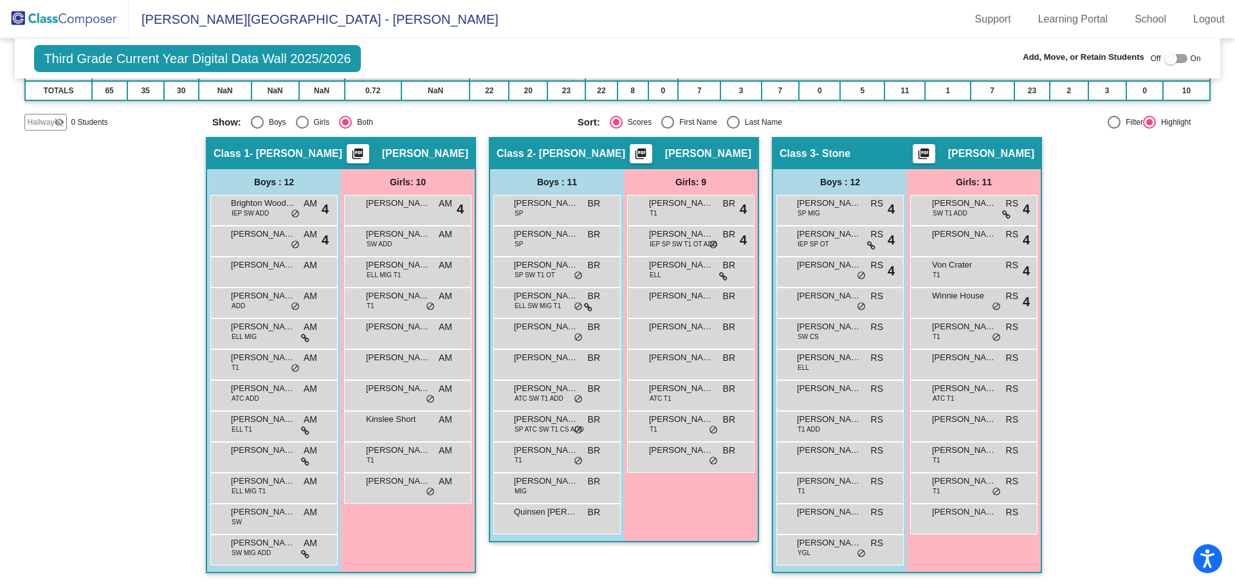
click at [57, 18] on img at bounding box center [64, 19] width 129 height 38
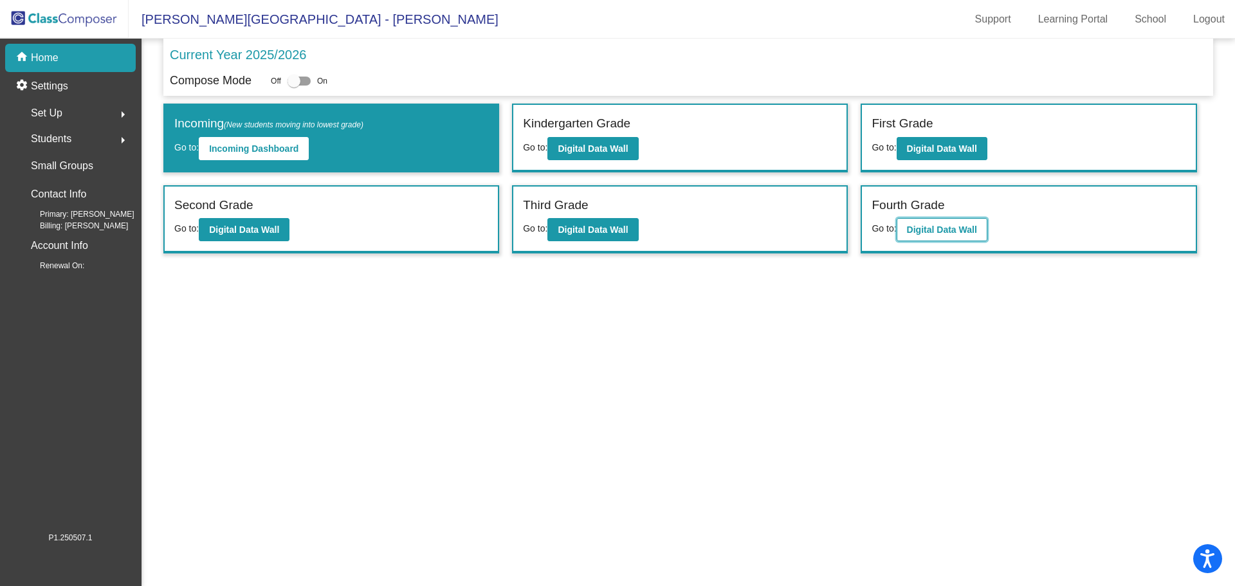
click at [910, 230] on b "Digital Data Wall" at bounding box center [942, 229] width 70 height 10
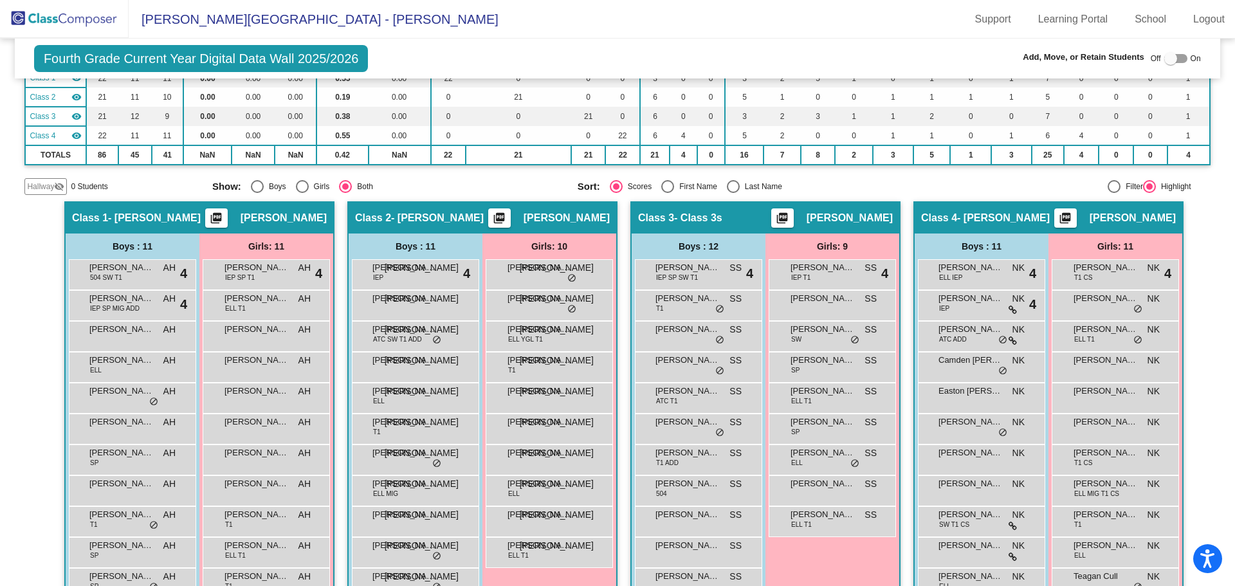
scroll to position [193, 0]
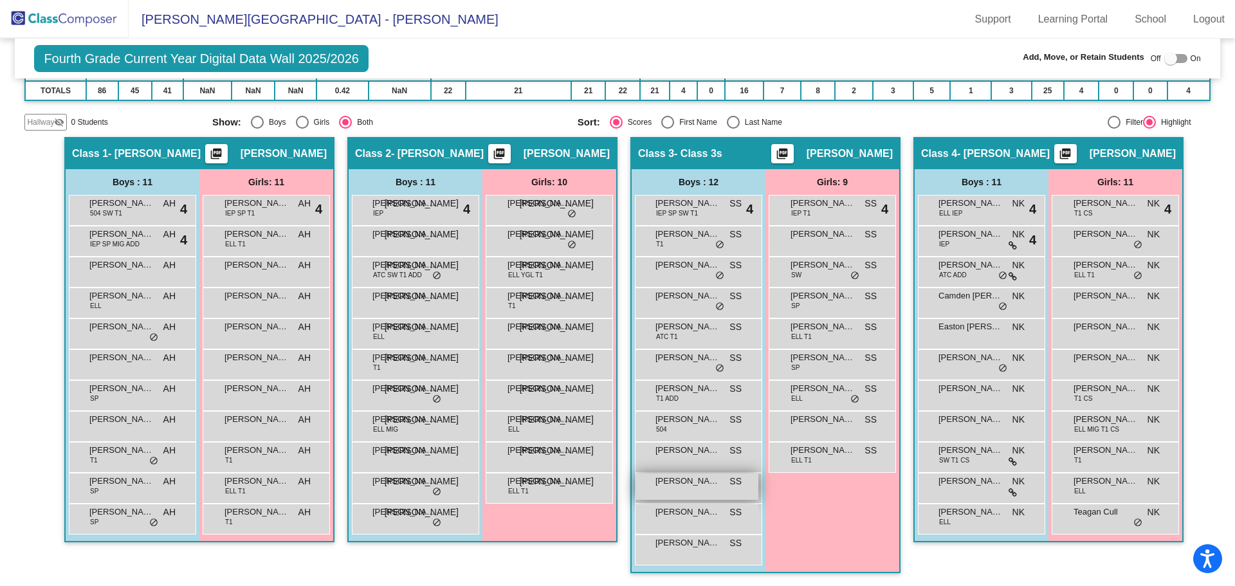
click at [684, 480] on span "[PERSON_NAME]" at bounding box center [687, 481] width 64 height 13
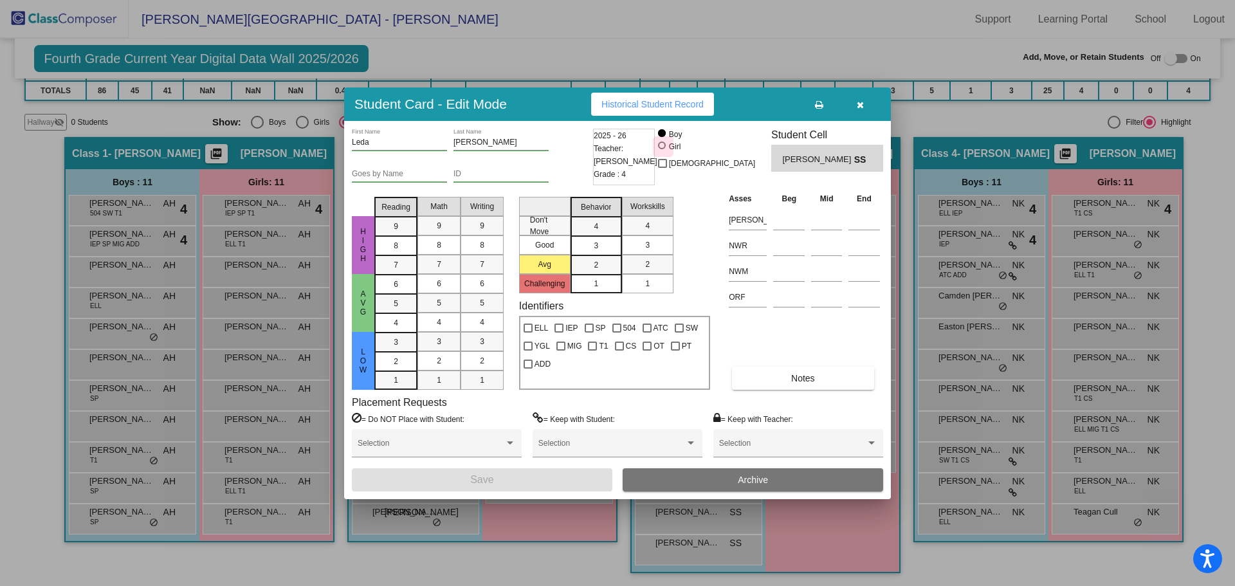
click at [666, 145] on div at bounding box center [662, 145] width 8 height 8
click at [663, 152] on input "Girl" at bounding box center [662, 152] width 1 height 1
radio input "true"
click at [563, 477] on button "Save" at bounding box center [482, 479] width 260 height 23
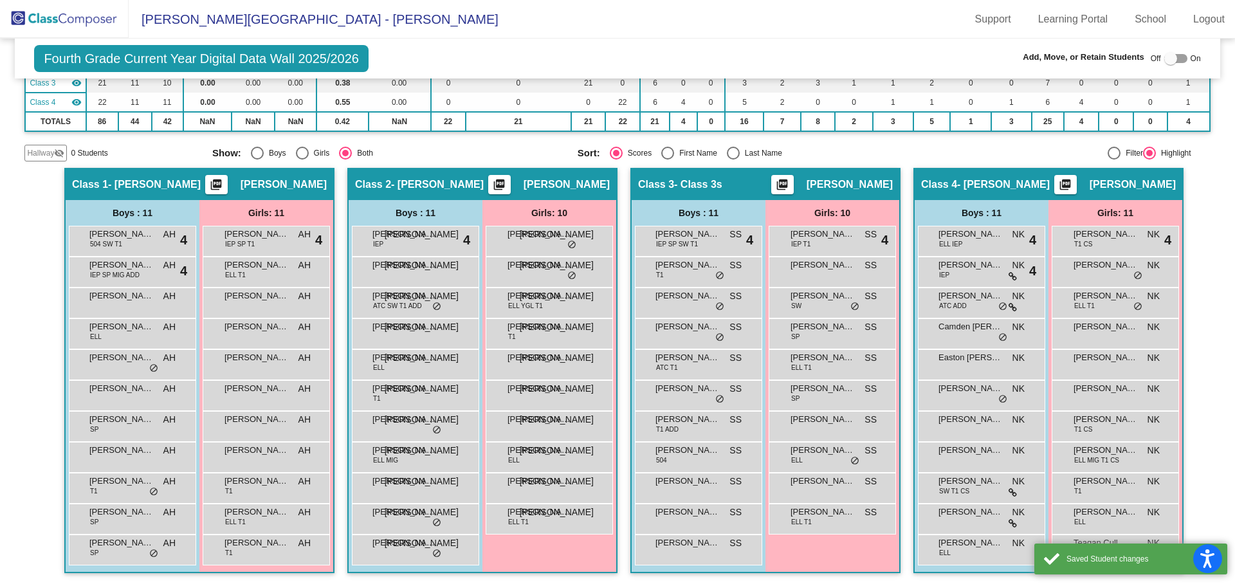
scroll to position [162, 0]
